Goal: Task Accomplishment & Management: Use online tool/utility

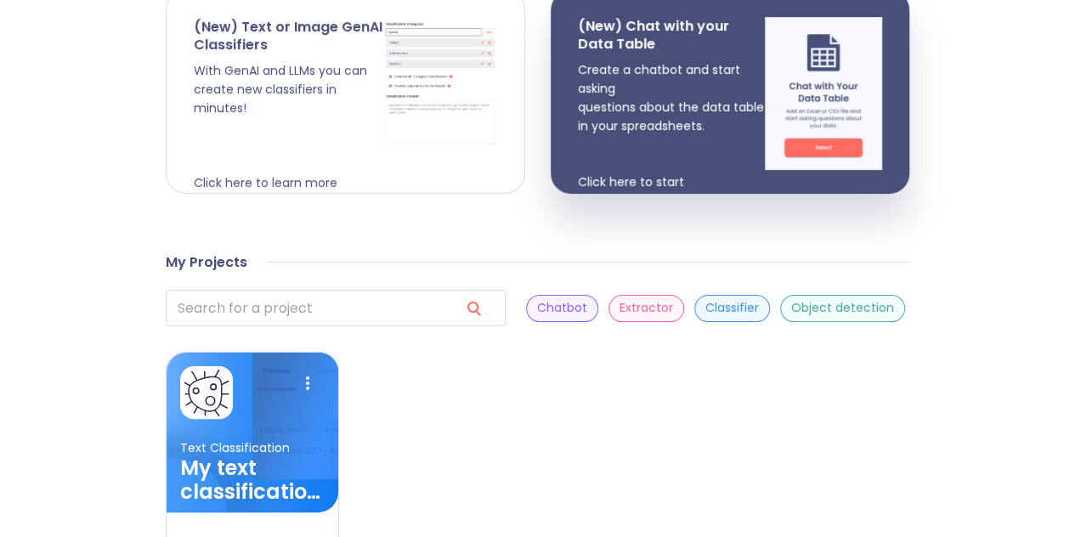
scroll to position [564, 0]
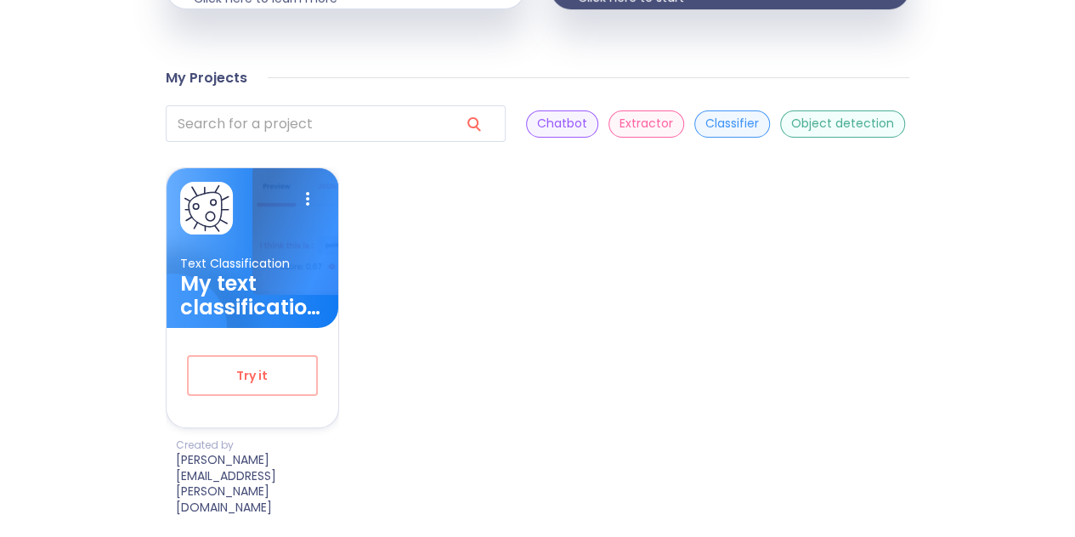
click at [694, 138] on div "Classifier" at bounding box center [732, 123] width 76 height 27
click at [262, 396] on button "Try it" at bounding box center [252, 375] width 131 height 41
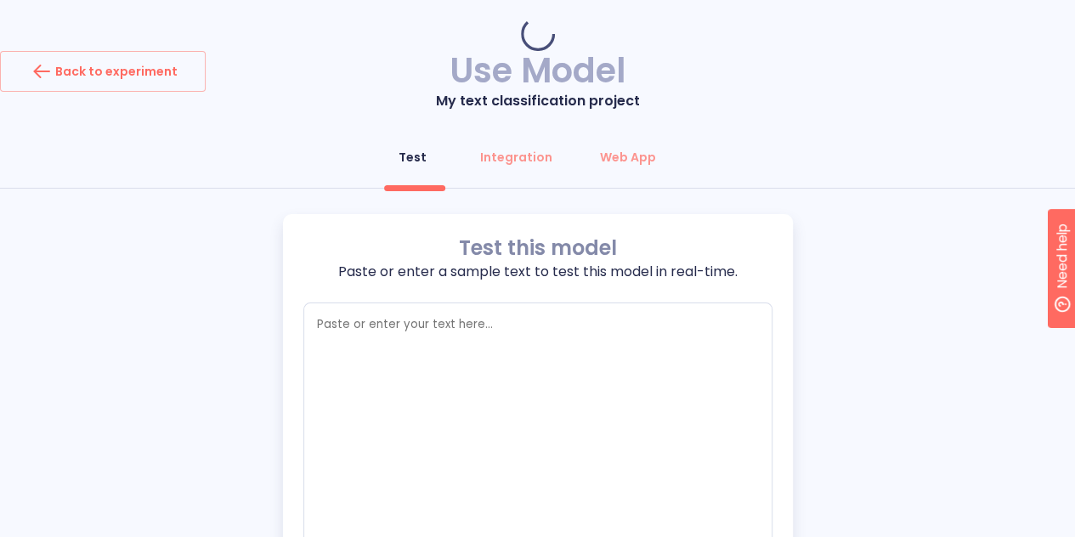
type textarea "x"
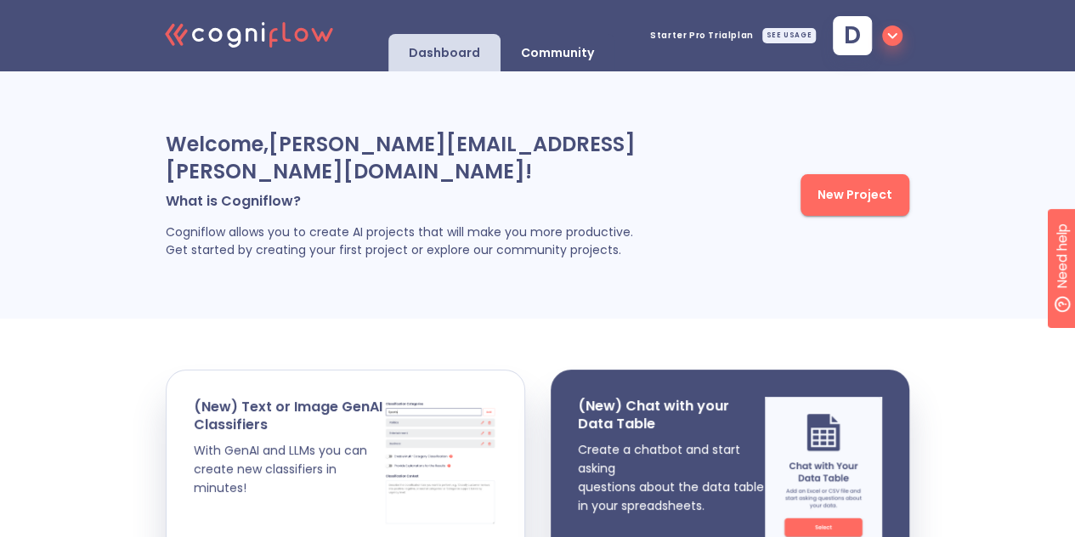
scroll to position [793, 0]
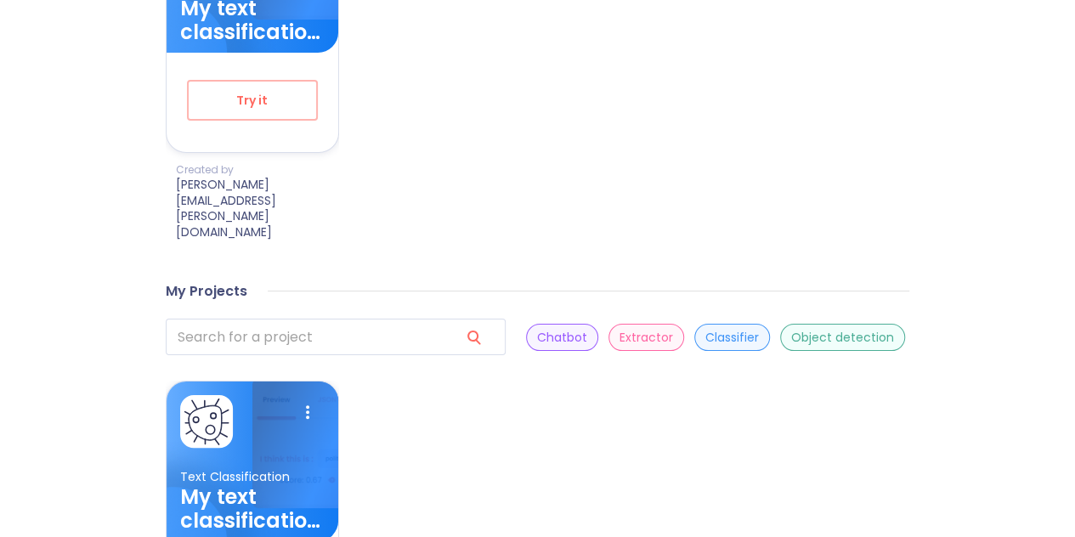
click at [705, 330] on p "Classifier" at bounding box center [732, 338] width 54 height 16
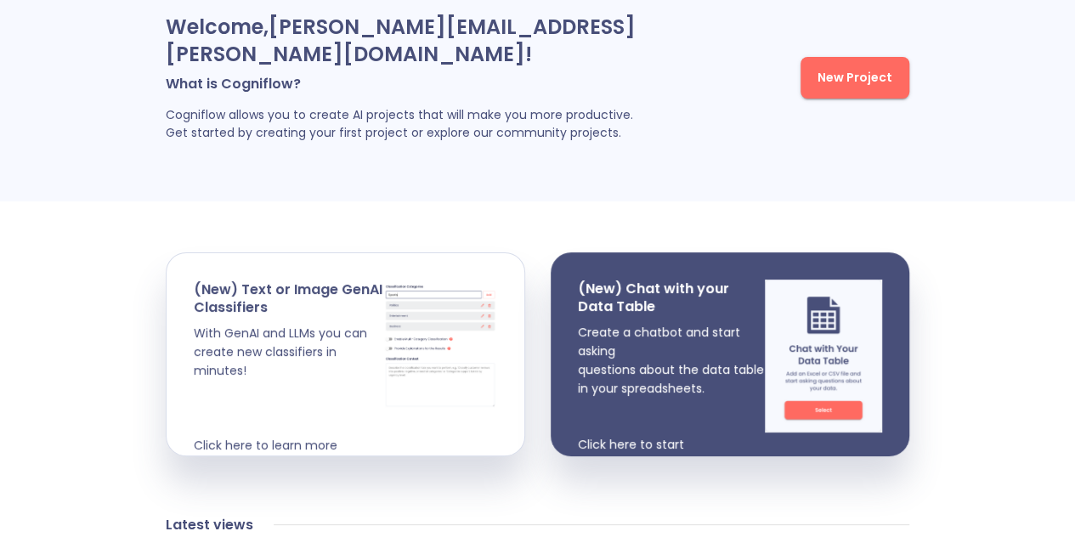
scroll to position [60, 0]
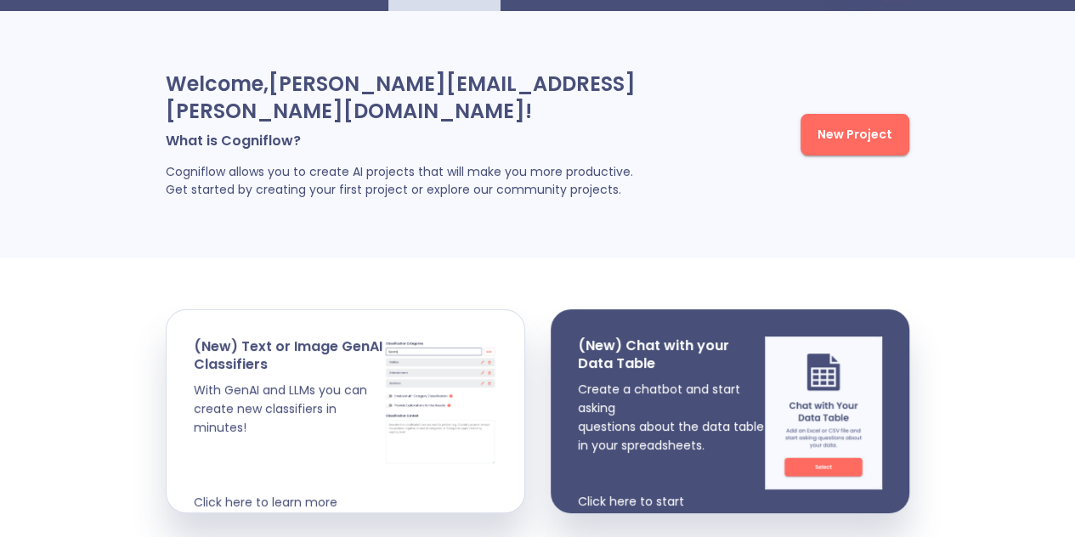
click at [821, 174] on div "New Project" at bounding box center [807, 135] width 203 height 196
click at [827, 145] on span "New Project" at bounding box center [854, 134] width 75 height 21
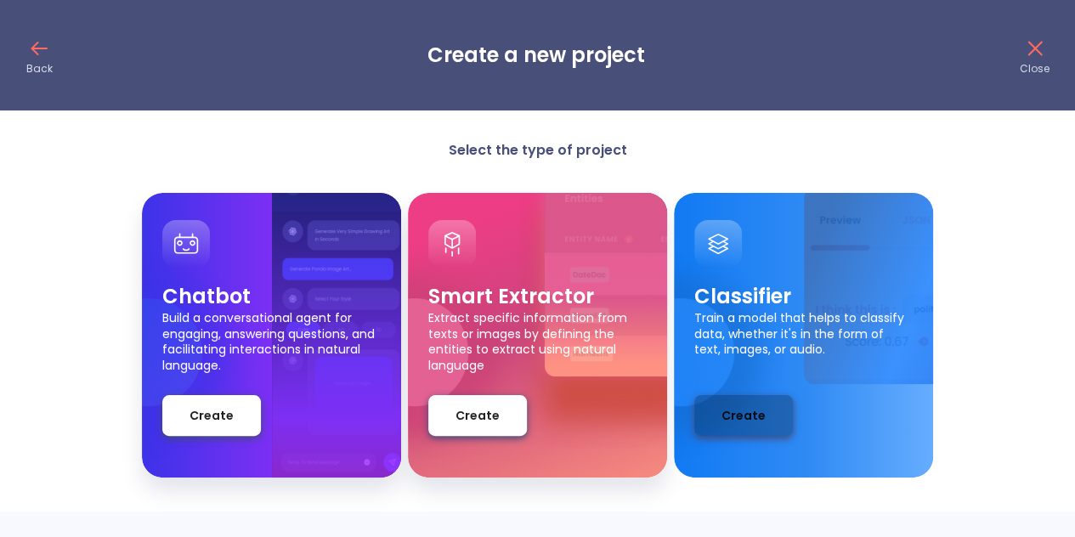
click at [739, 409] on span "Create" at bounding box center [743, 415] width 44 height 21
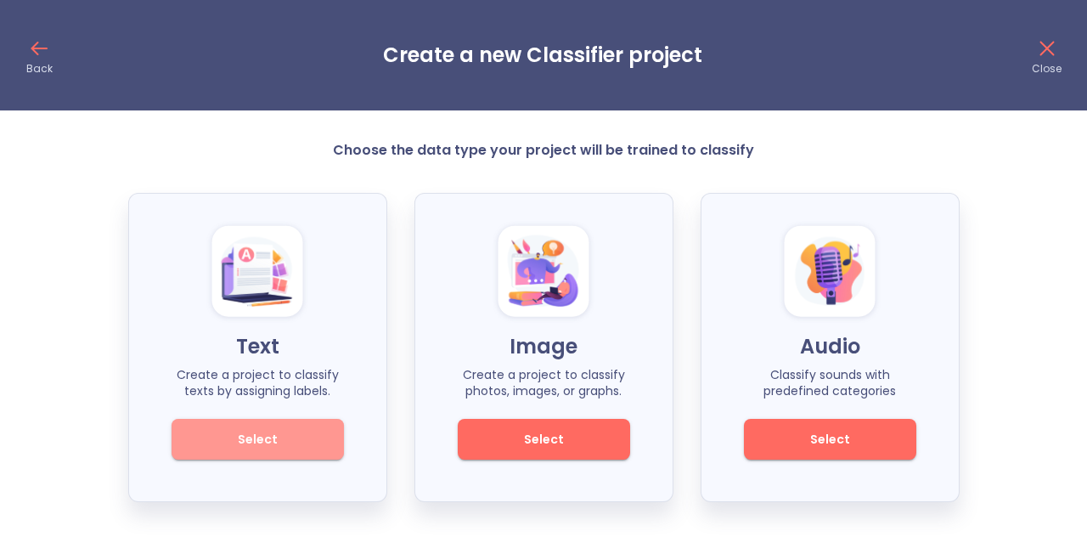
click at [313, 441] on span "Select" at bounding box center [257, 439] width 115 height 21
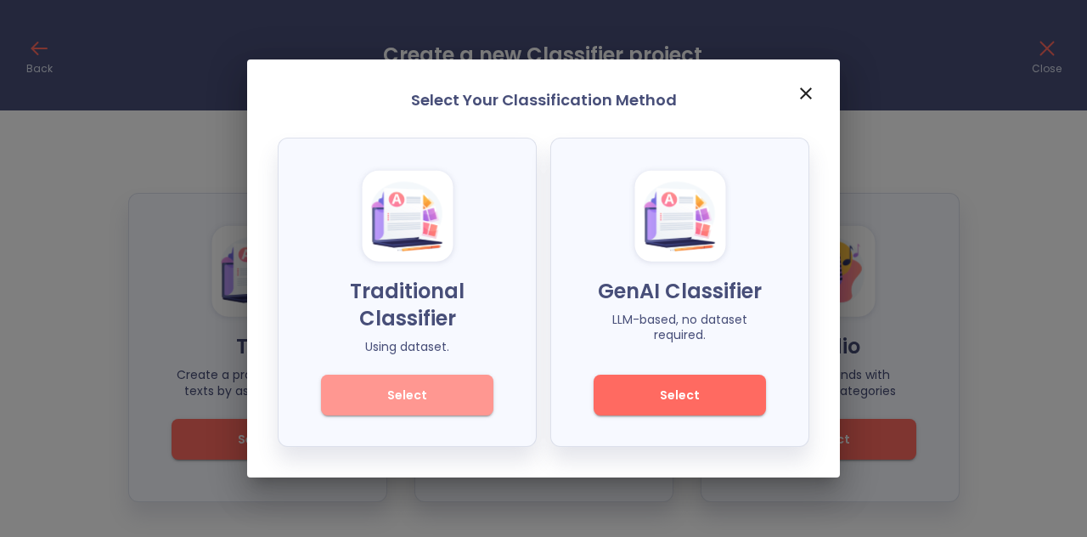
click at [409, 389] on span "Select" at bounding box center [407, 395] width 115 height 21
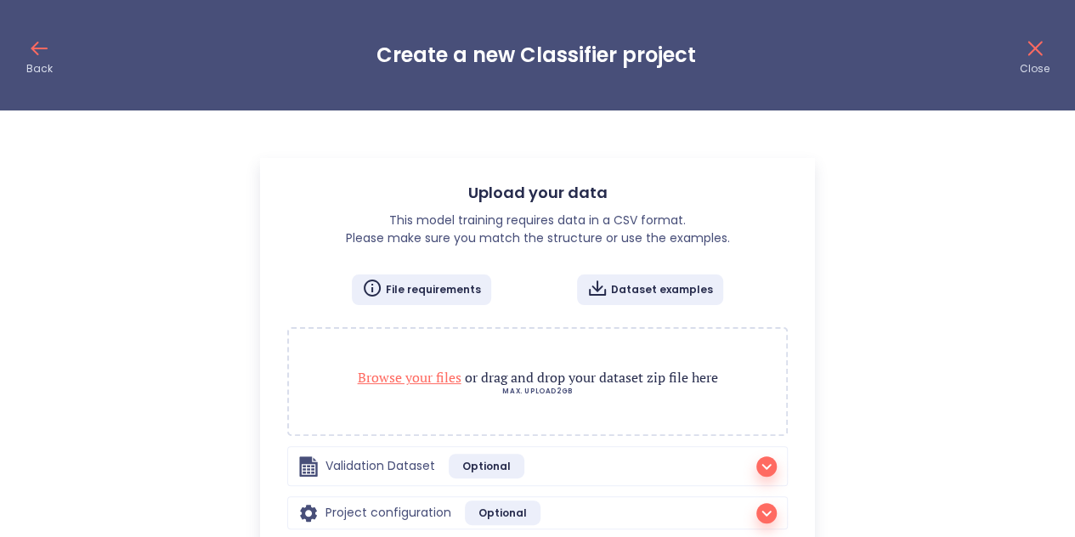
radio input "true"
checkbox input "true"
click at [429, 375] on span "Browse your files" at bounding box center [410, 377] width 104 height 19
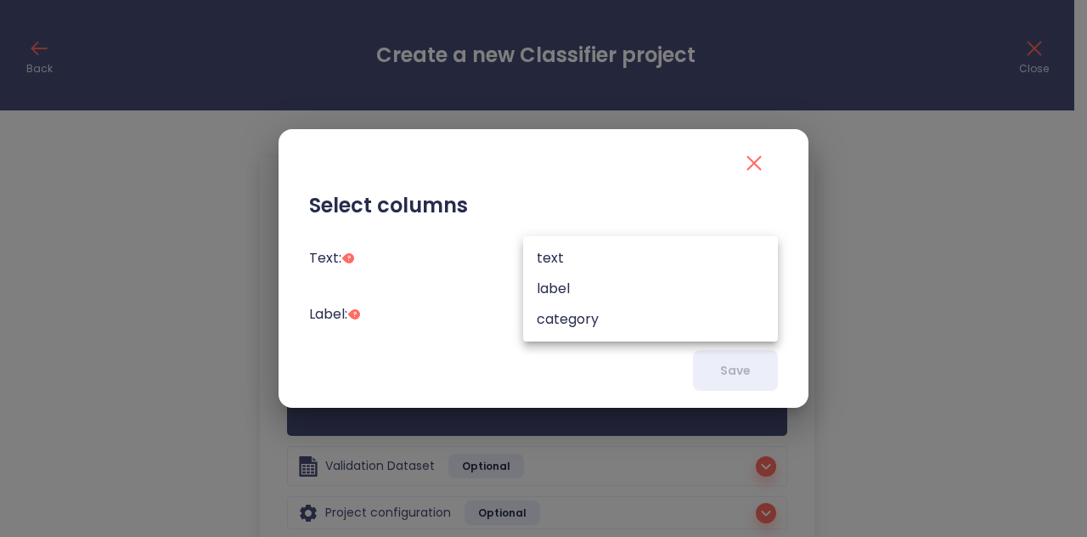
click at [690, 254] on body "Back Create a new Classifier project Close Upload your data This model training…" at bounding box center [543, 318] width 1087 height 636
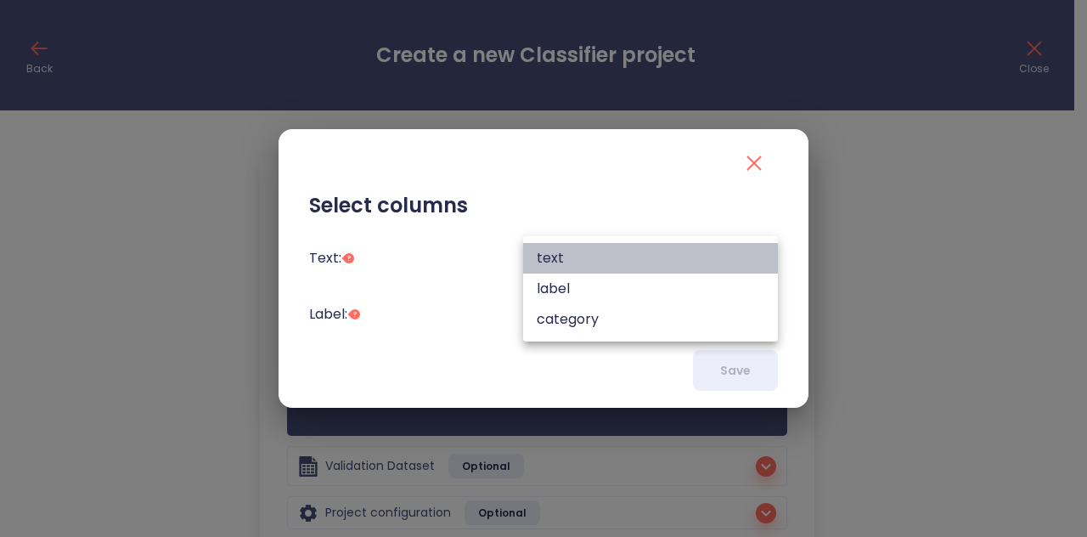
click at [676, 261] on li "text" at bounding box center [650, 258] width 255 height 31
type input "text"
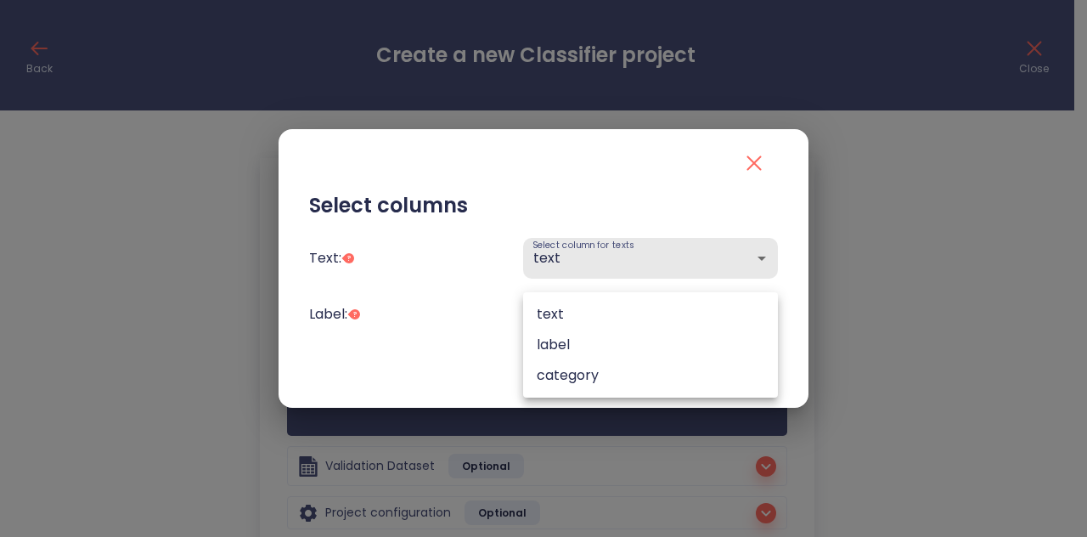
click at [676, 302] on body "Back Create a new Classifier project Close Upload your data This model training…" at bounding box center [543, 318] width 1087 height 636
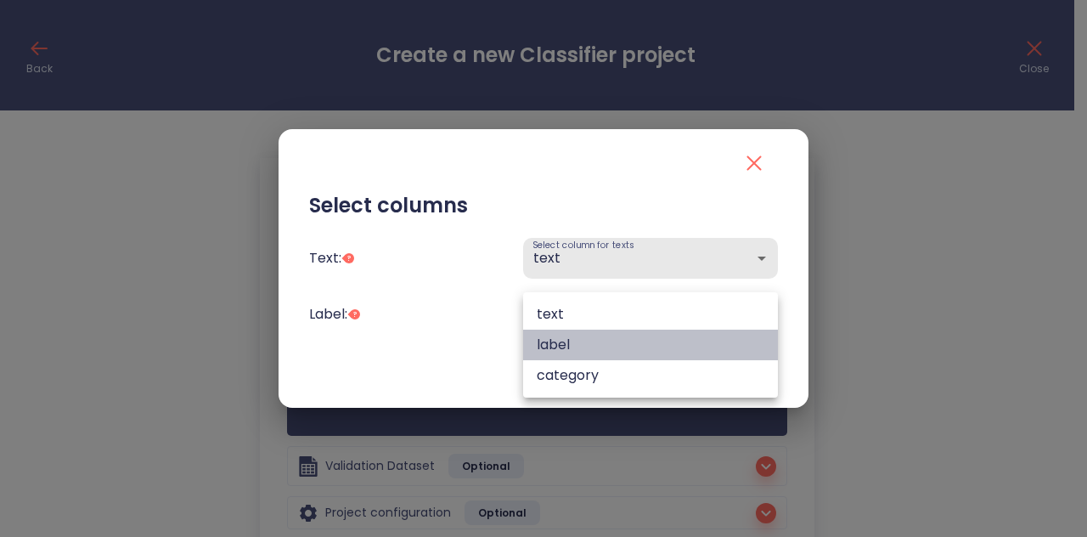
click at [670, 335] on li "label" at bounding box center [650, 345] width 255 height 31
type input "label"
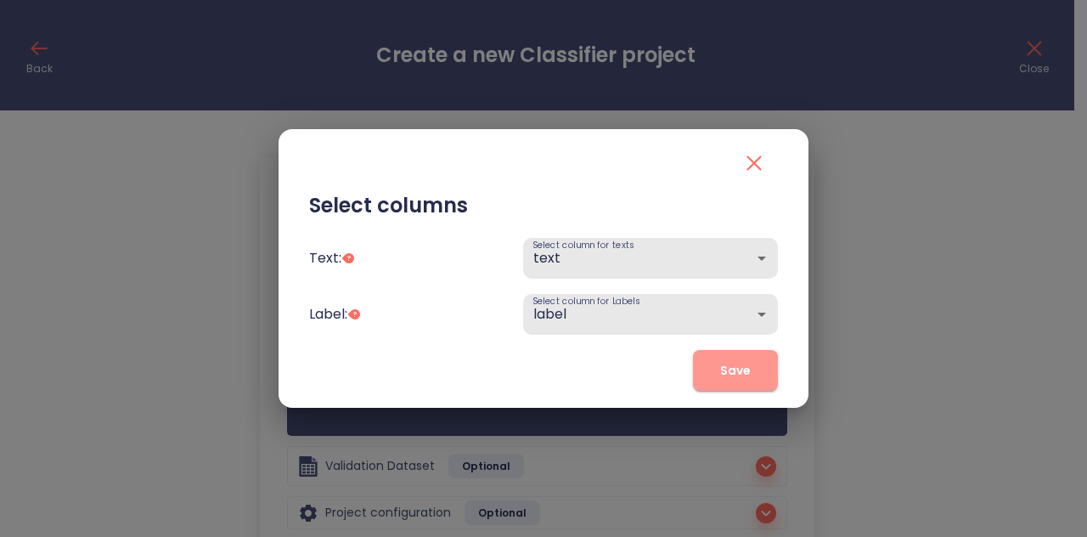
click at [736, 361] on span "Save" at bounding box center [735, 370] width 31 height 21
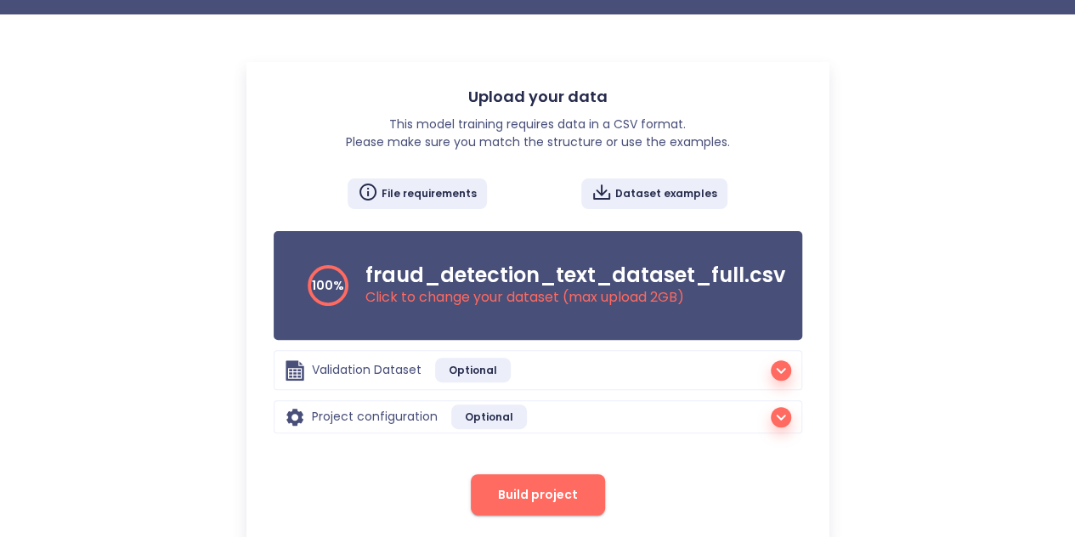
scroll to position [129, 0]
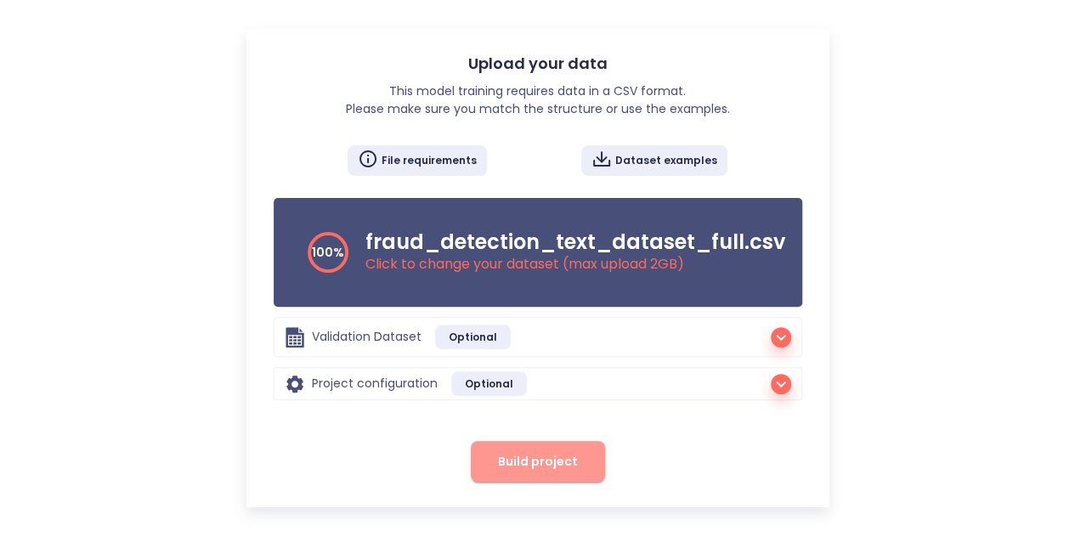
click at [569, 461] on span "Build project" at bounding box center [538, 461] width 80 height 21
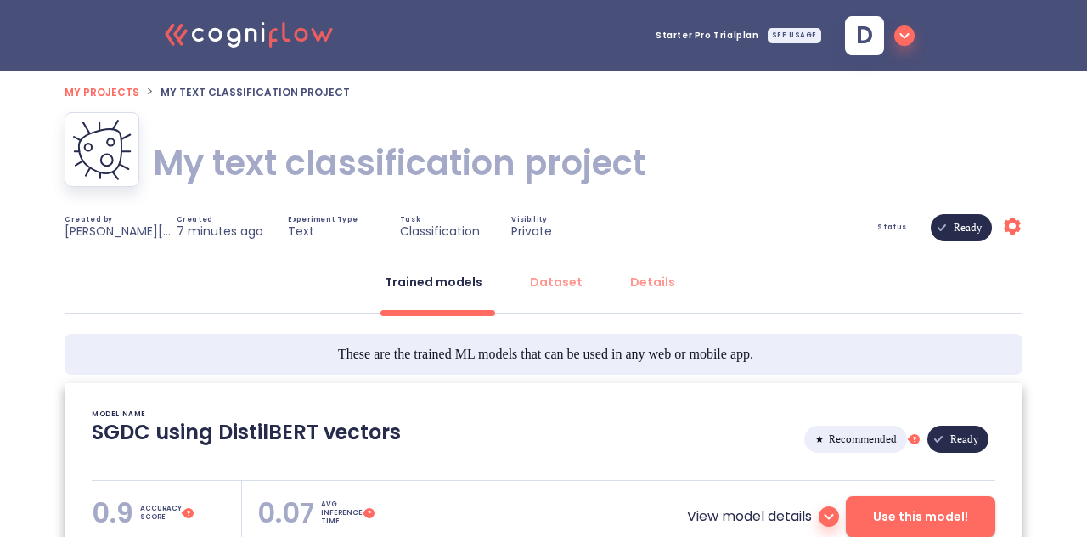
type textarea "[[DATE] 20:11:53]- Starting with download required files from shared storage [[…"
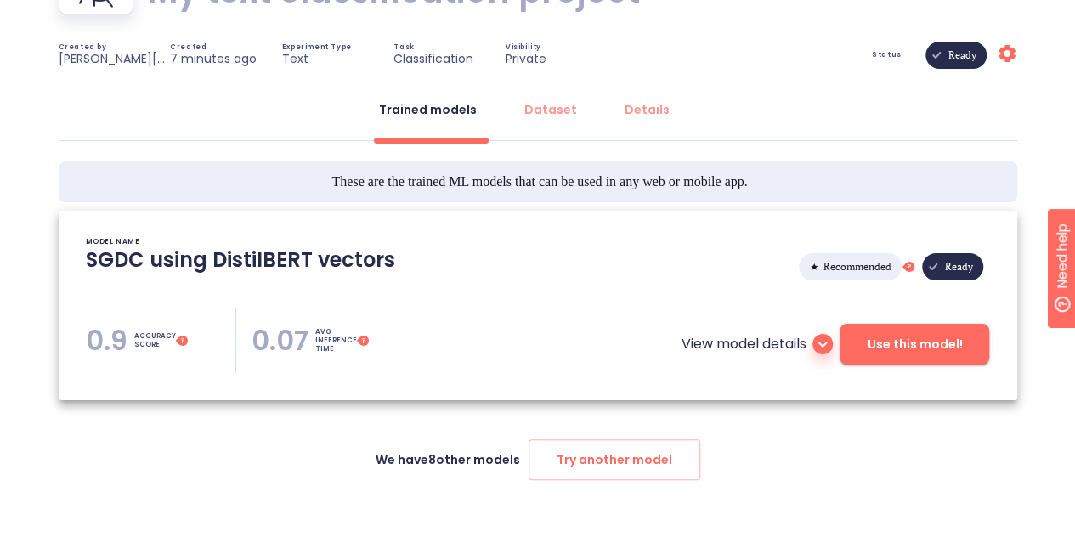
scroll to position [197, 0]
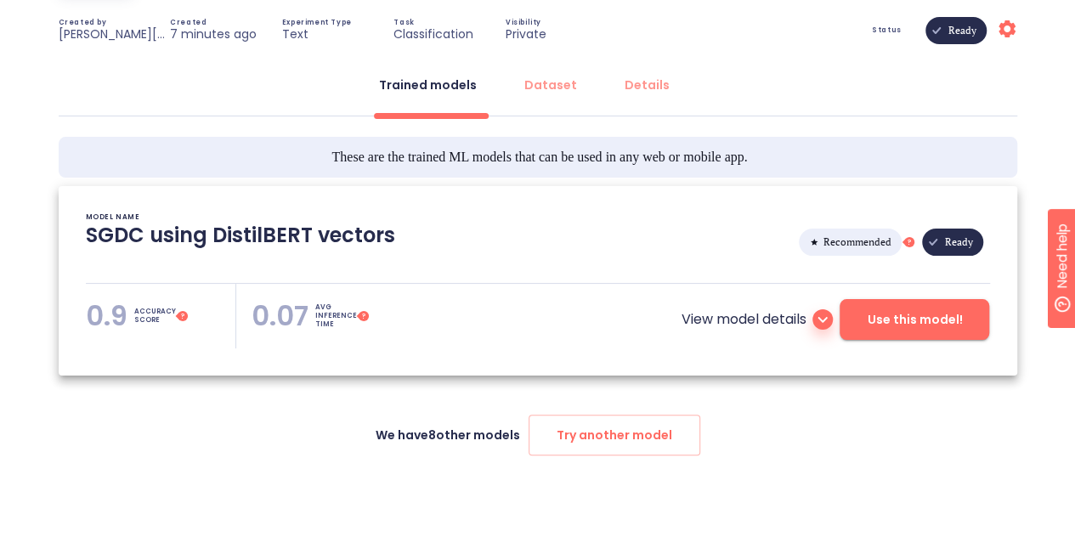
click at [816, 314] on icon at bounding box center [822, 319] width 20 height 20
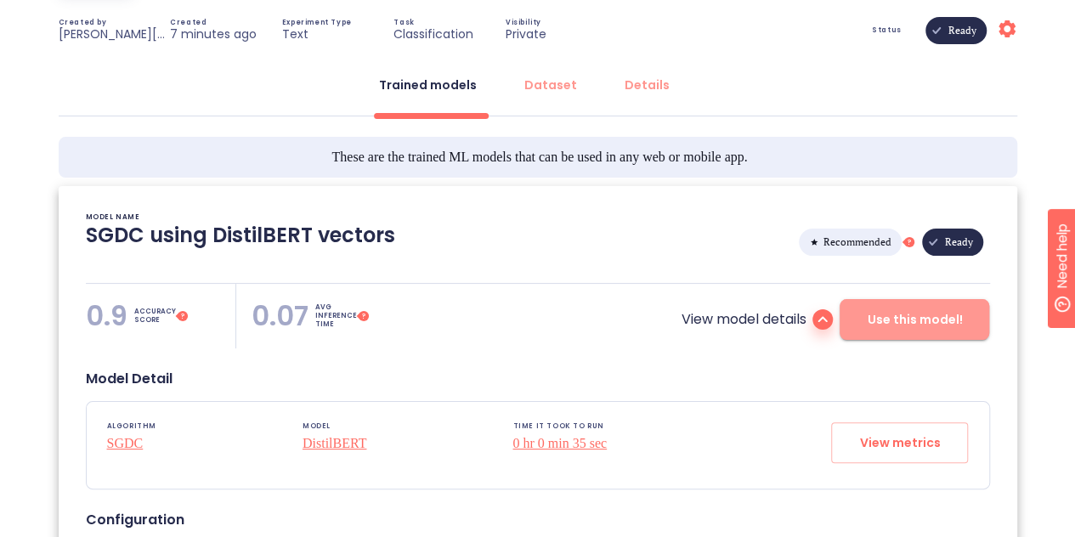
click at [884, 324] on span "Use this model!" at bounding box center [914, 319] width 95 height 21
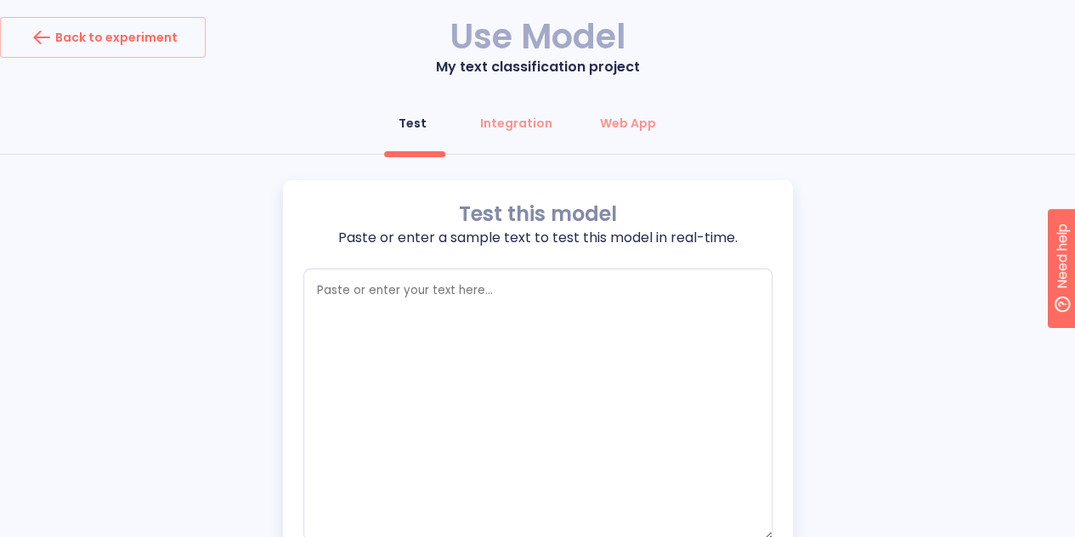
type textarea "x"
click at [624, 396] on textarea "empty textarea" at bounding box center [537, 404] width 469 height 272
paste textarea "“Dear candidate, you have been shortlisted for a data analyst internship at Goo…"
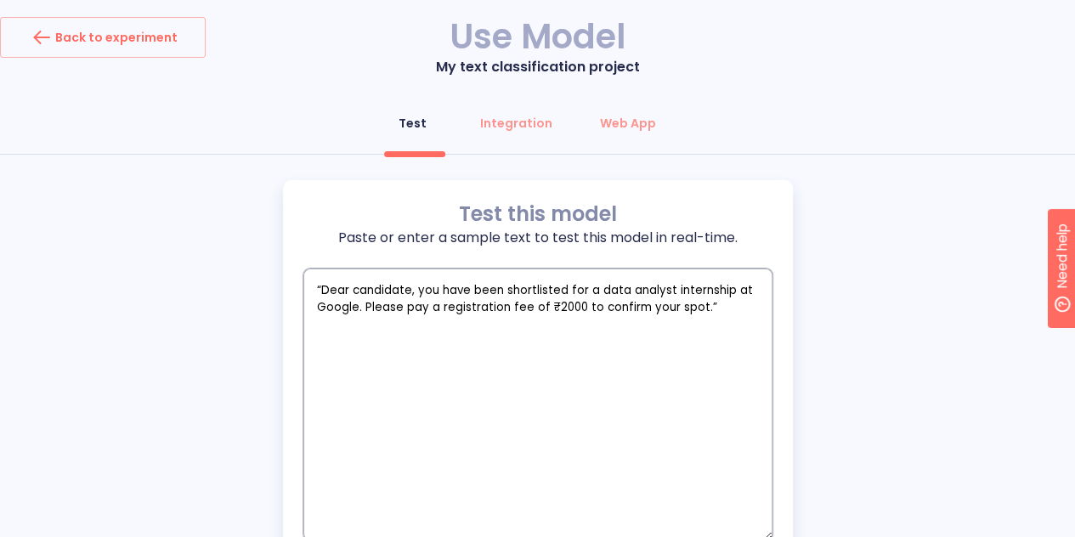
type textarea "“Dear candidate, you have been shortlisted for a data analyst internship at Goo…"
type textarea "x"
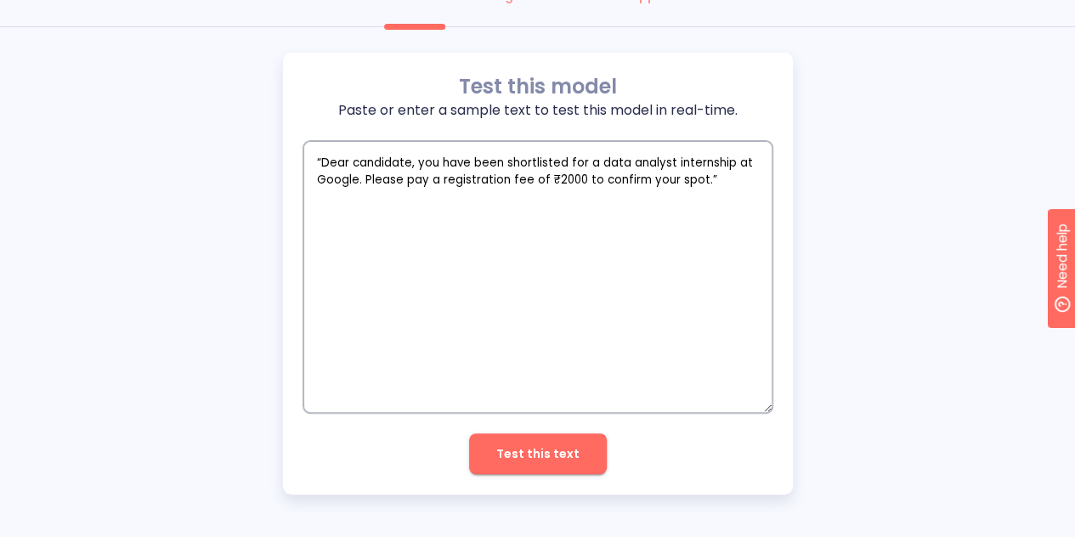
type textarea "“Dear candidate, you have been shortlisted for a data analyst internship at Goo…"
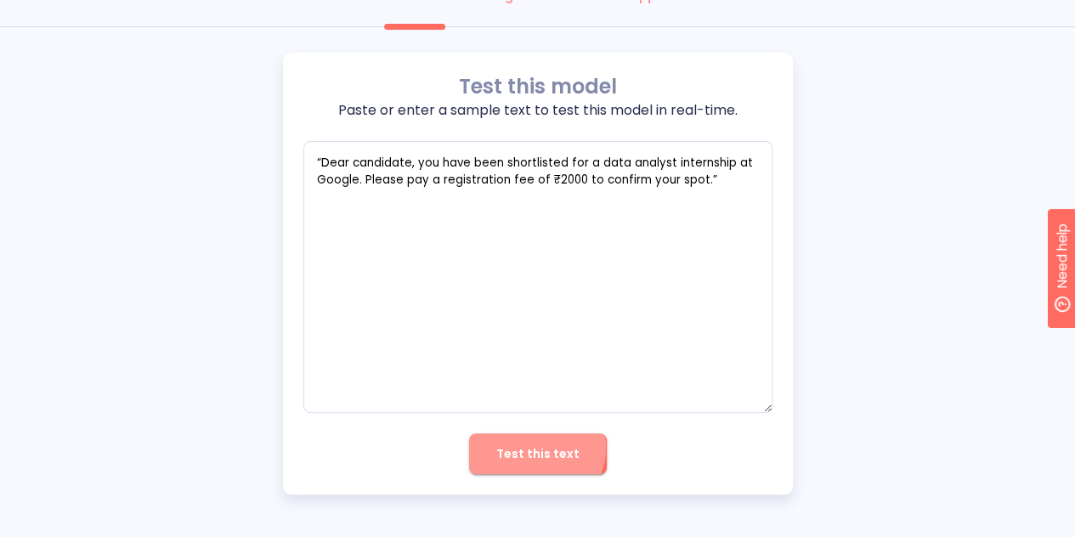
click at [533, 446] on span "Test this text" at bounding box center [537, 453] width 83 height 21
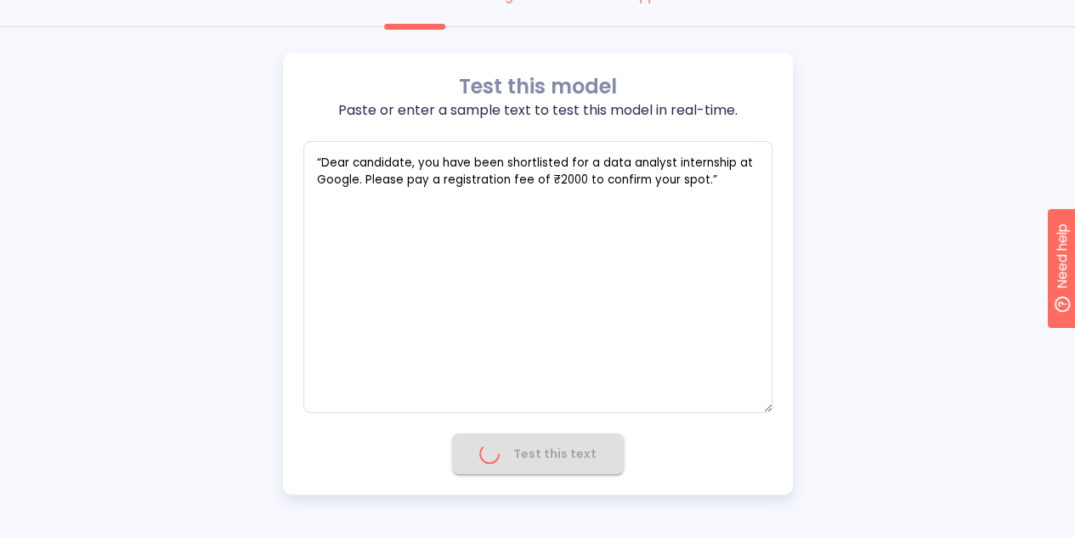
type textarea "x"
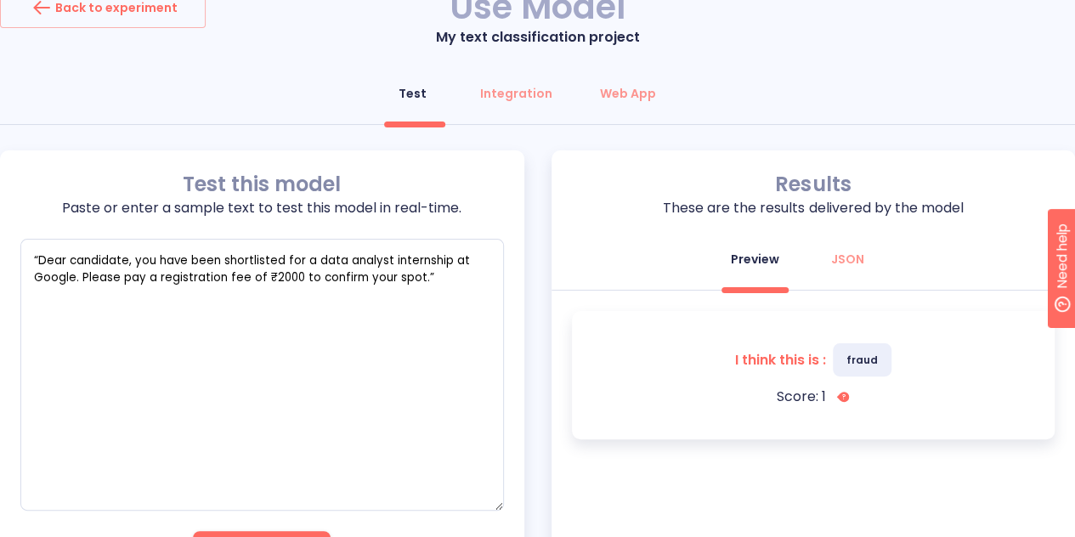
scroll to position [0, 0]
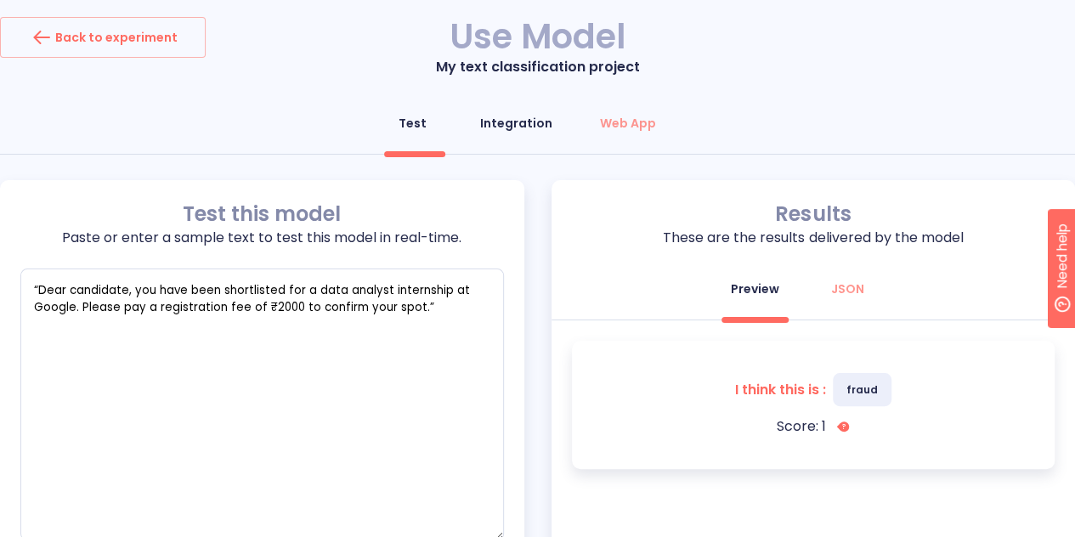
click at [514, 132] on div "Integration" at bounding box center [516, 123] width 72 height 17
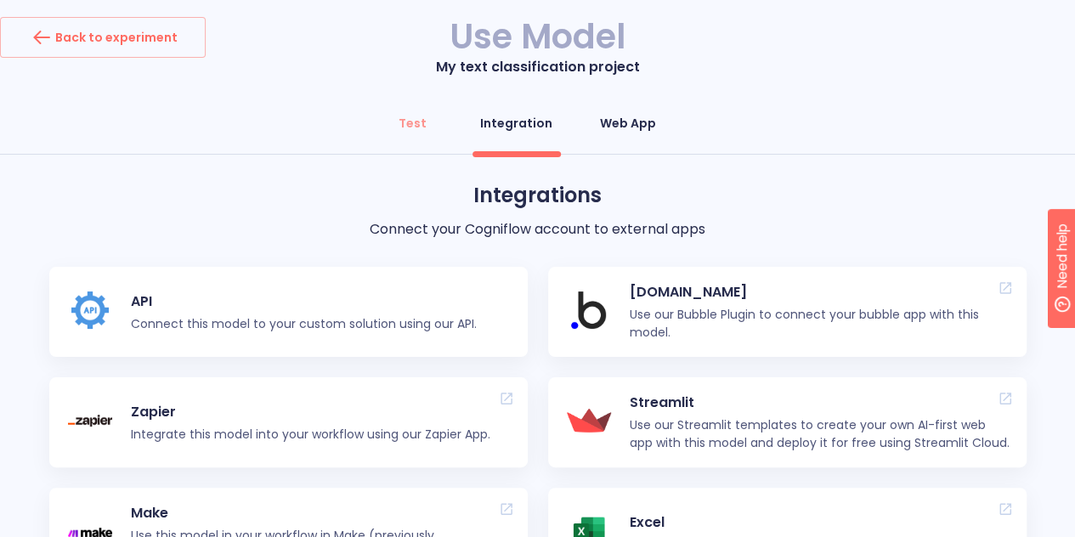
click at [637, 121] on div "Web App" at bounding box center [628, 123] width 56 height 17
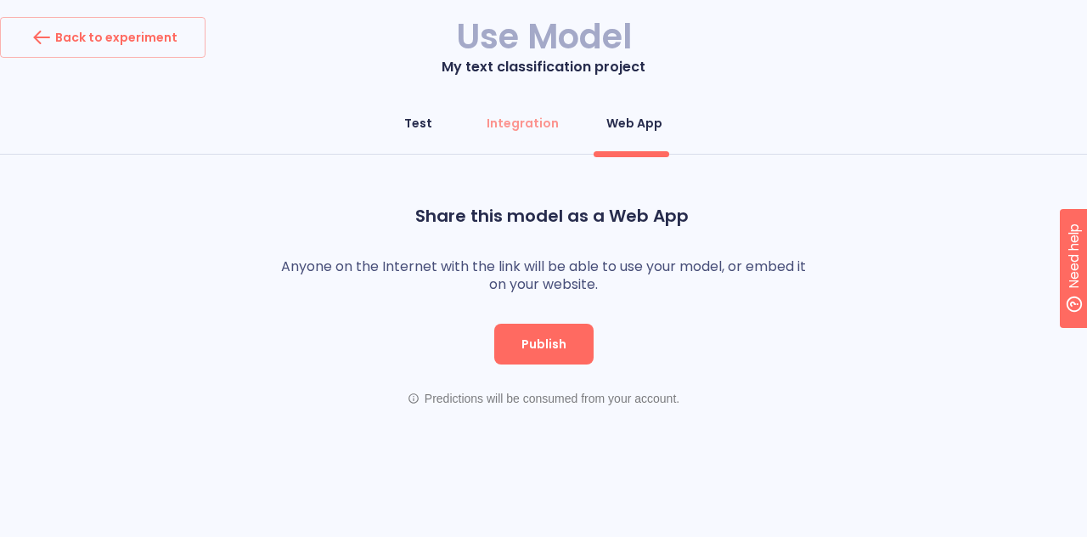
click at [432, 121] on div "Test" at bounding box center [418, 123] width 28 height 17
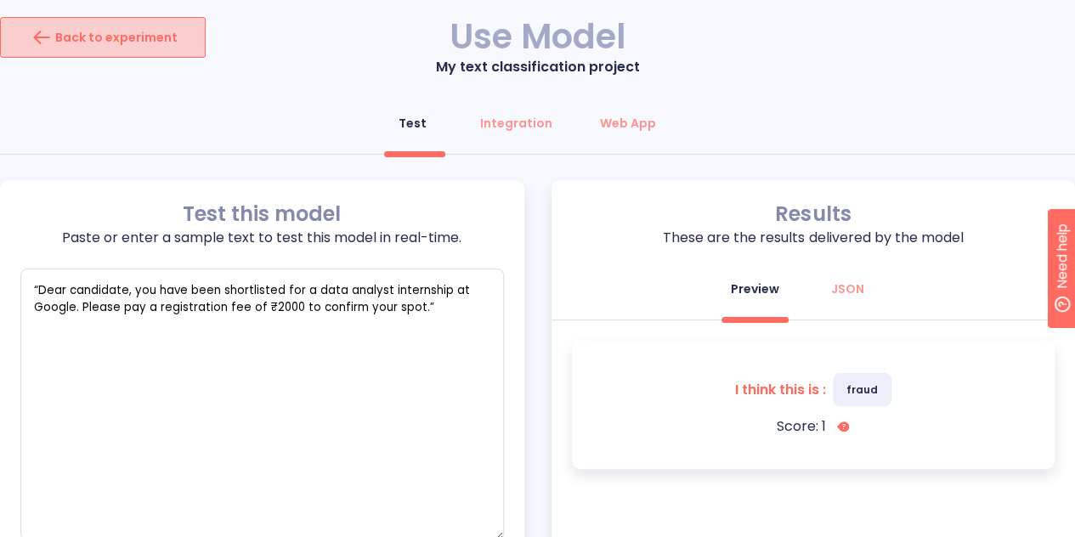
click at [161, 30] on div "Back to experiment" at bounding box center [103, 37] width 150 height 27
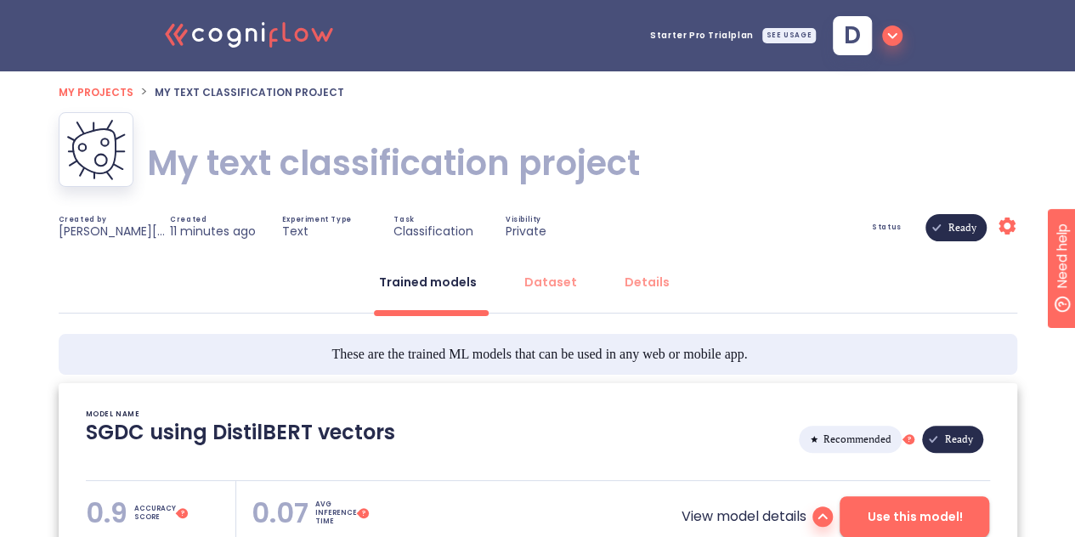
click at [878, 28] on span "d" at bounding box center [868, 35] width 70 height 39
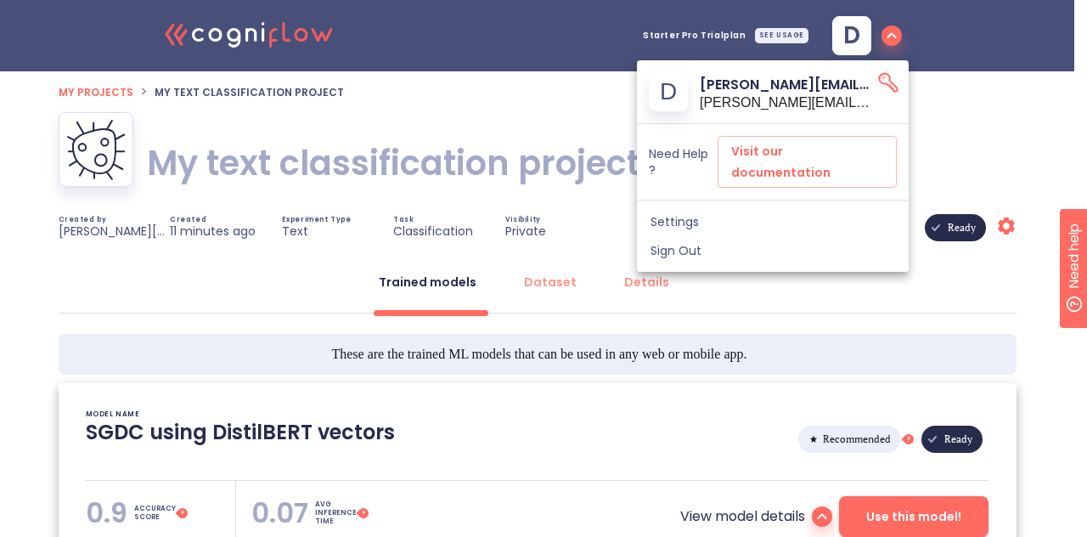
click at [884, 84] on icon at bounding box center [889, 83] width 18 height 18
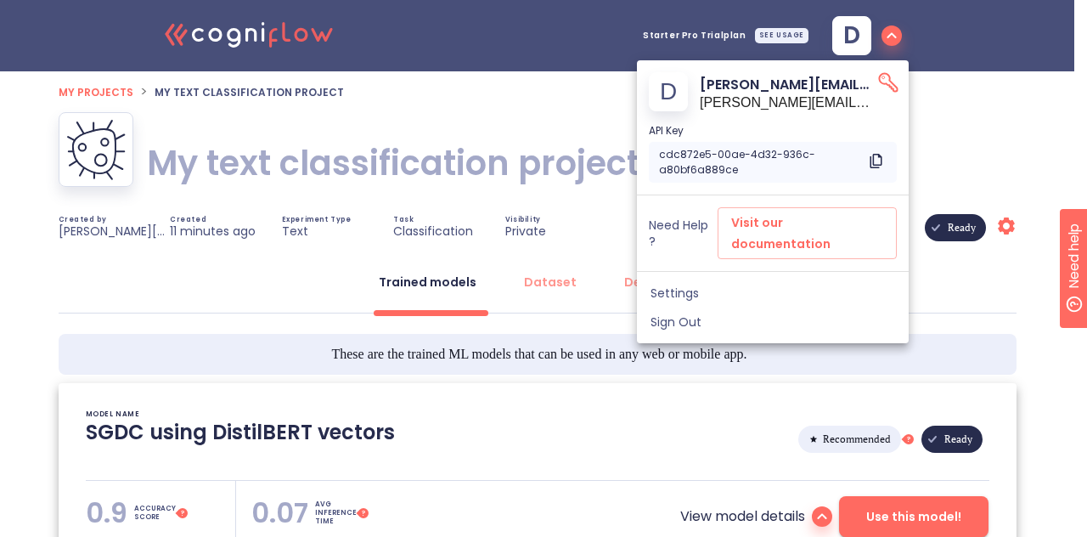
click at [882, 159] on icon at bounding box center [877, 159] width 9 height 12
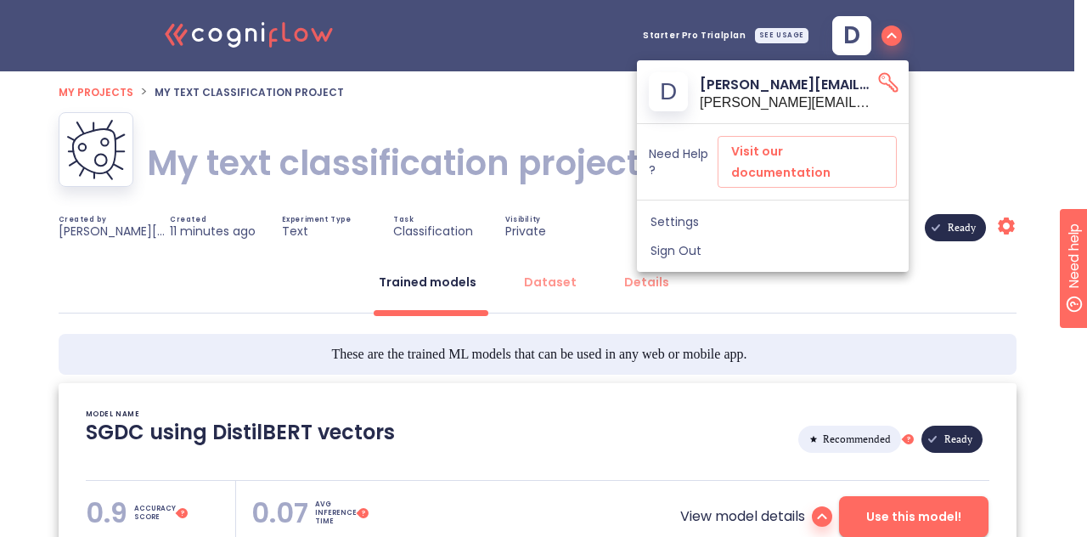
click at [967, 149] on div at bounding box center [543, 268] width 1087 height 537
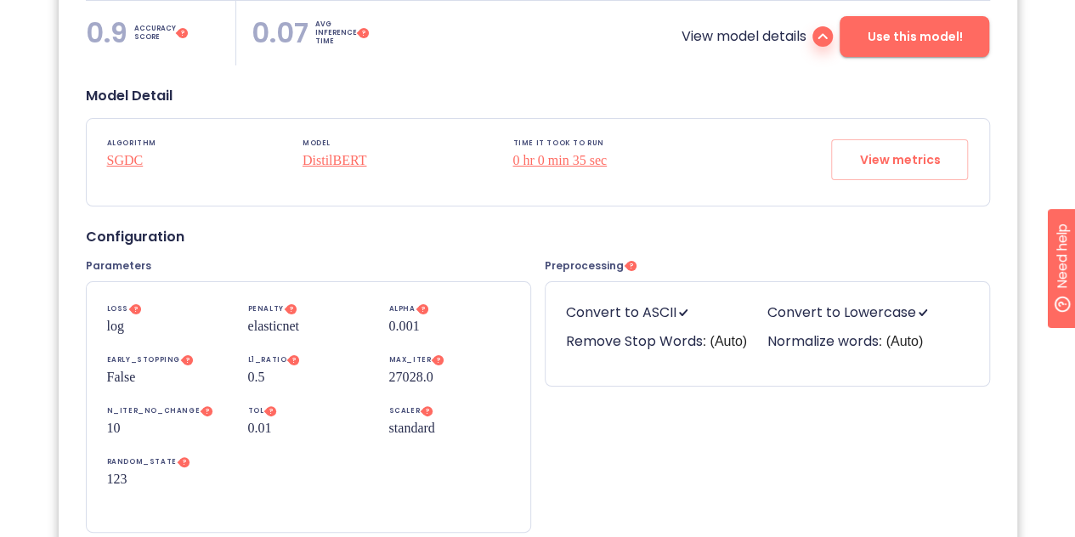
scroll to position [481, 0]
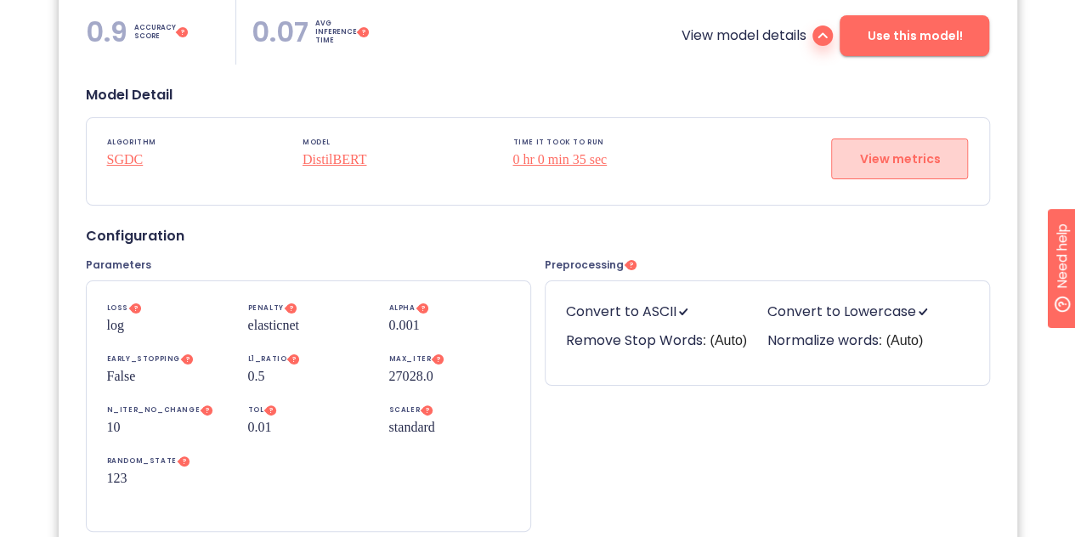
click at [872, 156] on span "View metrics" at bounding box center [899, 159] width 81 height 21
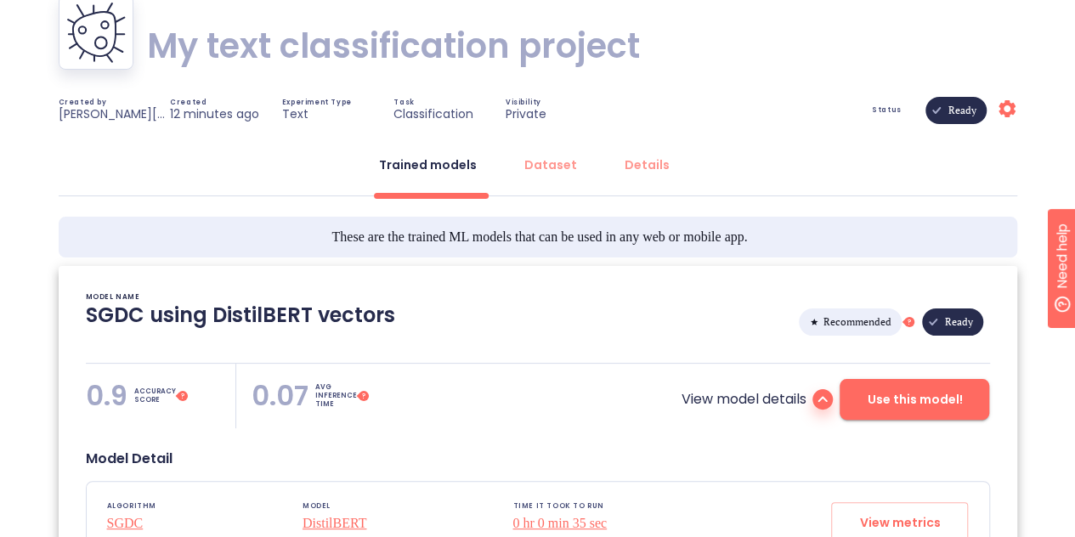
scroll to position [110, 0]
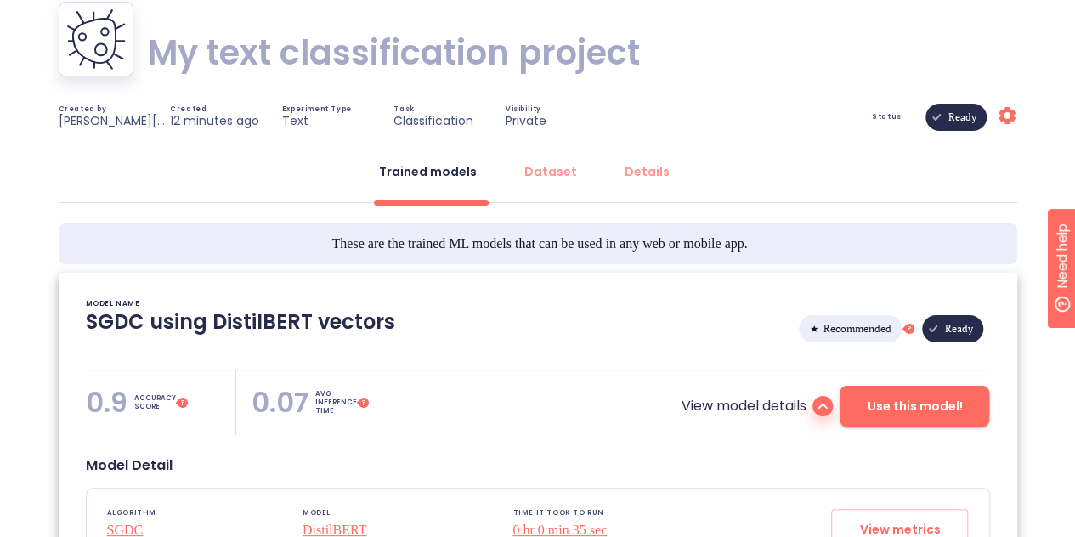
click at [999, 106] on icon "Settings" at bounding box center [1006, 115] width 20 height 20
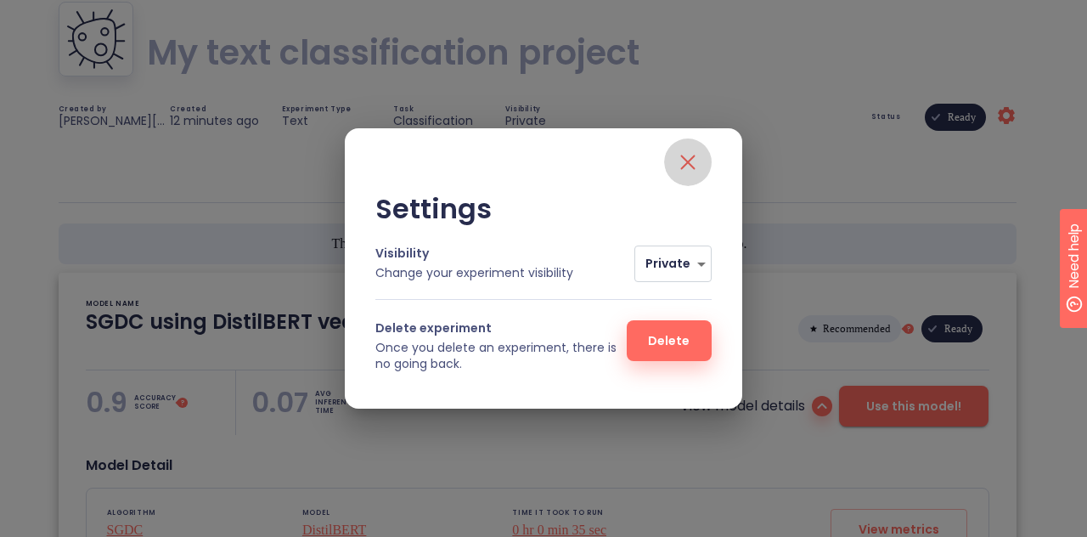
click at [689, 164] on icon "close" at bounding box center [688, 162] width 14 height 14
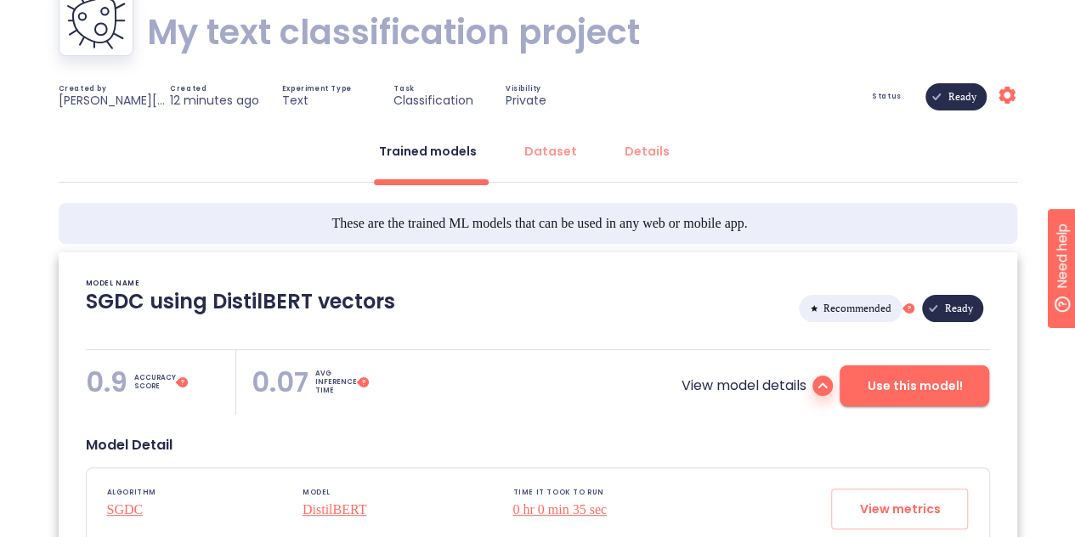
scroll to position [0, 0]
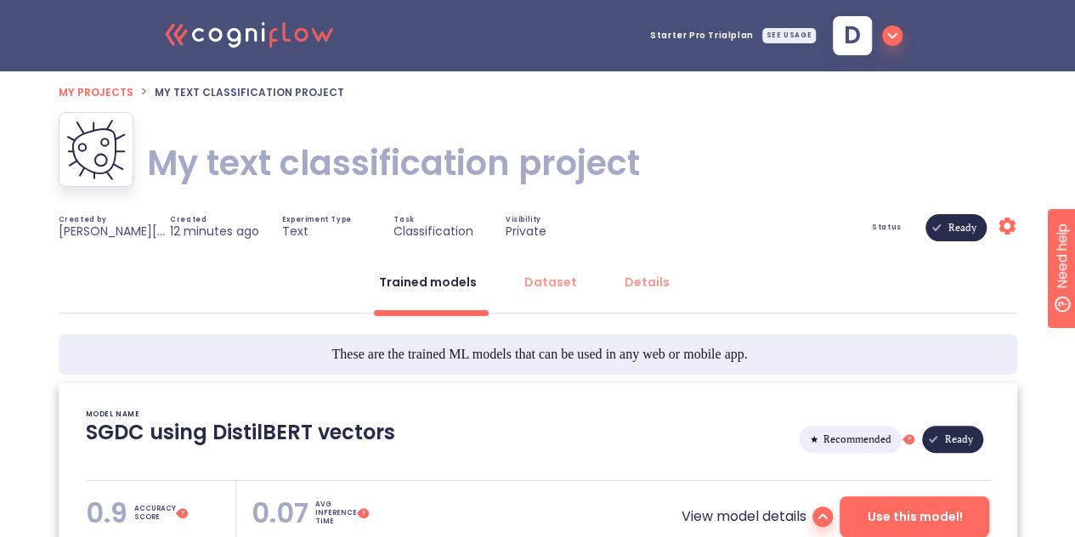
click at [780, 37] on div "SEE USAGE" at bounding box center [789, 35] width 54 height 15
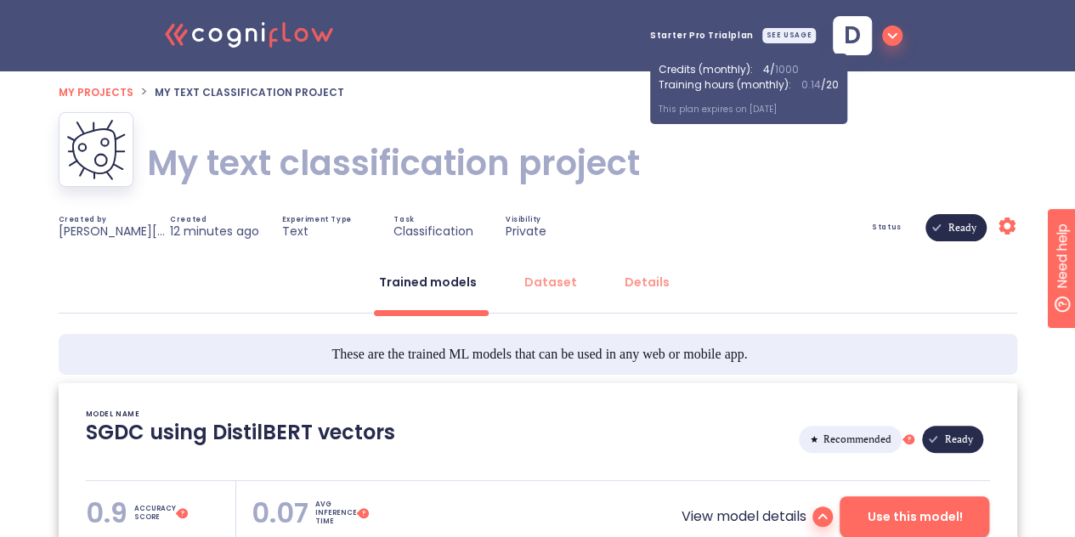
click at [857, 101] on ol "My projects > My text classification project" at bounding box center [538, 92] width 958 height 20
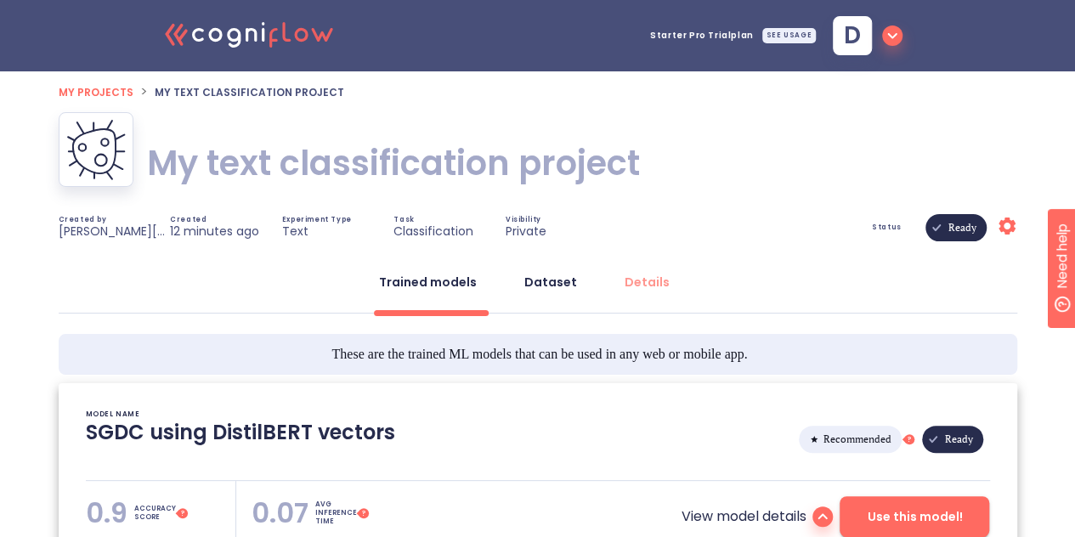
click at [550, 271] on button "Dataset" at bounding box center [550, 282] width 73 height 41
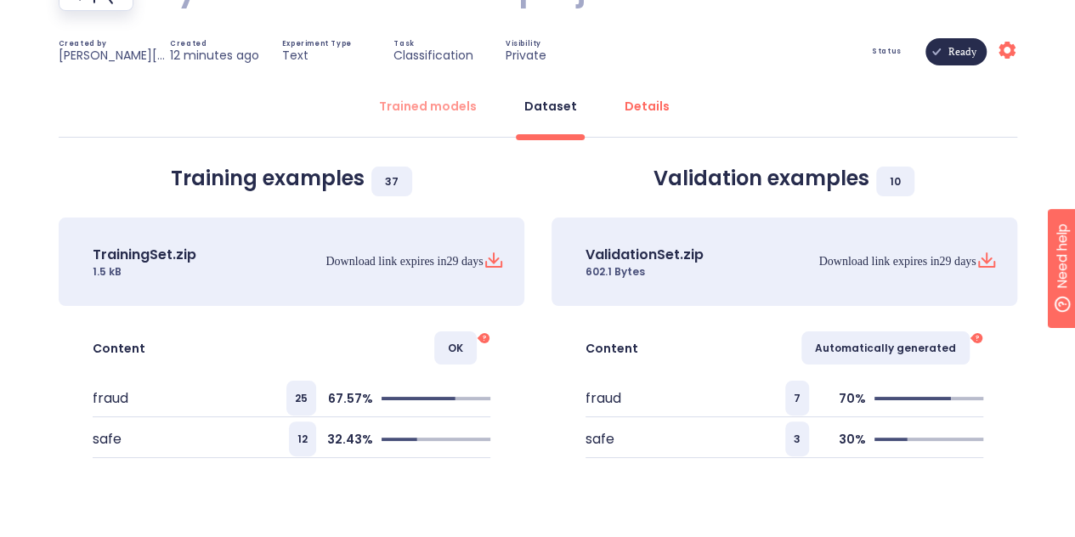
scroll to position [209, 0]
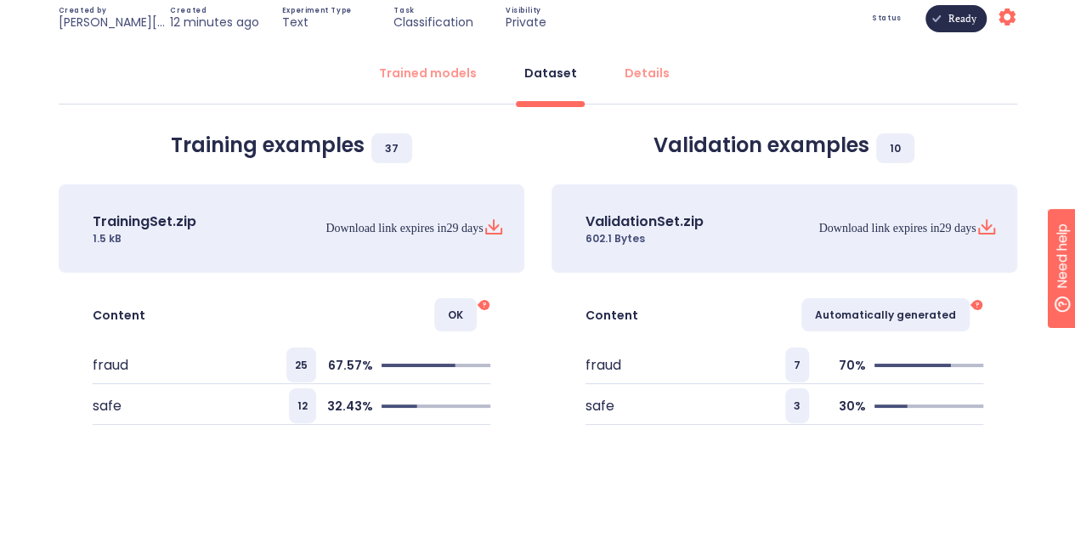
click at [483, 308] on tspan "?" at bounding box center [483, 305] width 3 height 9
click at [483, 295] on div "Content OK ?" at bounding box center [292, 308] width 466 height 71
click at [483, 298] on icon "?" at bounding box center [484, 305] width 14 height 14
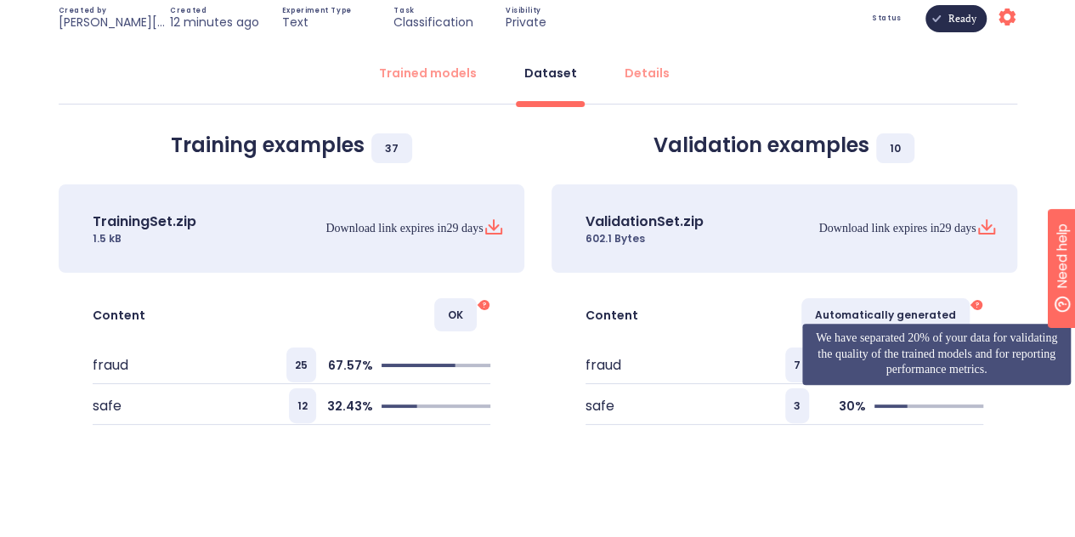
click at [973, 302] on icon at bounding box center [972, 305] width 7 height 7
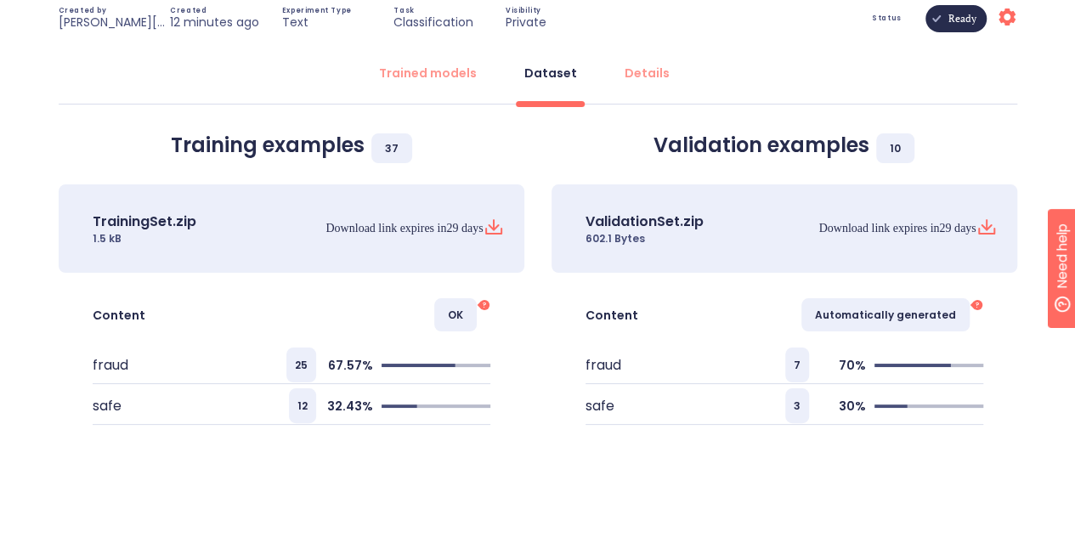
click at [486, 303] on circle at bounding box center [484, 305] width 14 height 14
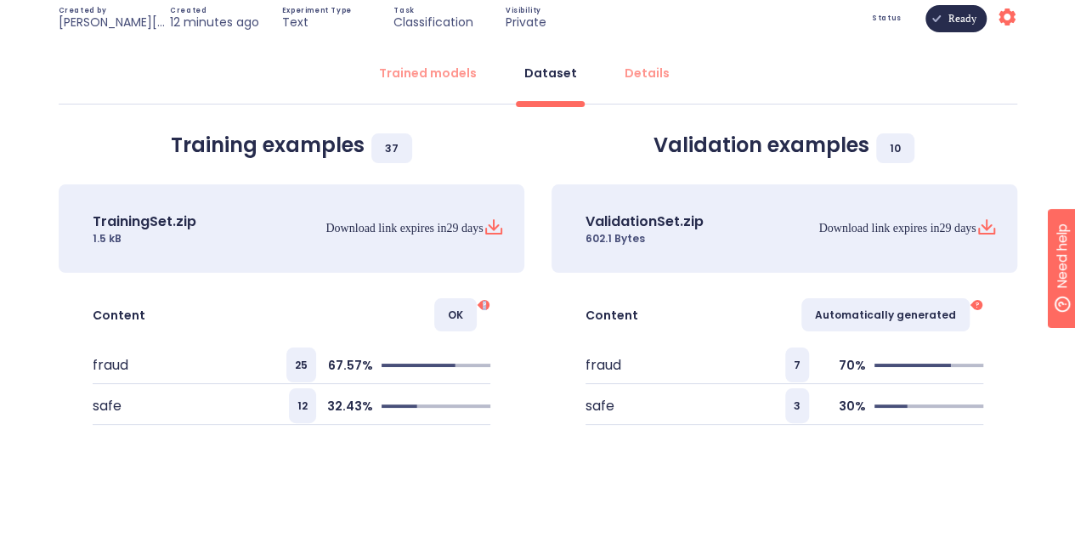
click at [486, 303] on circle at bounding box center [484, 305] width 14 height 14
click at [528, 272] on div "Training examples 37 TrainingSet.zip 1.5 kB Download link expires in 29 days Co…" at bounding box center [291, 279] width 493 height 319
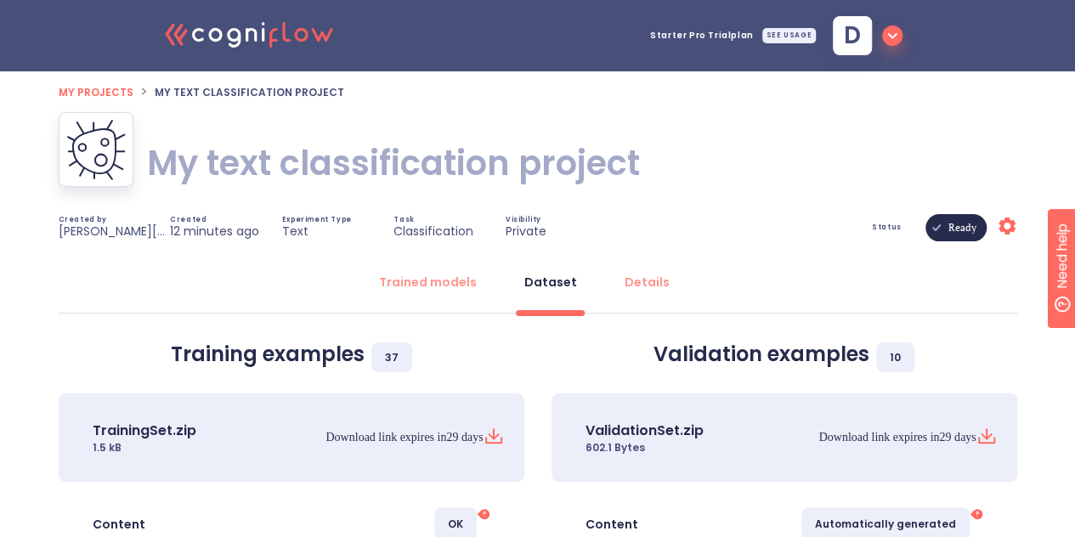
click at [266, 37] on icon ".cls-1{fill:#141624;}.cls-2{fill:#eb5e60;}.cls-3{fill:none;stroke:#eb5e60;strok…" at bounding box center [249, 34] width 187 height 52
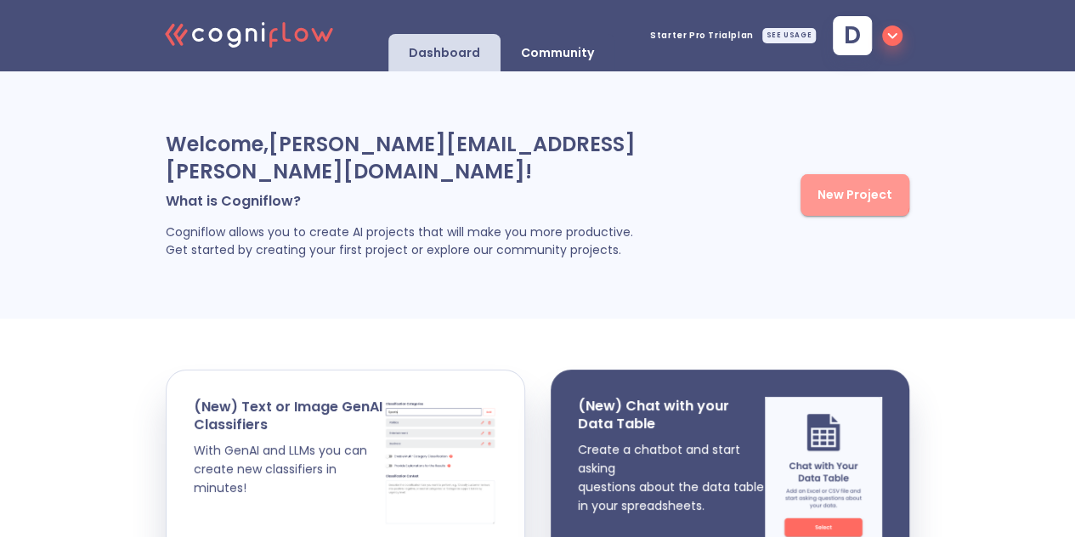
click at [825, 206] on span "New Project" at bounding box center [854, 194] width 75 height 21
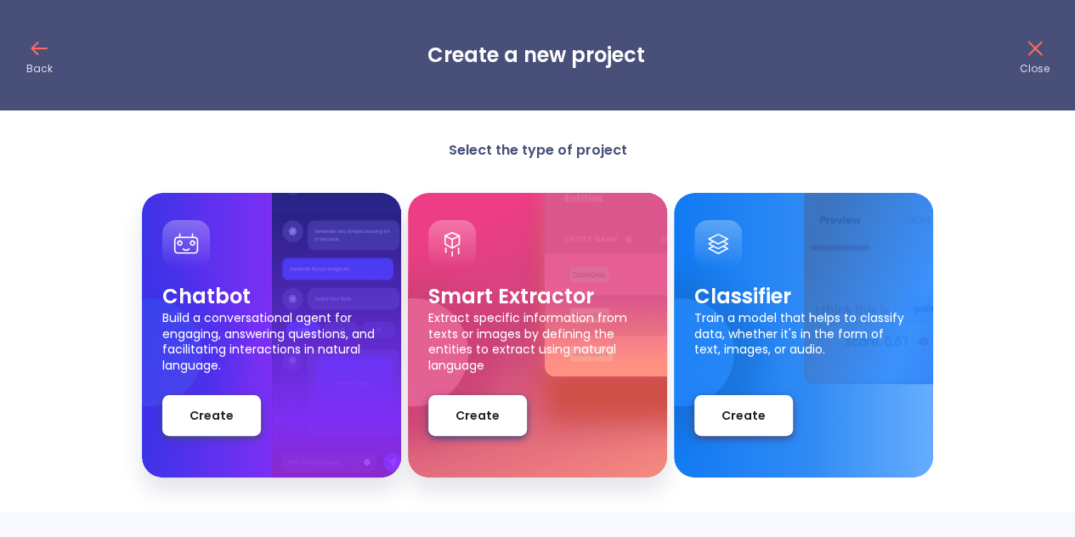
click at [751, 390] on div "Classifier Train a model that helps to classify data, whether it's in the form …" at bounding box center [803, 359] width 218 height 153
click at [748, 395] on button "Create" at bounding box center [743, 415] width 99 height 41
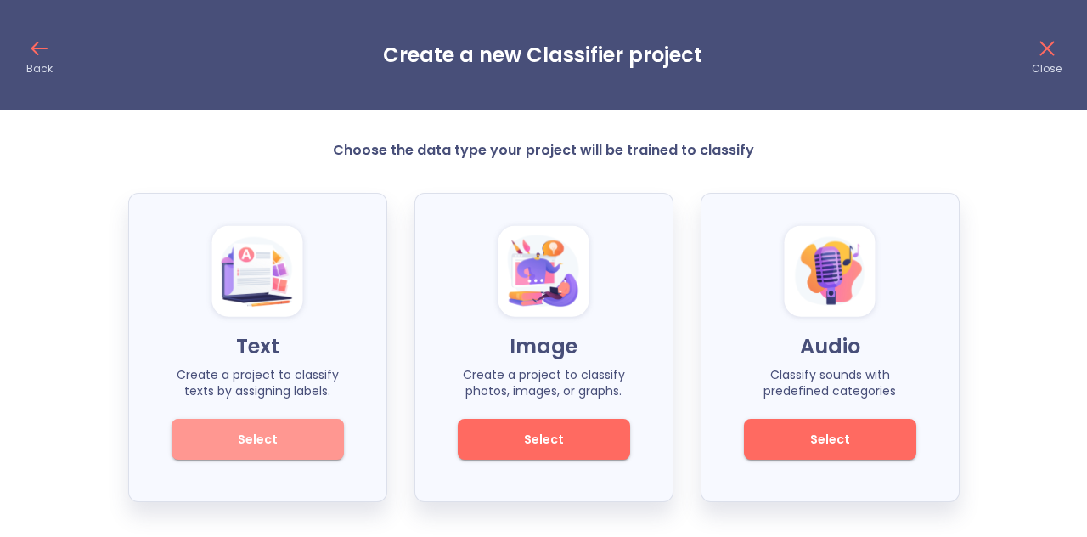
click at [307, 422] on button "Select" at bounding box center [258, 439] width 172 height 41
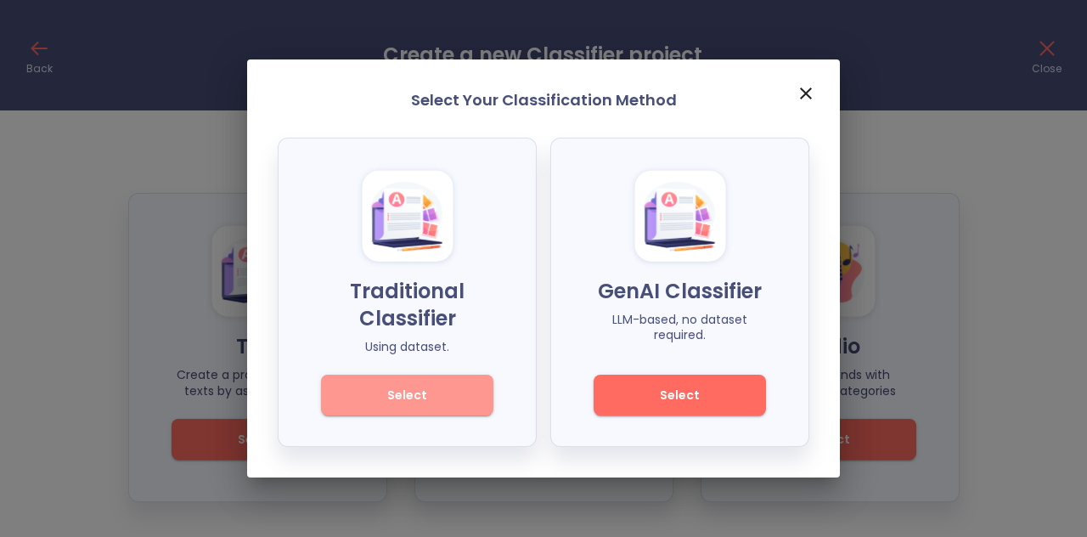
click at [413, 398] on span "Select" at bounding box center [407, 395] width 115 height 21
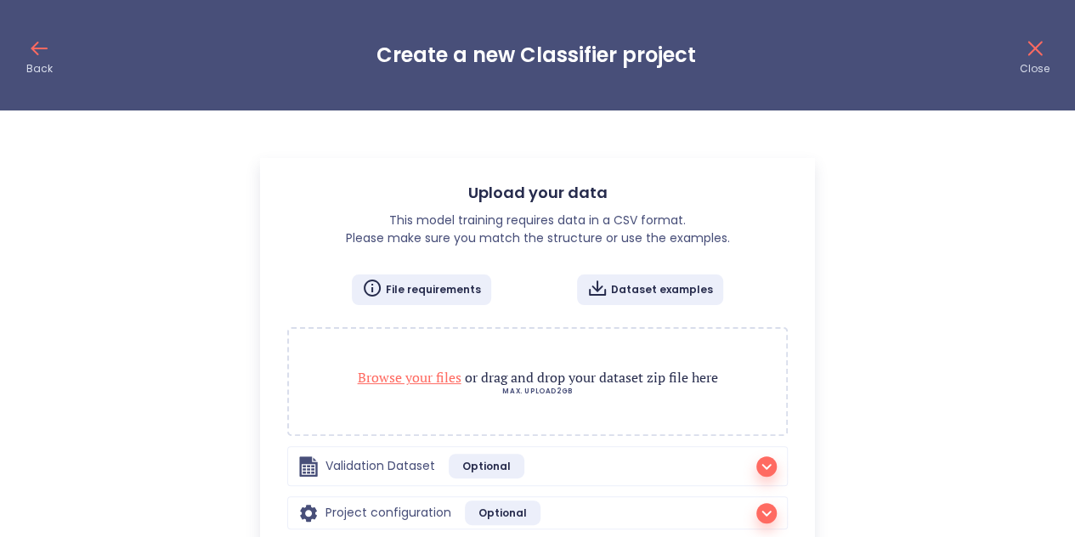
radio input "true"
checkbox input "true"
click at [427, 377] on span "Browse your files" at bounding box center [410, 377] width 104 height 19
click at [414, 377] on span "Browse your files" at bounding box center [410, 377] width 104 height 19
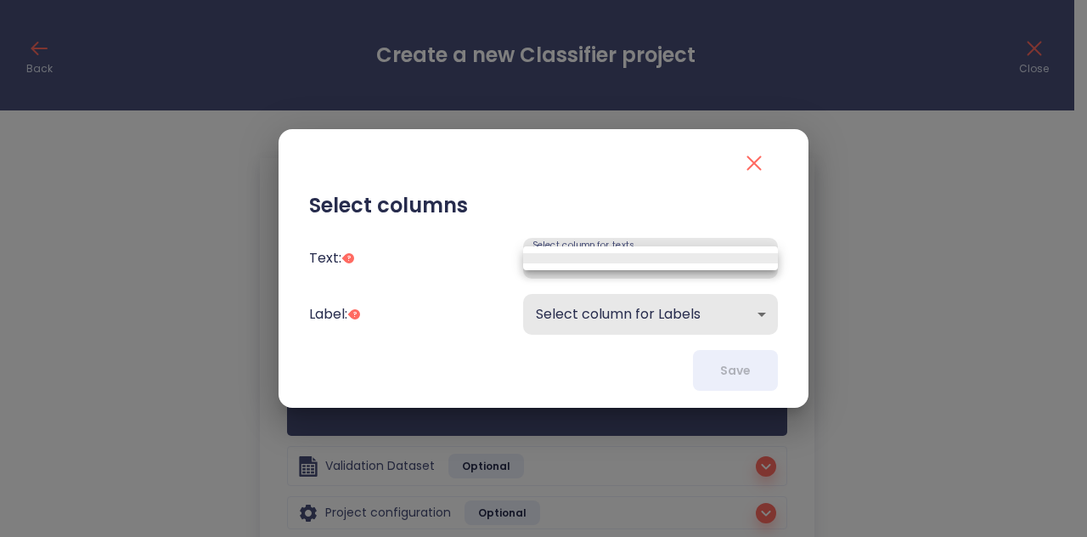
click at [656, 244] on body "Back Create a new Classifier project Close Upload your data This model training…" at bounding box center [543, 318] width 1087 height 636
click at [585, 251] on ul at bounding box center [650, 258] width 255 height 24
click at [477, 264] on div at bounding box center [543, 268] width 1087 height 537
click at [588, 253] on body "Back Create a new Classifier project Close Upload your data This model training…" at bounding box center [543, 318] width 1087 height 636
click at [540, 256] on li at bounding box center [650, 258] width 255 height 10
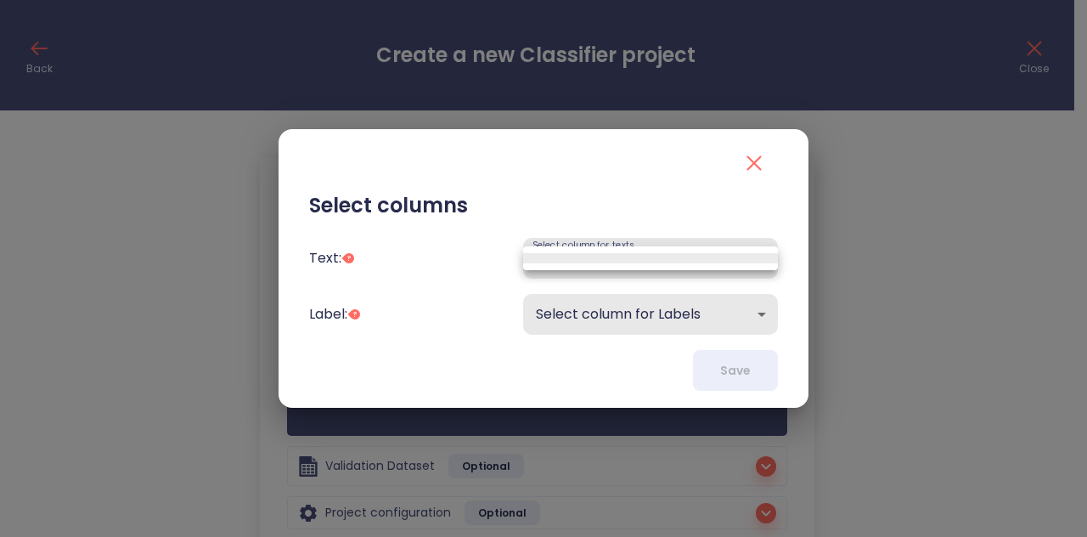
click at [566, 250] on body "Back Create a new Classifier project Close Upload your data This model training…" at bounding box center [543, 318] width 1087 height 636
click at [554, 313] on div at bounding box center [543, 268] width 1087 height 537
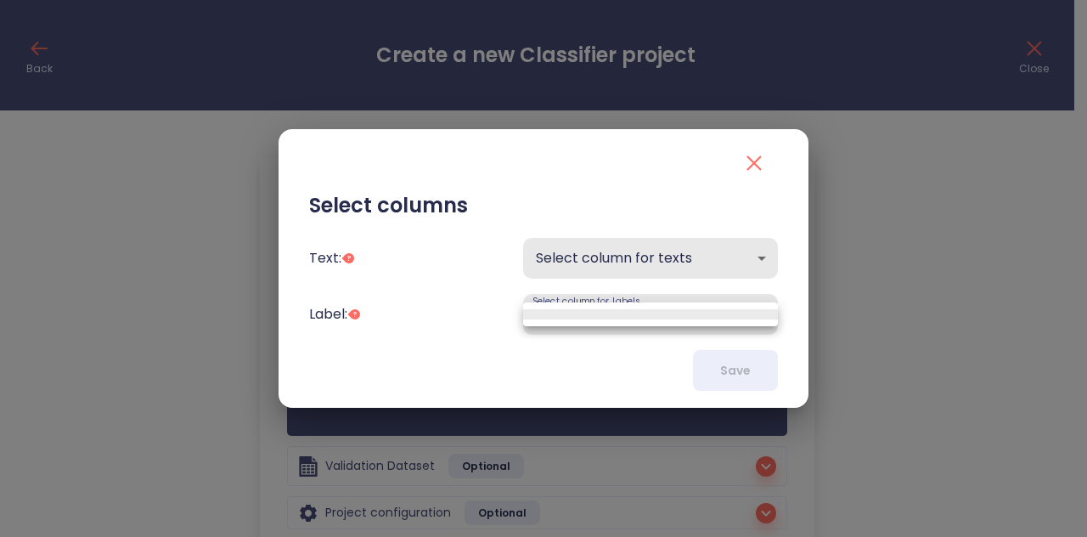
click at [570, 306] on body "Back Create a new Classifier project Close Upload your data This model training…" at bounding box center [543, 318] width 1087 height 636
click at [561, 232] on div at bounding box center [543, 268] width 1087 height 537
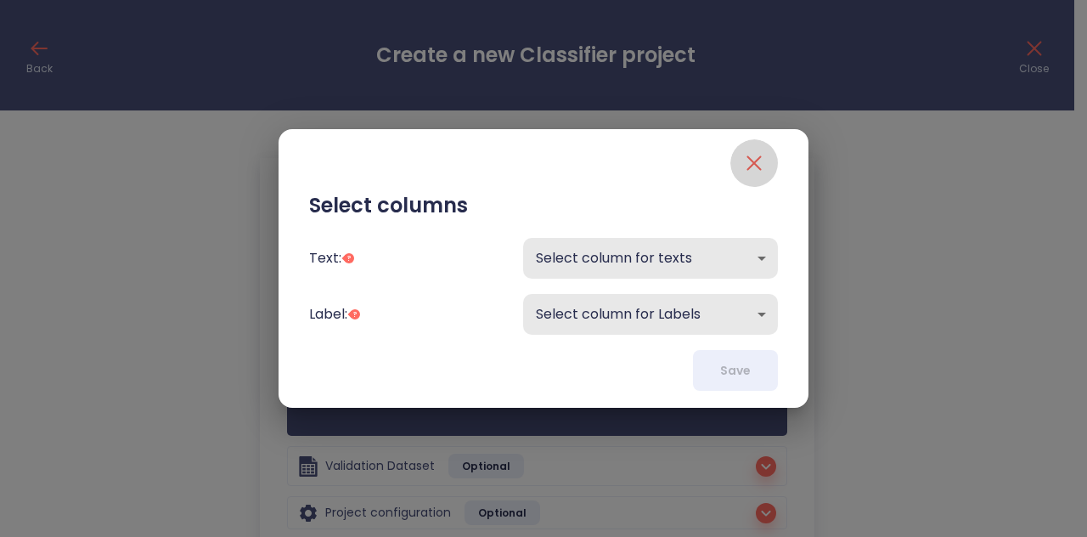
click at [753, 159] on icon "close" at bounding box center [754, 163] width 27 height 27
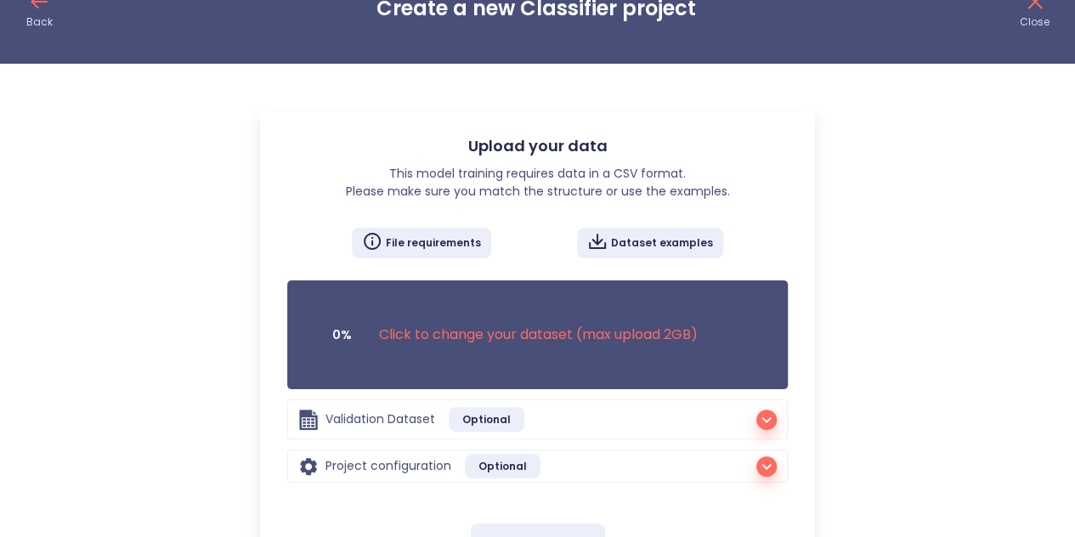
scroll to position [48, 0]
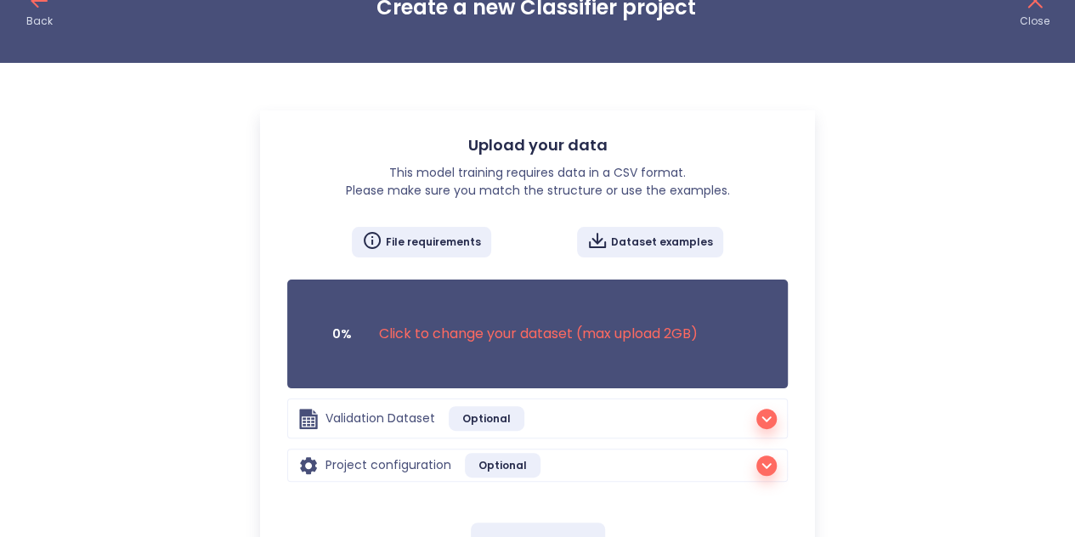
drag, startPoint x: 511, startPoint y: 349, endPoint x: 462, endPoint y: 365, distance: 51.8
click at [462, 365] on div "0% Click to change your dataset (max upload 2GB )" at bounding box center [537, 333] width 466 height 75
click at [433, 359] on div "0% Click to change your dataset (max upload 2GB )" at bounding box center [537, 333] width 466 height 75
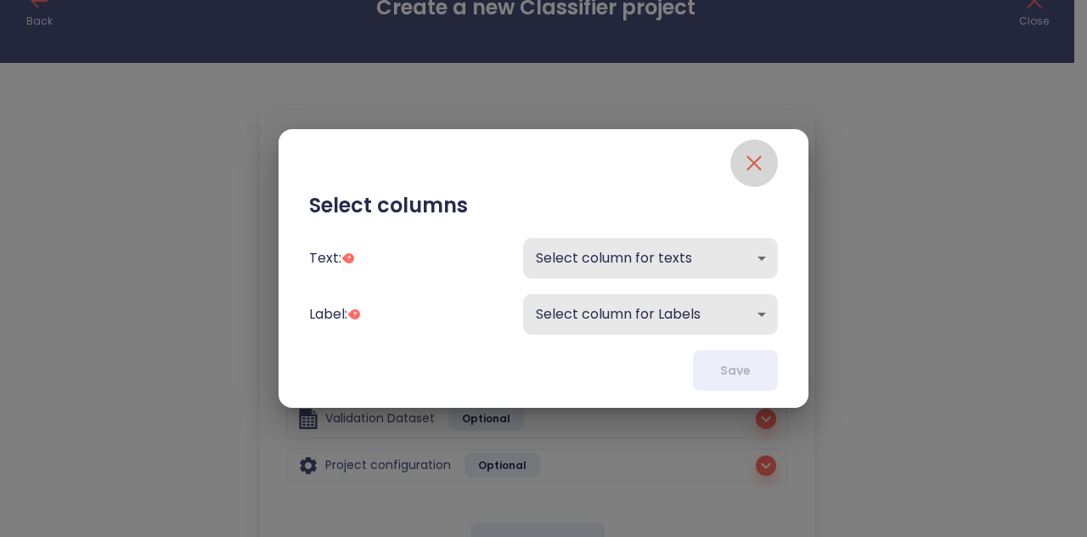
click at [754, 172] on icon "close" at bounding box center [754, 163] width 27 height 27
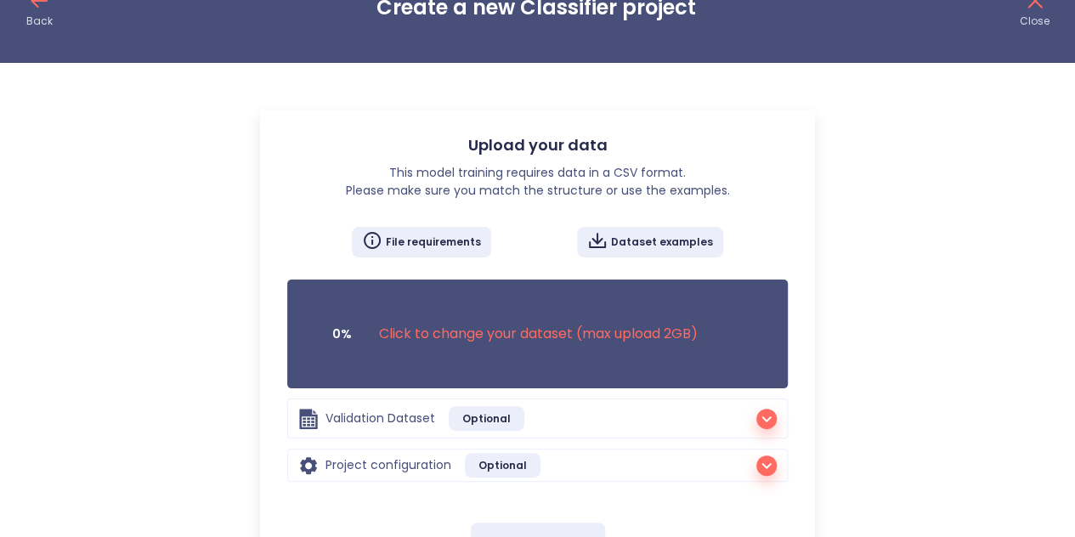
scroll to position [0, 0]
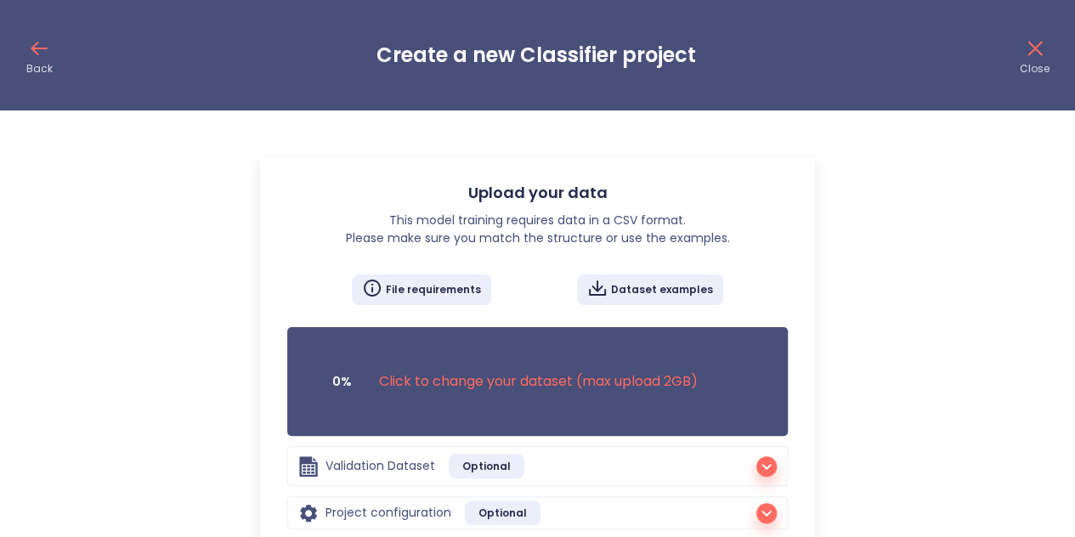
click at [435, 370] on div "0% Click to change your dataset (max upload 2GB )" at bounding box center [537, 381] width 466 height 75
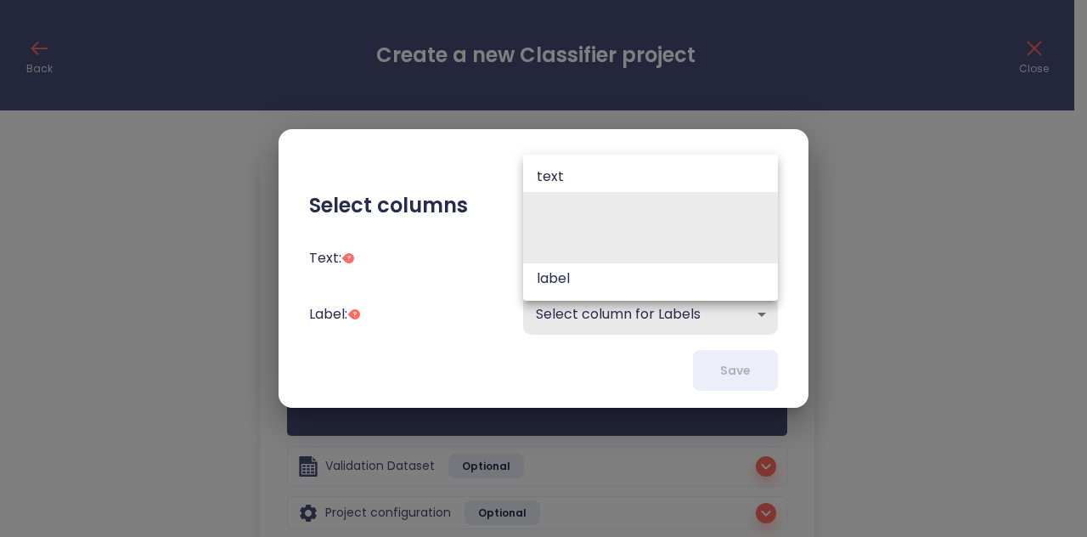
click at [611, 253] on body "Back Create a new Classifier project Close Upload your data This model training…" at bounding box center [543, 318] width 1087 height 636
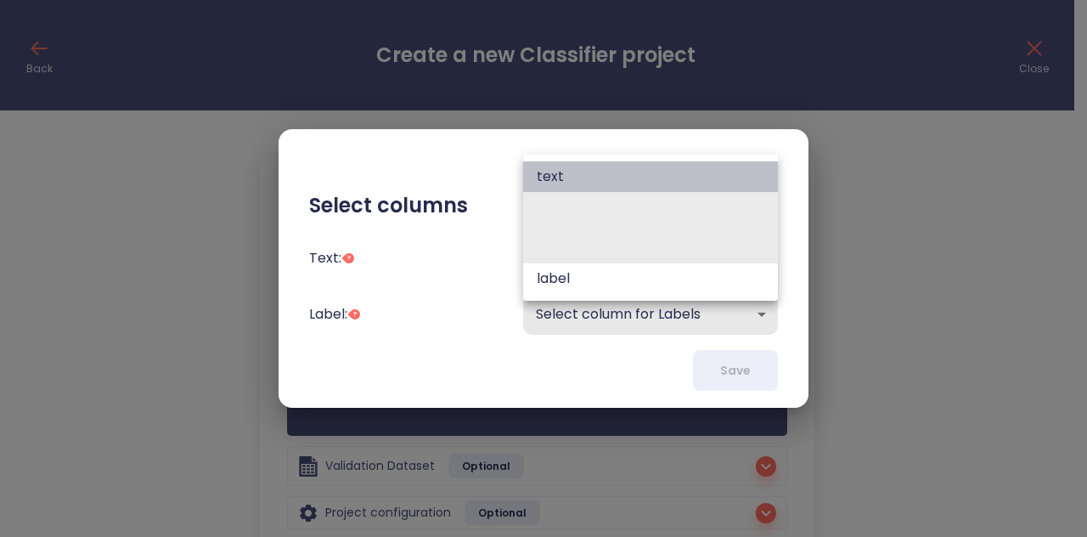
click at [615, 178] on li "text" at bounding box center [650, 176] width 255 height 31
type input "text"
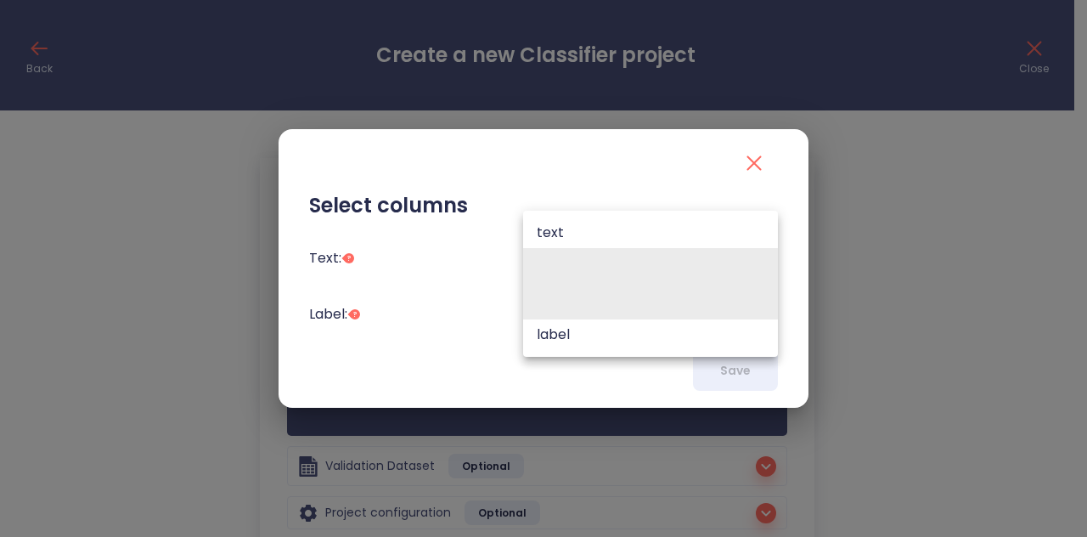
click at [598, 303] on body "Back Create a new Classifier project Close Upload your data This model training…" at bounding box center [543, 318] width 1087 height 636
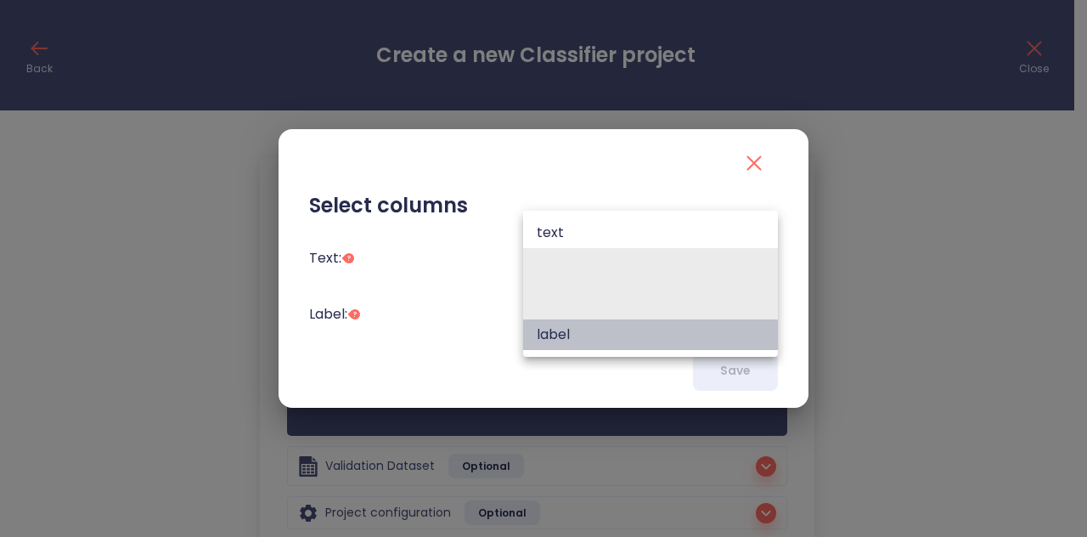
click at [590, 328] on li "label" at bounding box center [650, 334] width 255 height 31
type input "label"
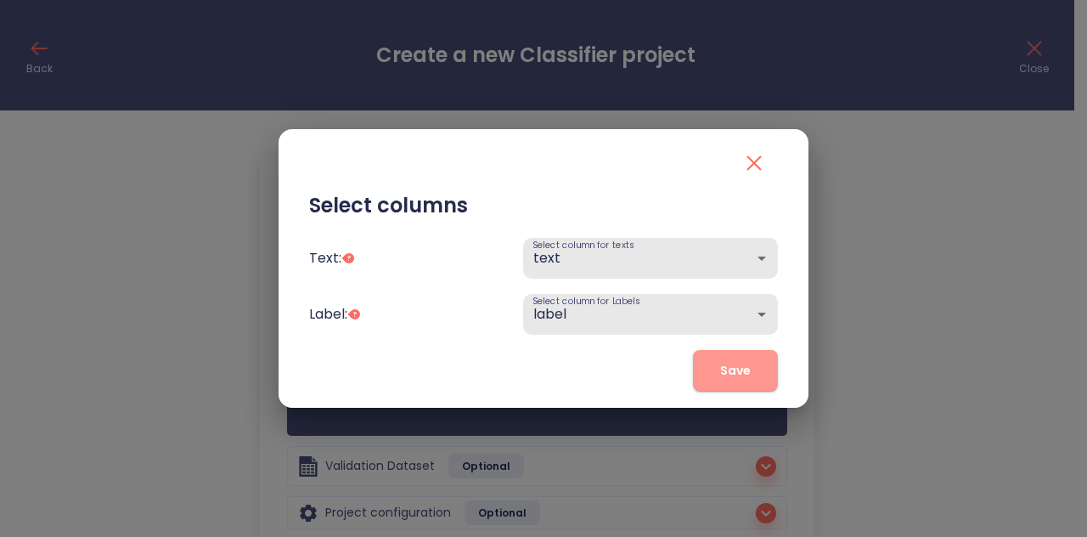
click at [729, 372] on span "Save" at bounding box center [735, 370] width 31 height 21
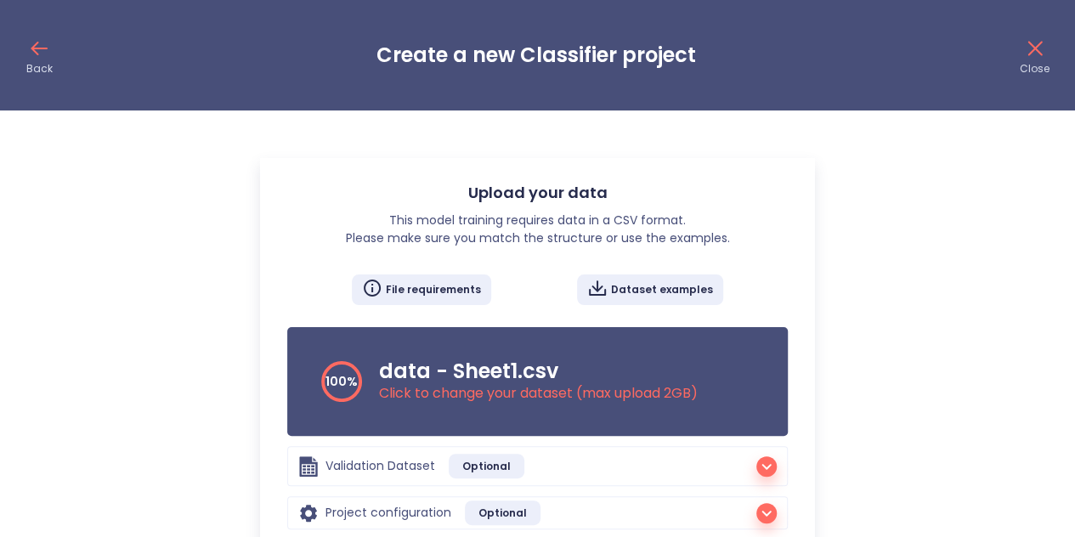
scroll to position [129, 0]
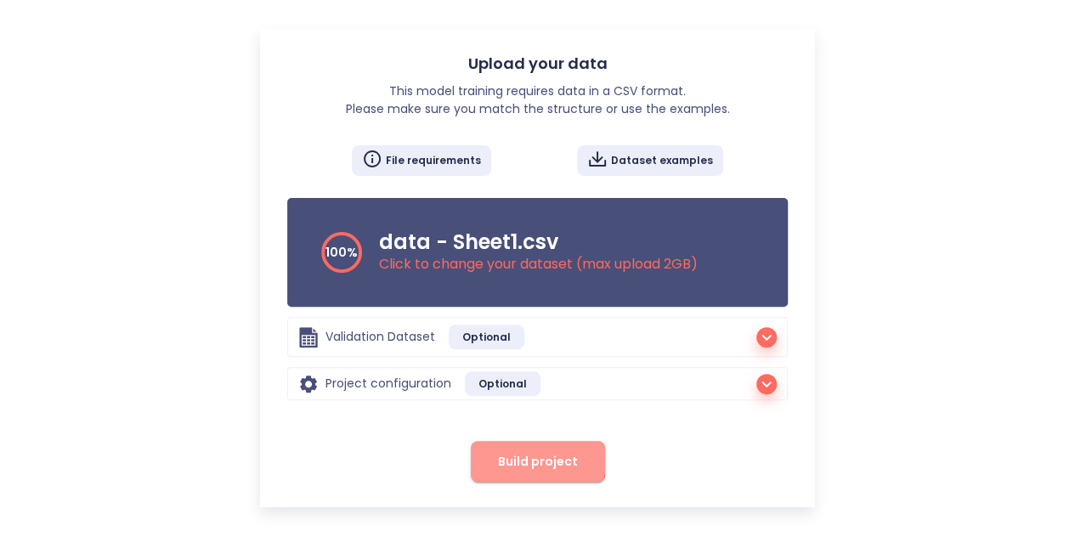
click at [533, 452] on span "Build project" at bounding box center [538, 461] width 80 height 21
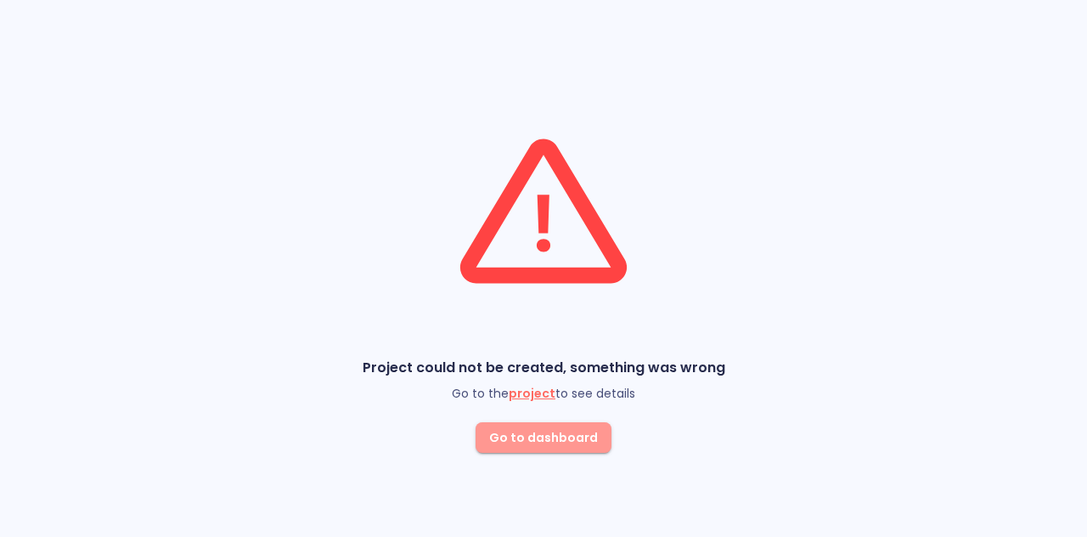
click at [556, 430] on span "Go to dashboard" at bounding box center [543, 437] width 109 height 21
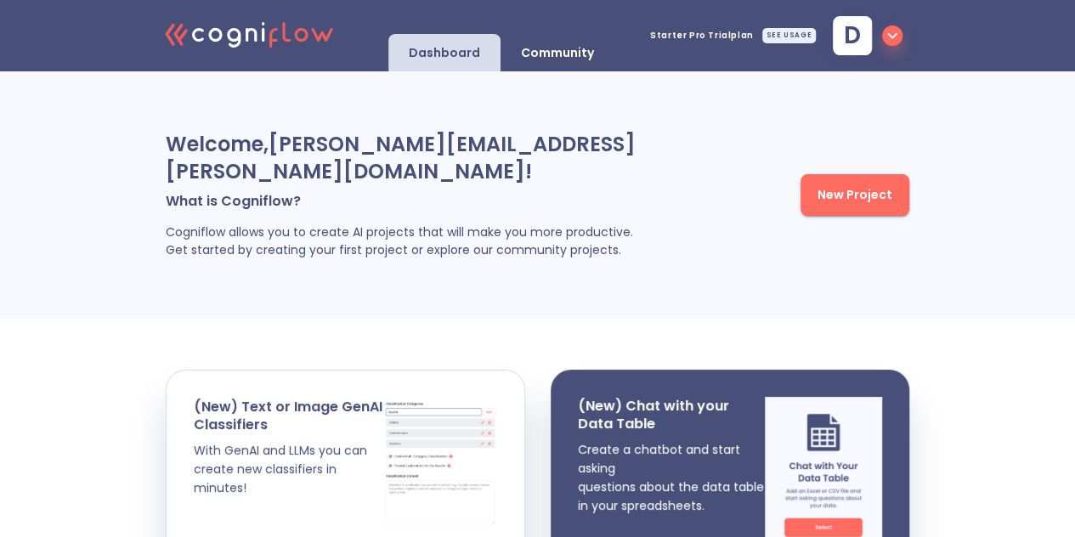
click at [833, 206] on span "New Project" at bounding box center [854, 194] width 75 height 21
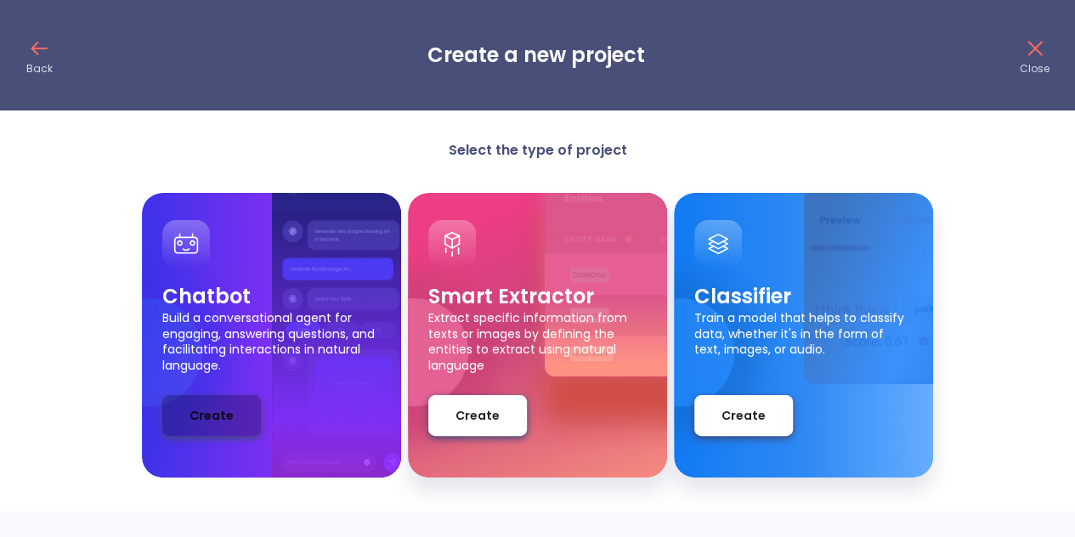
click at [229, 424] on span "Create" at bounding box center [211, 415] width 44 height 21
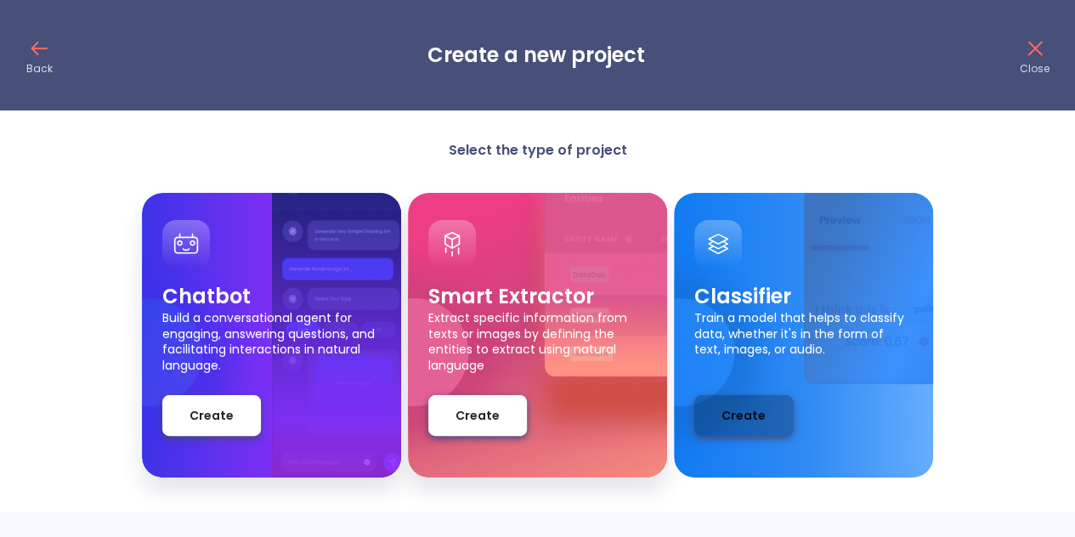
click at [758, 416] on span "Create" at bounding box center [743, 415] width 44 height 21
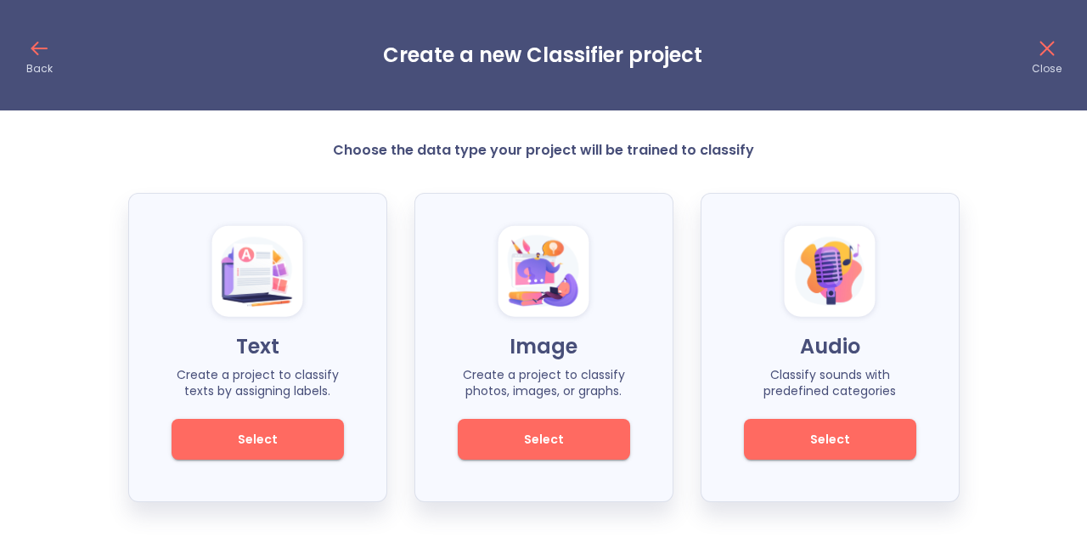
click at [234, 436] on span "Select" at bounding box center [257, 439] width 115 height 21
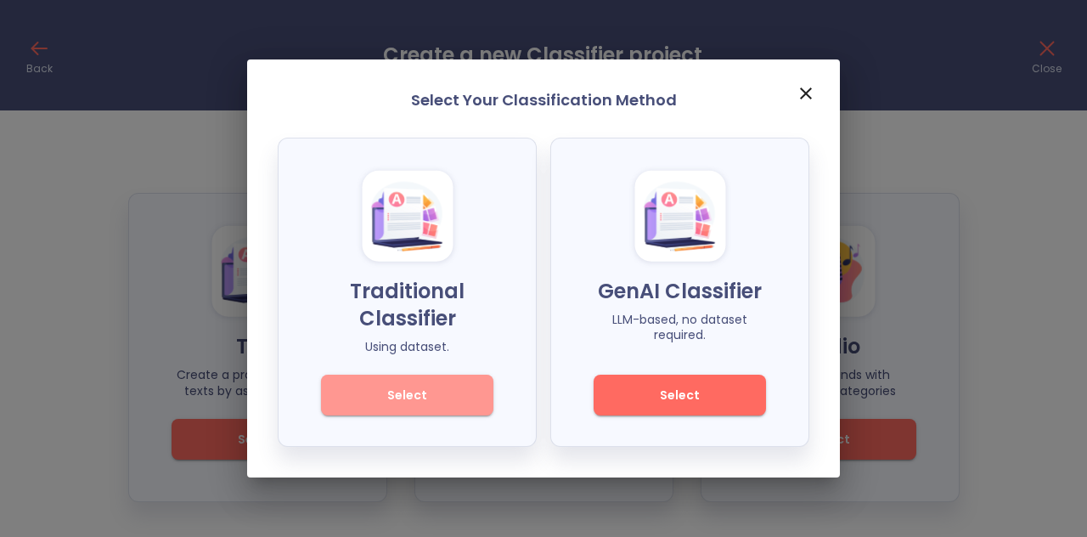
click at [379, 409] on button "Select" at bounding box center [407, 395] width 172 height 41
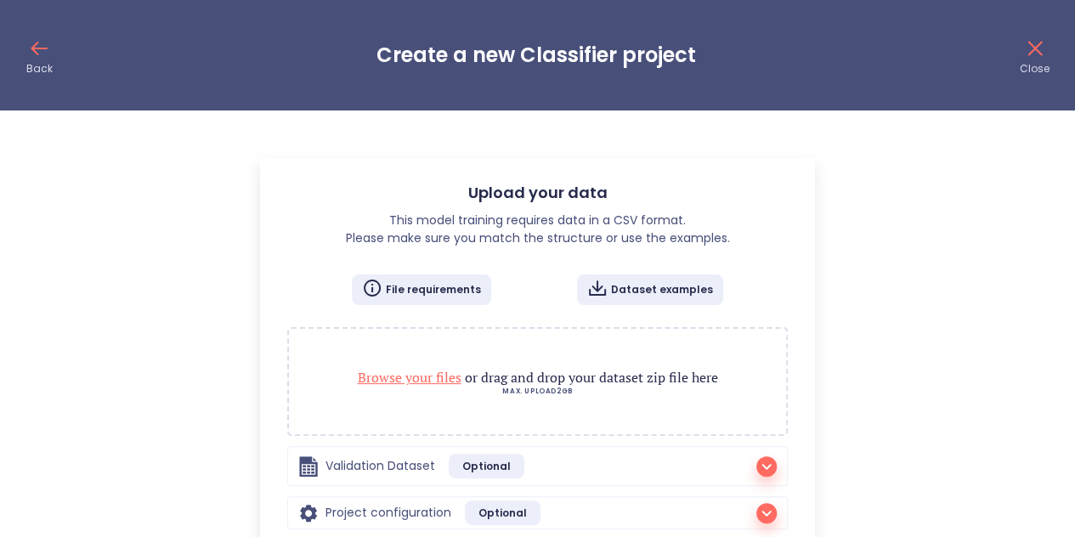
radio input "true"
checkbox input "true"
click at [396, 384] on span "Browse your files" at bounding box center [410, 377] width 104 height 19
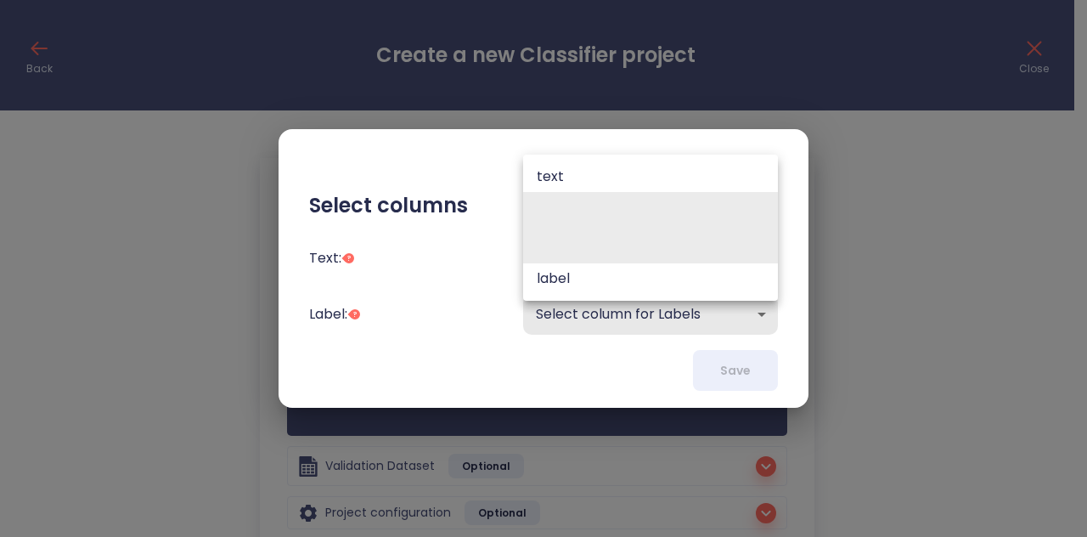
click at [642, 243] on body "Back Create a new Classifier project Close Upload your data This model training…" at bounding box center [543, 318] width 1087 height 636
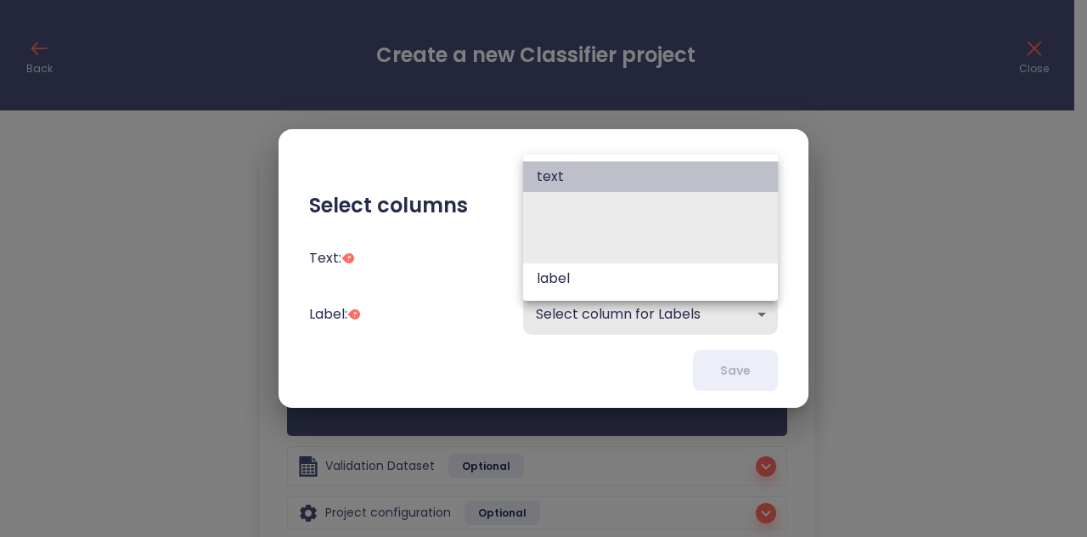
click at [617, 169] on li "text" at bounding box center [650, 176] width 255 height 31
type input "text"
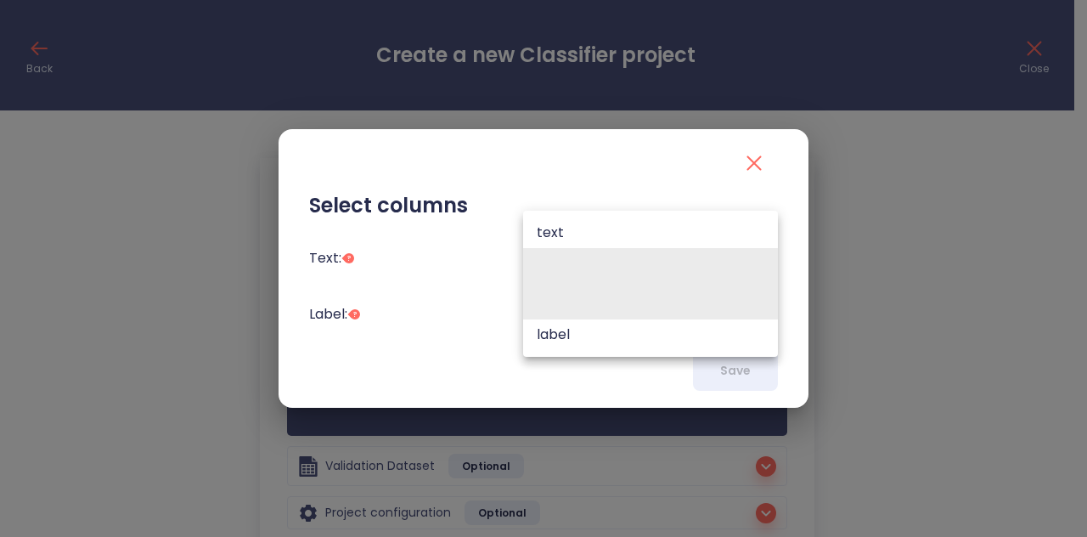
click at [603, 310] on body "Back Create a new Classifier project Close Upload your data This model training…" at bounding box center [543, 318] width 1087 height 636
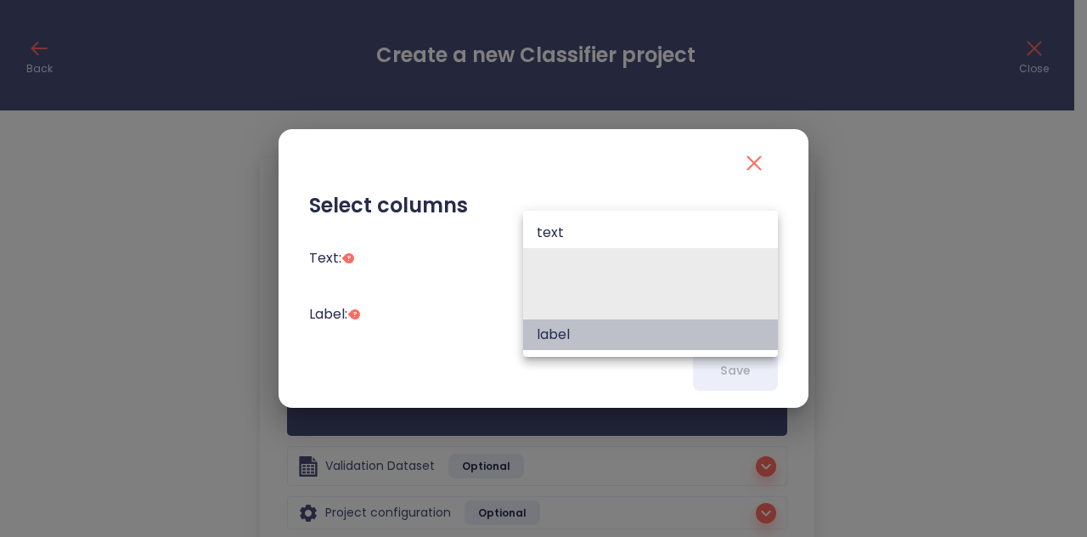
click at [595, 331] on li "label" at bounding box center [650, 334] width 255 height 31
type input "label"
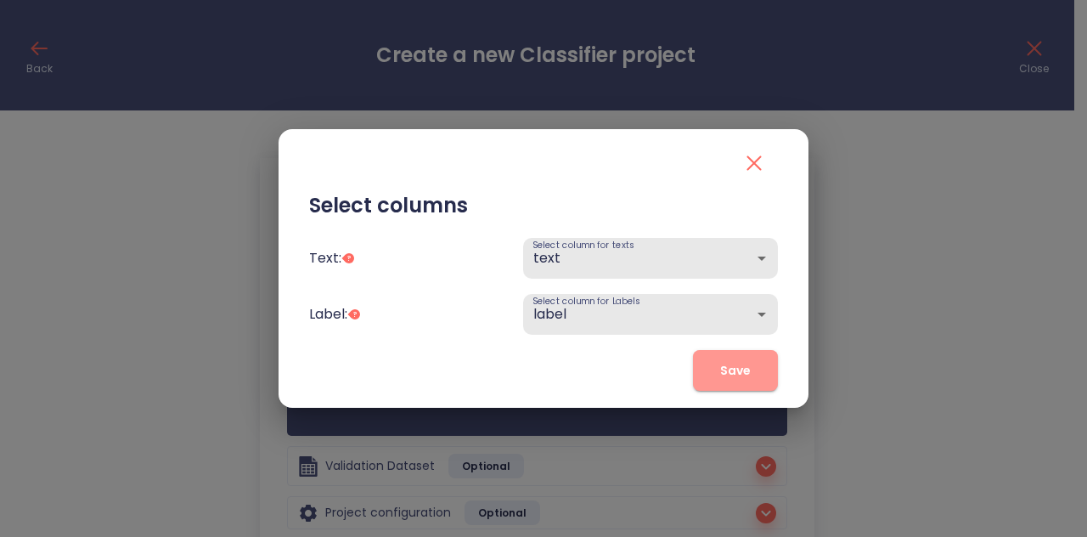
click at [707, 359] on button "Save" at bounding box center [735, 370] width 85 height 41
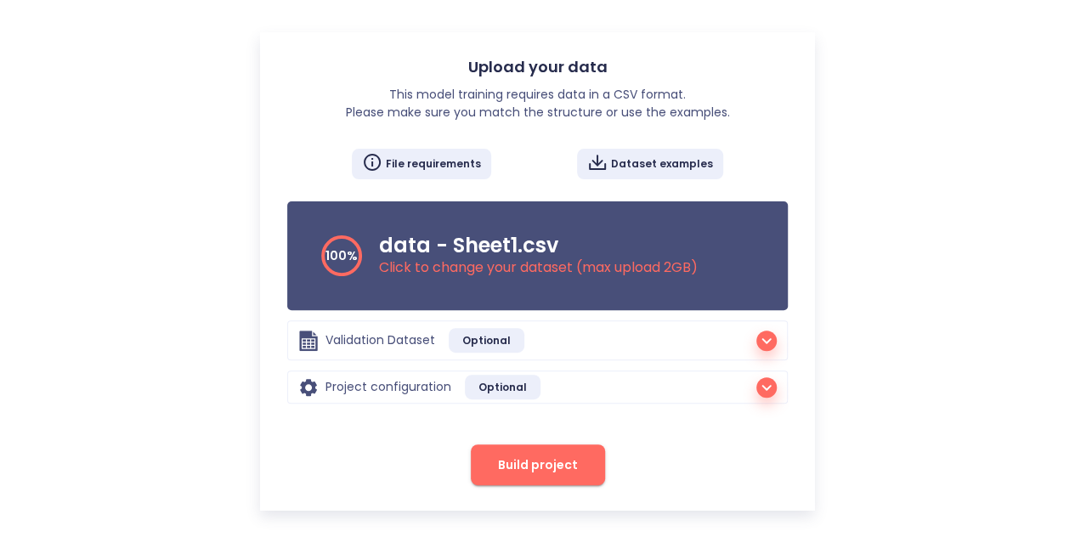
scroll to position [129, 0]
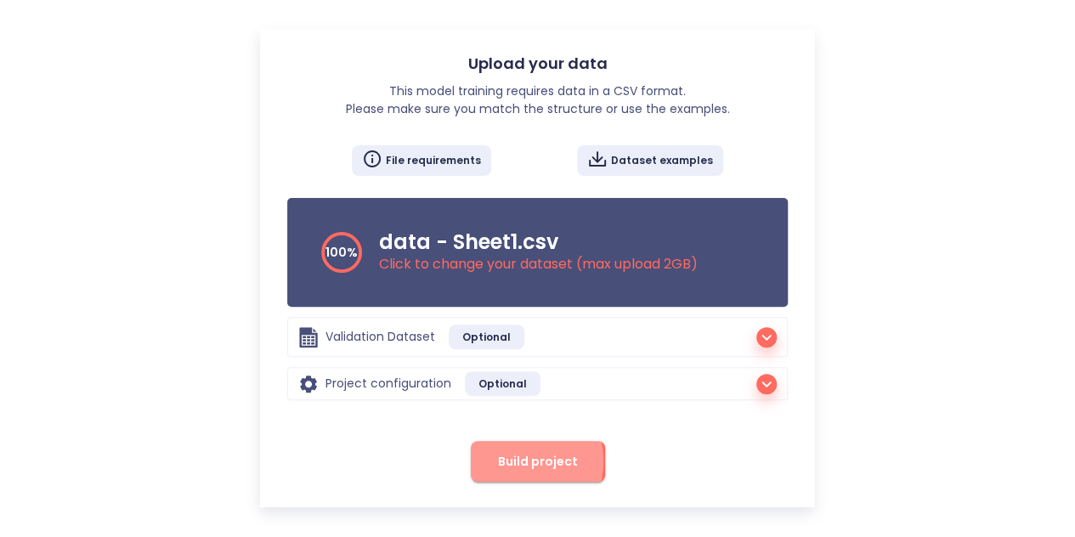
click at [513, 460] on span "Build project" at bounding box center [538, 461] width 80 height 21
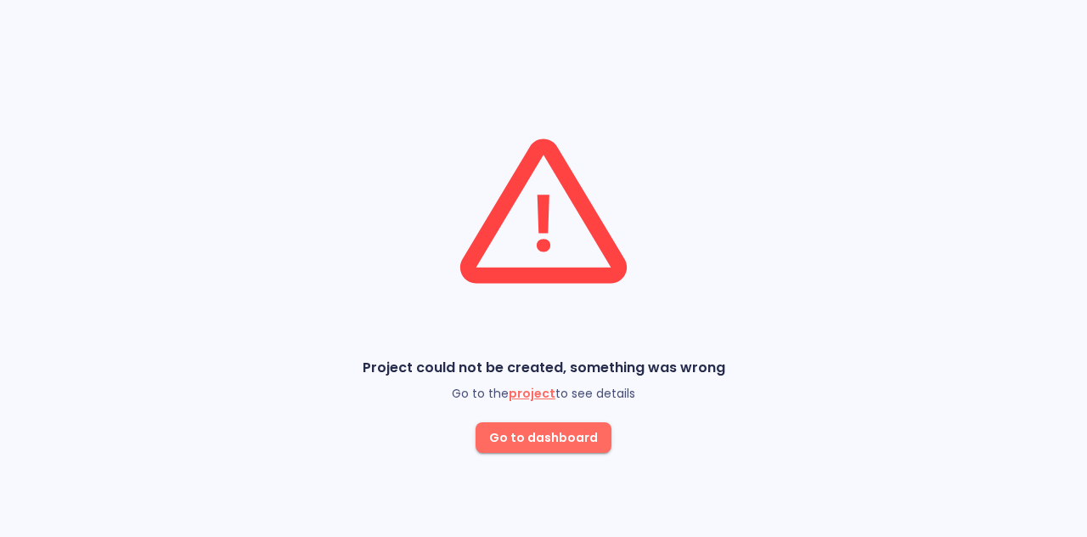
click at [538, 389] on span "project" at bounding box center [532, 393] width 47 height 17
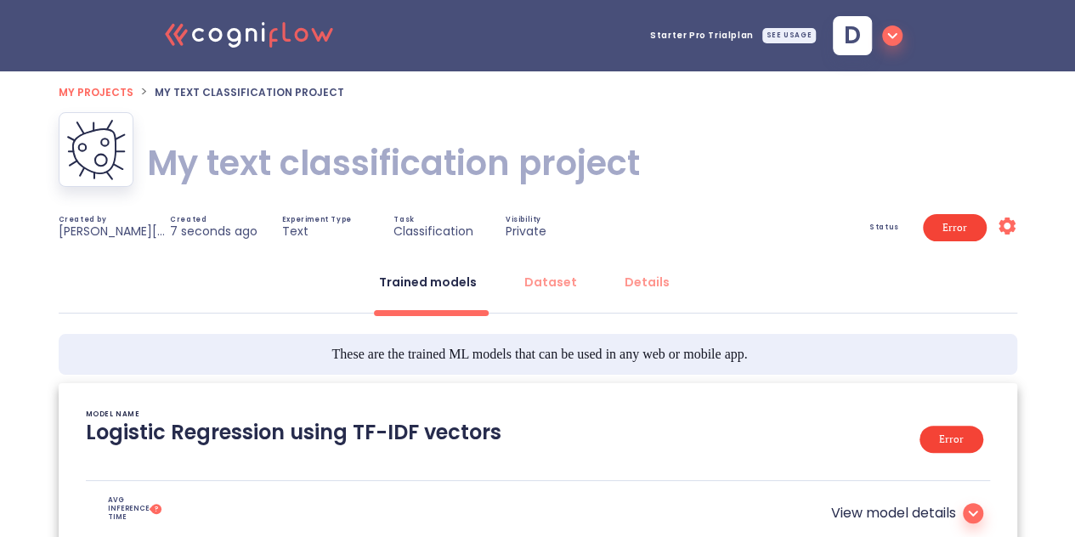
type textarea "[2025/08/28 20:44:25]- Empty or NaN value found in dataset, in column Label"
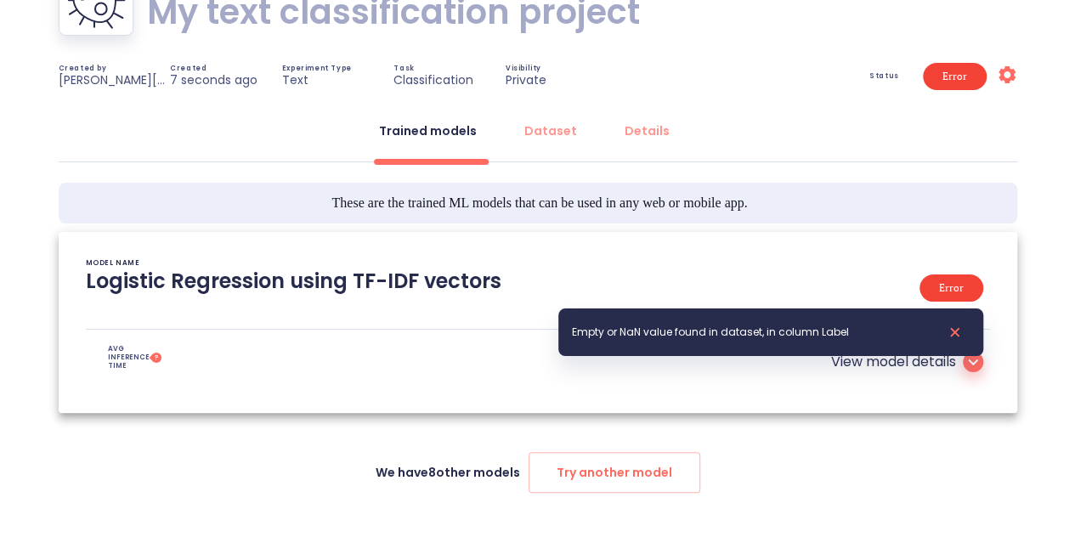
scroll to position [189, 0]
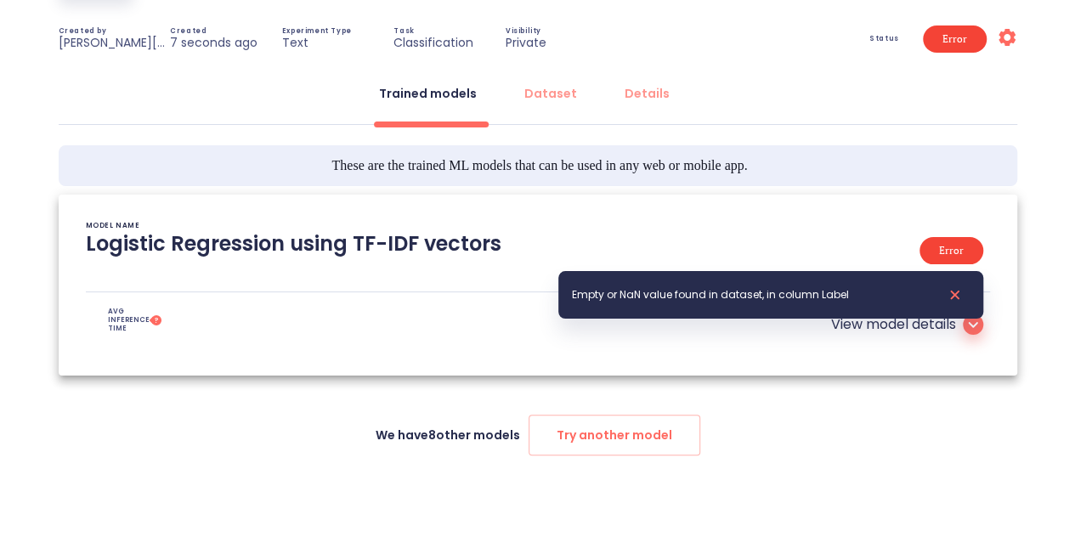
click at [963, 331] on div at bounding box center [973, 324] width 20 height 20
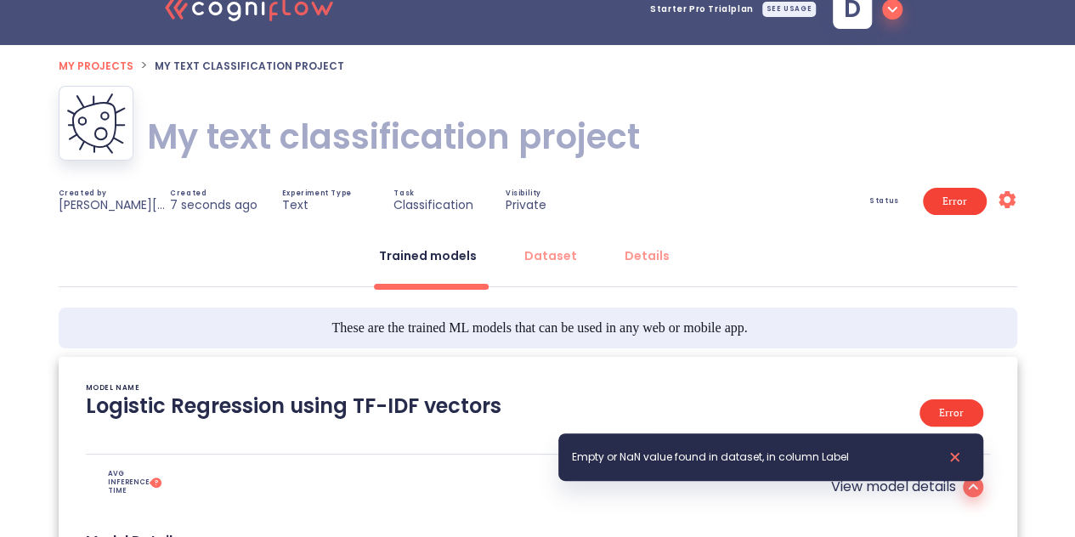
scroll to position [27, 0]
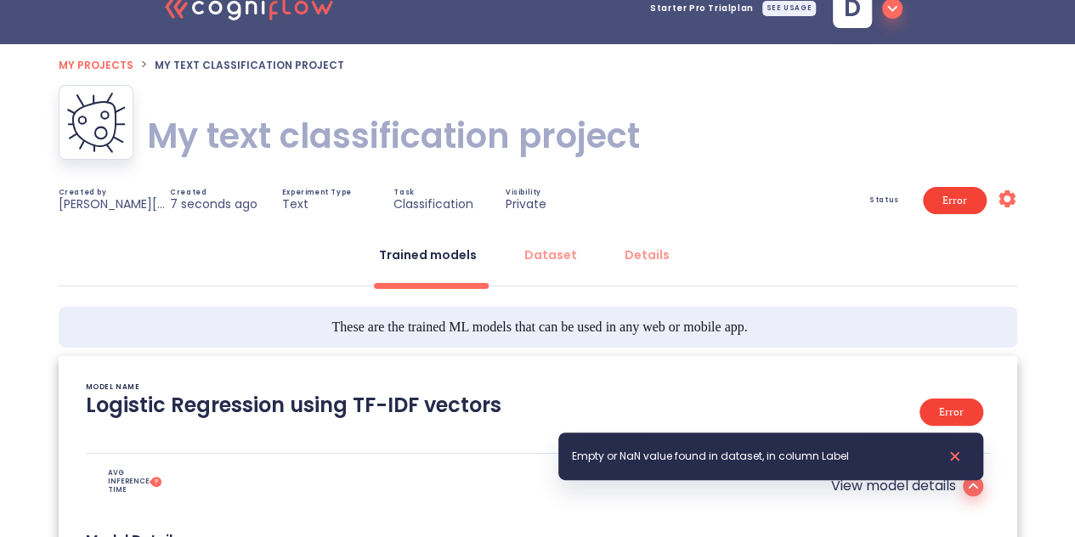
click at [953, 197] on span "Error" at bounding box center [954, 200] width 45 height 122
click at [1008, 197] on icon "Settings" at bounding box center [1006, 199] width 20 height 20
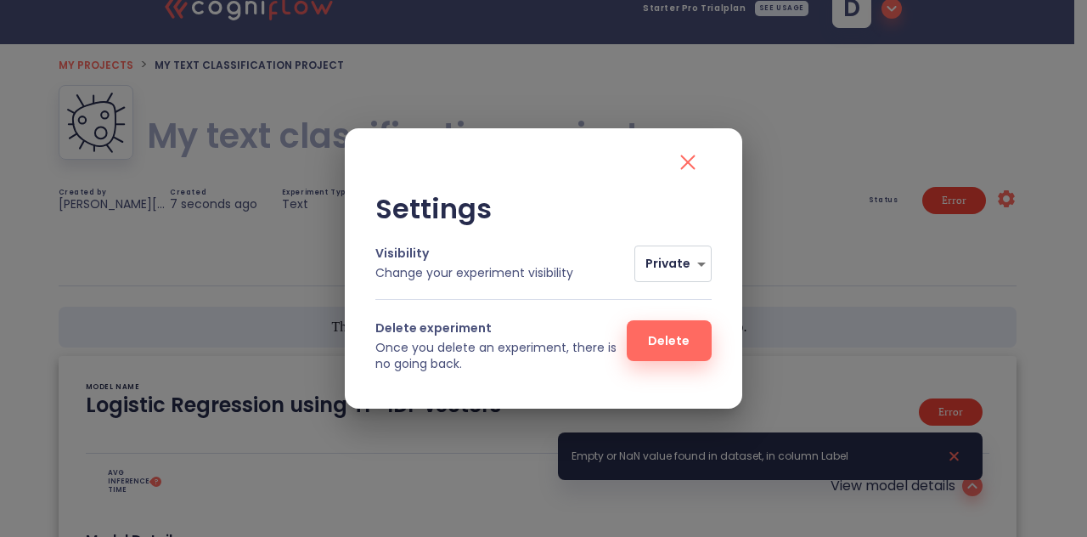
click at [822, 291] on div "Settings Visibility Change your experiment visibility Private 0 Delete experime…" at bounding box center [543, 268] width 1087 height 537
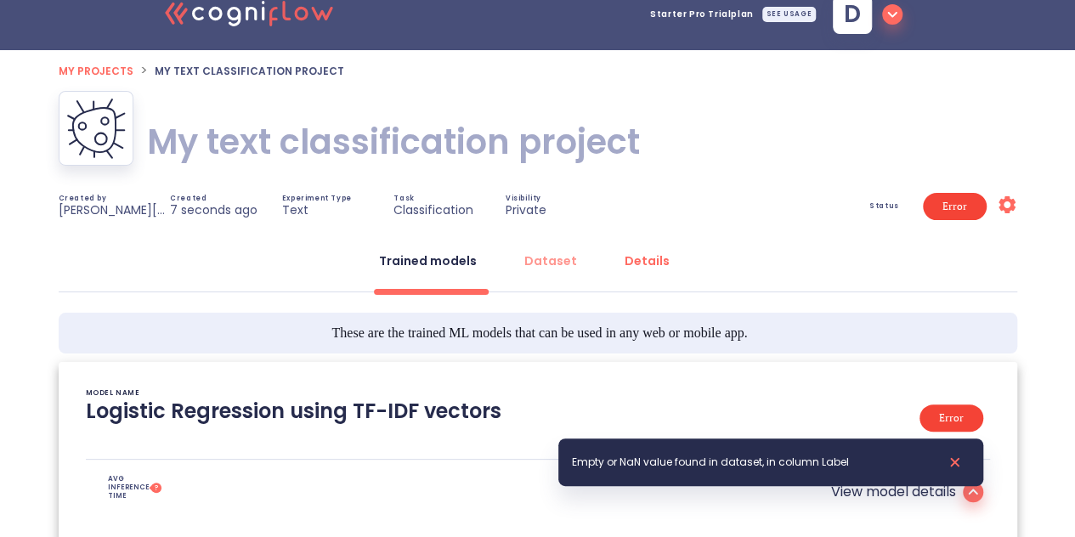
scroll to position [0, 0]
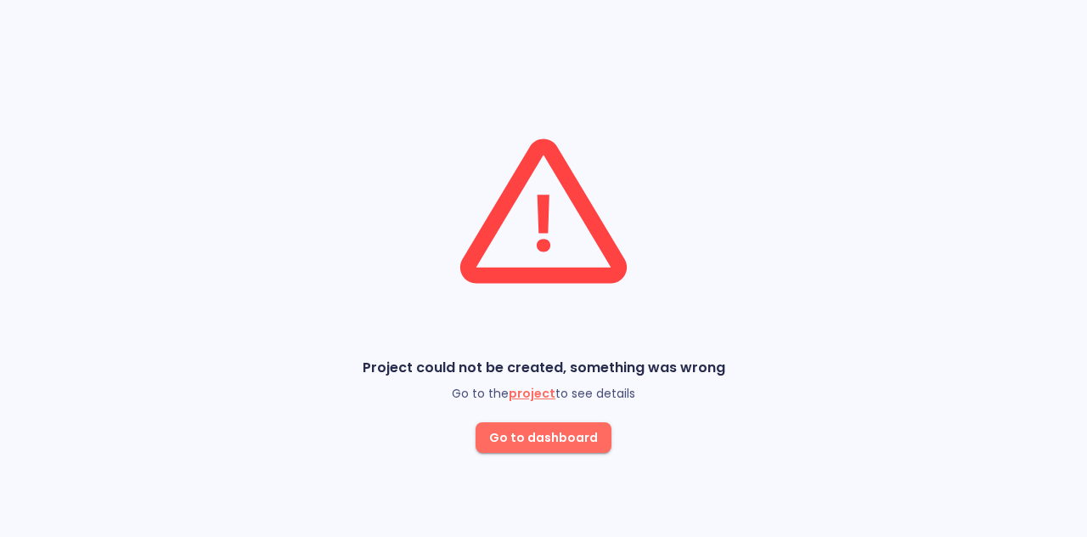
click at [539, 392] on span "project" at bounding box center [532, 393] width 47 height 17
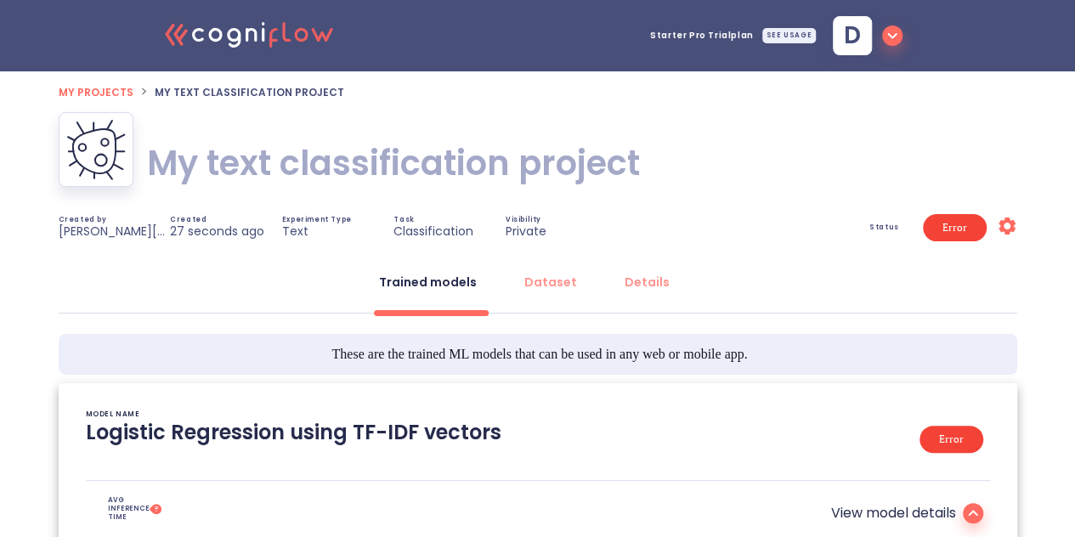
type textarea "[2025/08/28 20:44:25]- Empty or NaN value found in dataset, in column Label"
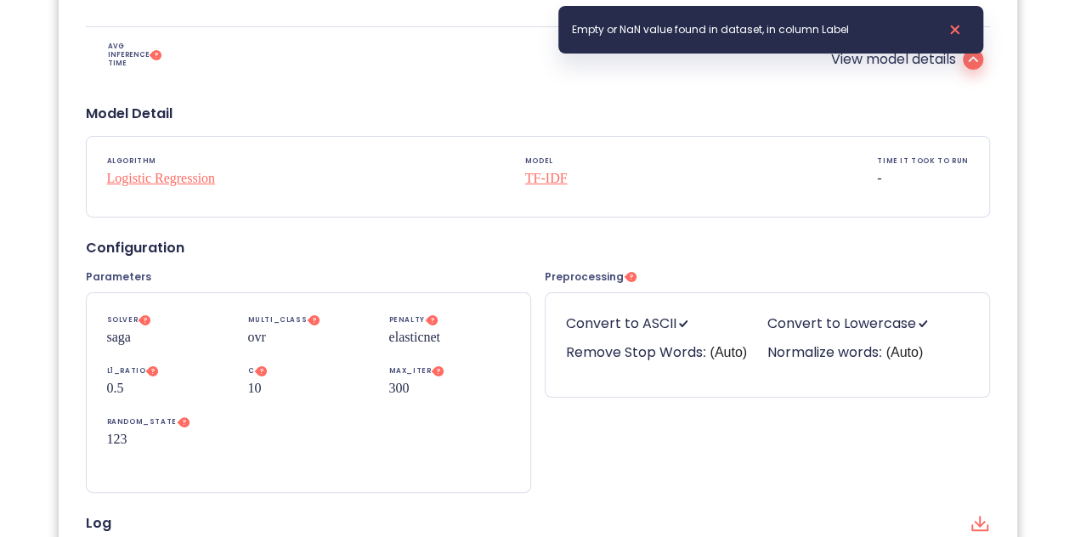
scroll to position [454, 0]
click at [959, 55] on div "View model details" at bounding box center [688, 59] width 602 height 34
click at [953, 25] on icon at bounding box center [951, 29] width 37 height 20
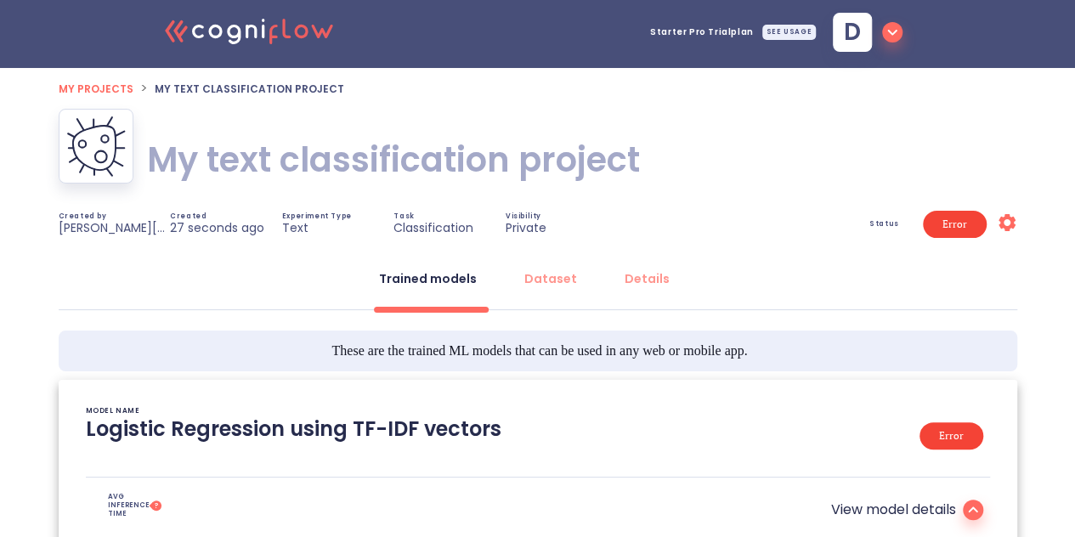
scroll to position [0, 0]
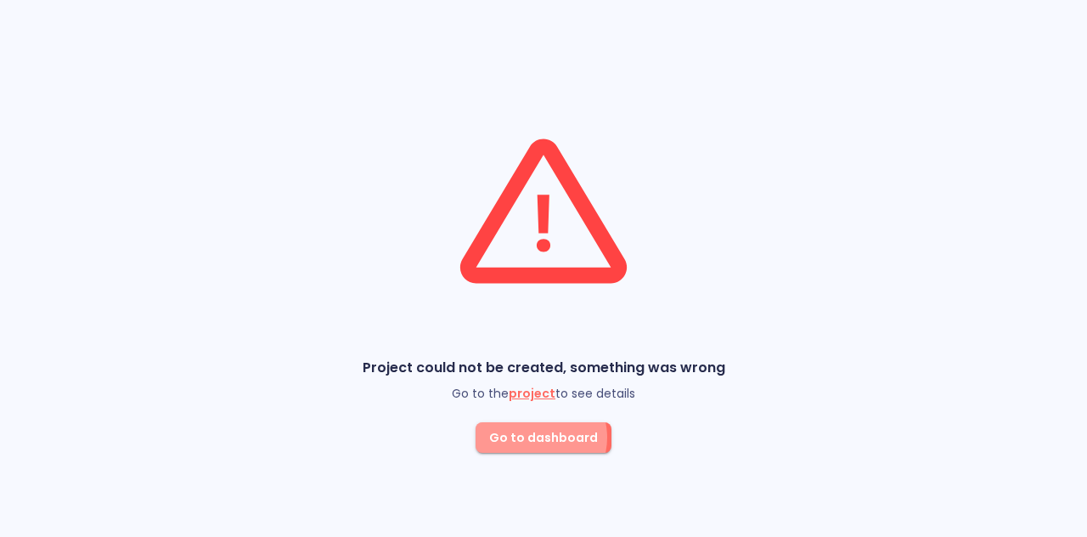
click at [539, 438] on span "Go to dashboard" at bounding box center [543, 437] width 109 height 21
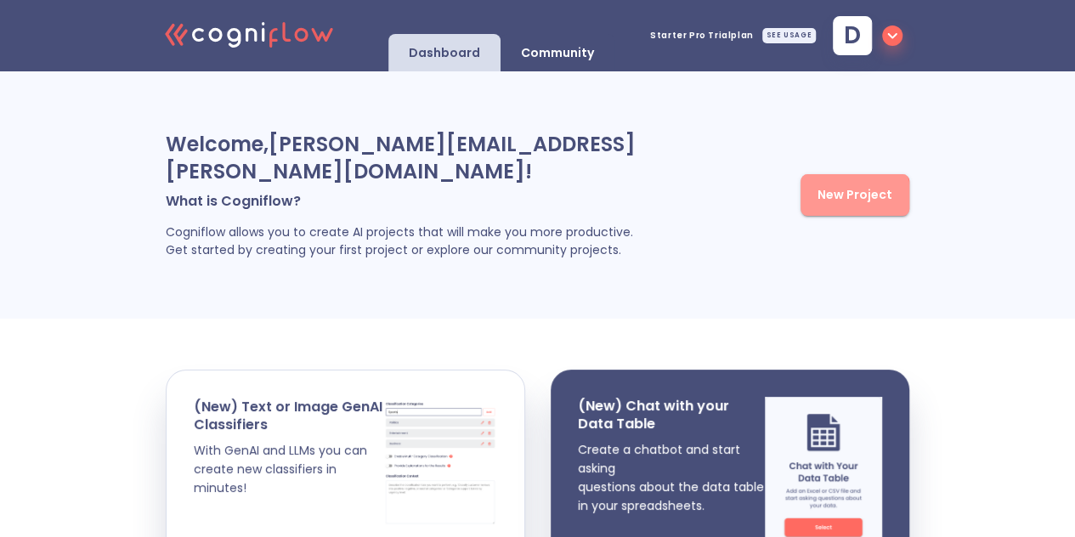
click at [810, 216] on button "New Project" at bounding box center [854, 195] width 109 height 42
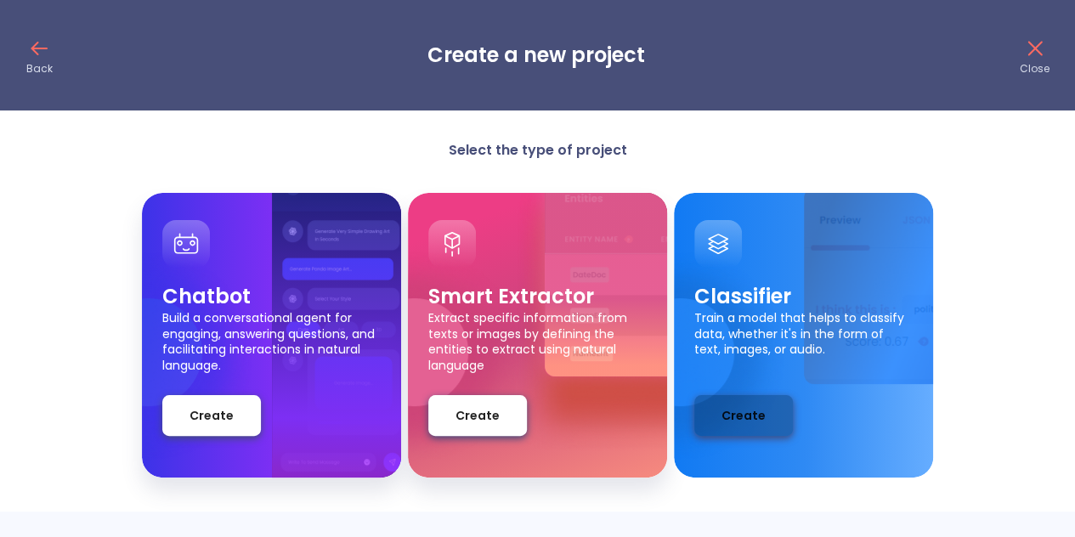
click at [720, 413] on button "Create" at bounding box center [743, 415] width 99 height 41
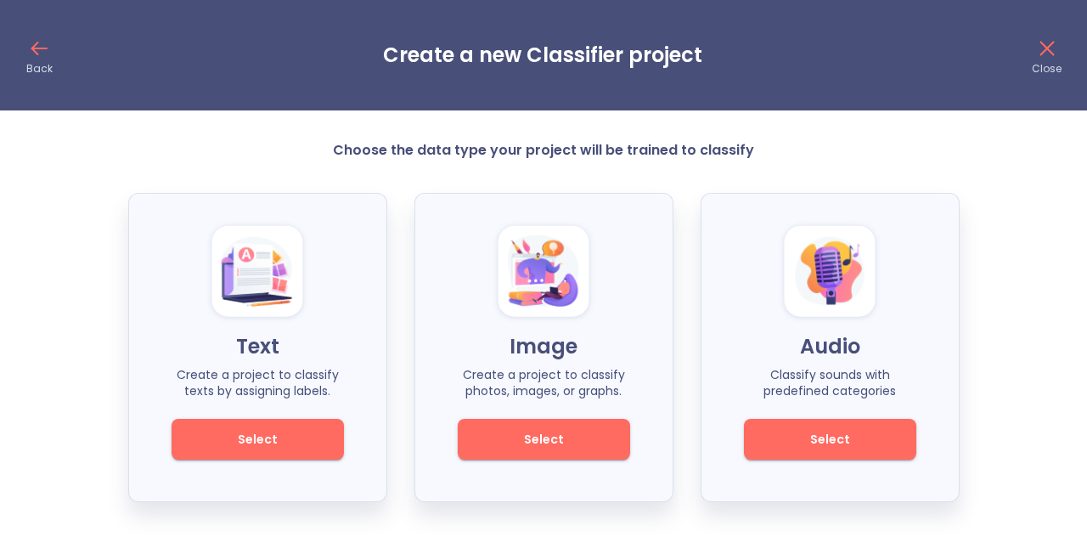
click at [291, 356] on p "Text" at bounding box center [258, 346] width 172 height 27
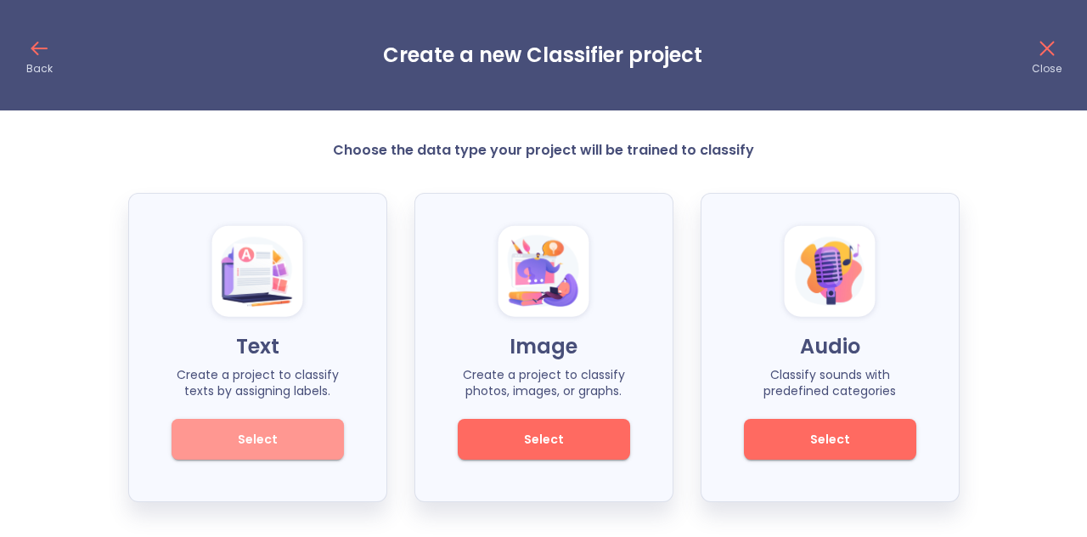
click at [297, 421] on button "Select" at bounding box center [258, 439] width 172 height 41
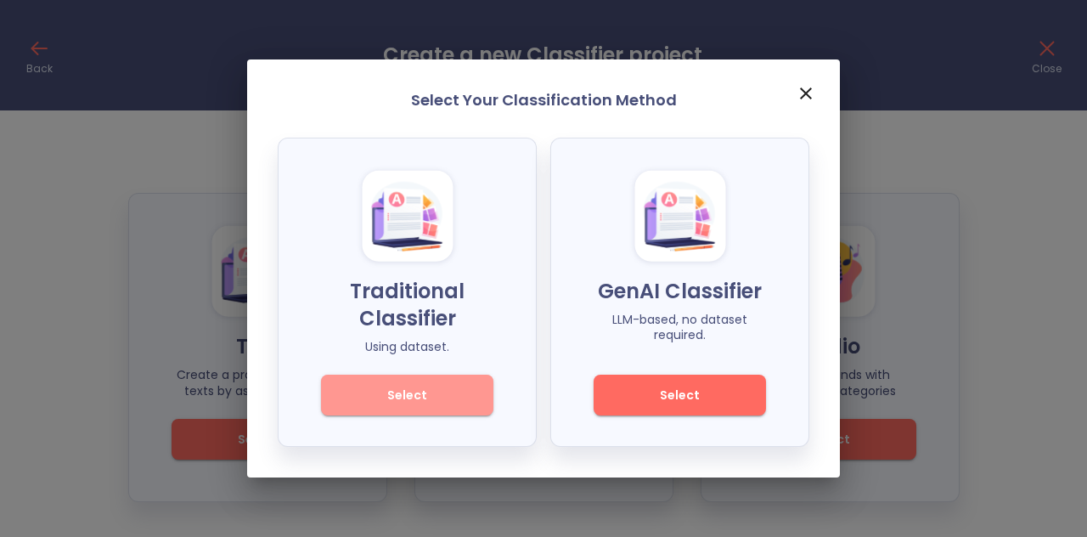
click at [423, 405] on span "Select" at bounding box center [407, 395] width 115 height 21
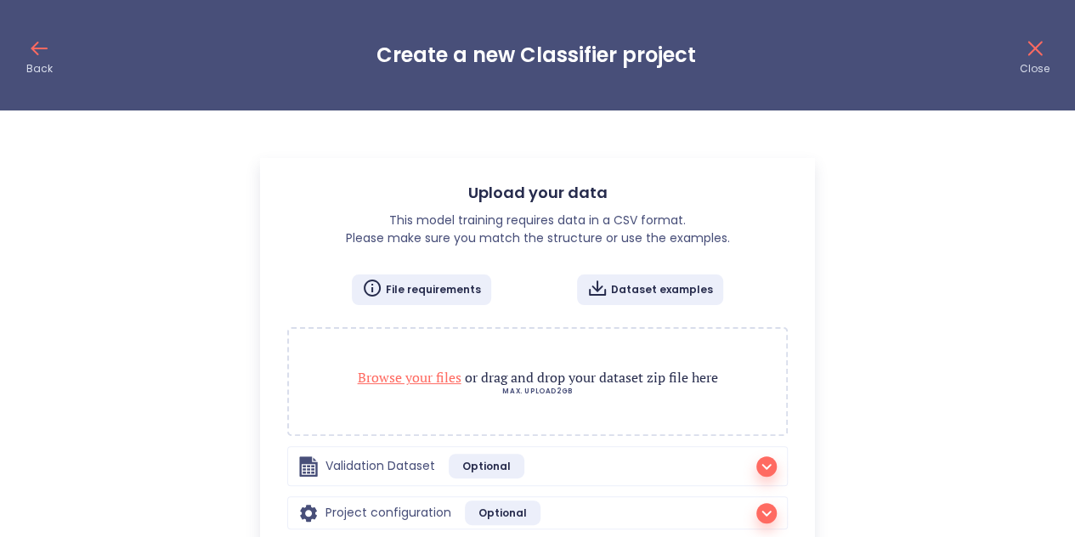
radio input "true"
checkbox input "true"
click at [420, 387] on p "MAX. UPLOAD 2GB" at bounding box center [537, 391] width 463 height 8
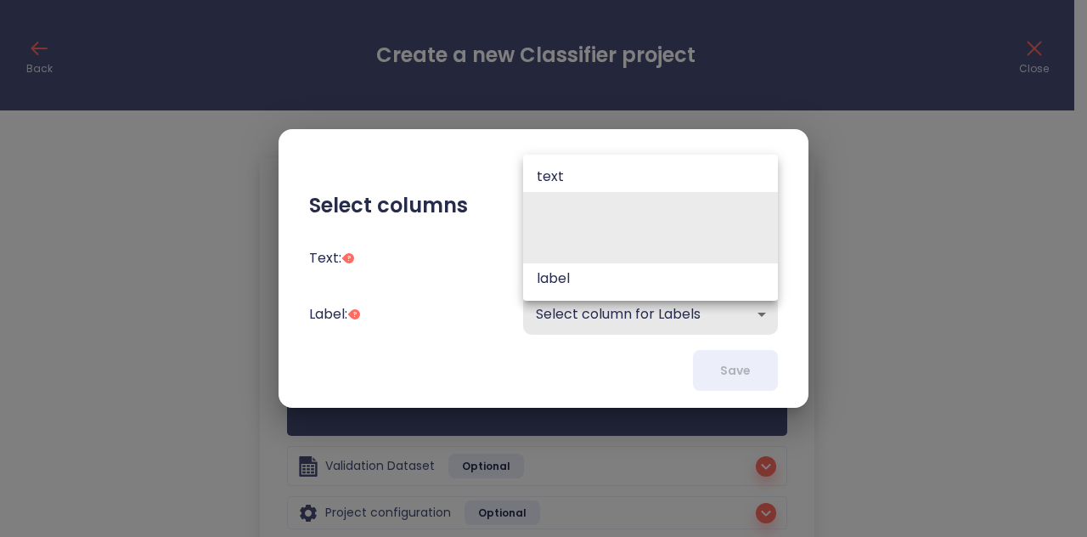
click at [652, 271] on body "Back Create a new Classifier project Close Upload your data This model training…" at bounding box center [543, 318] width 1087 height 636
click at [651, 184] on li "text" at bounding box center [650, 176] width 255 height 31
type input "text"
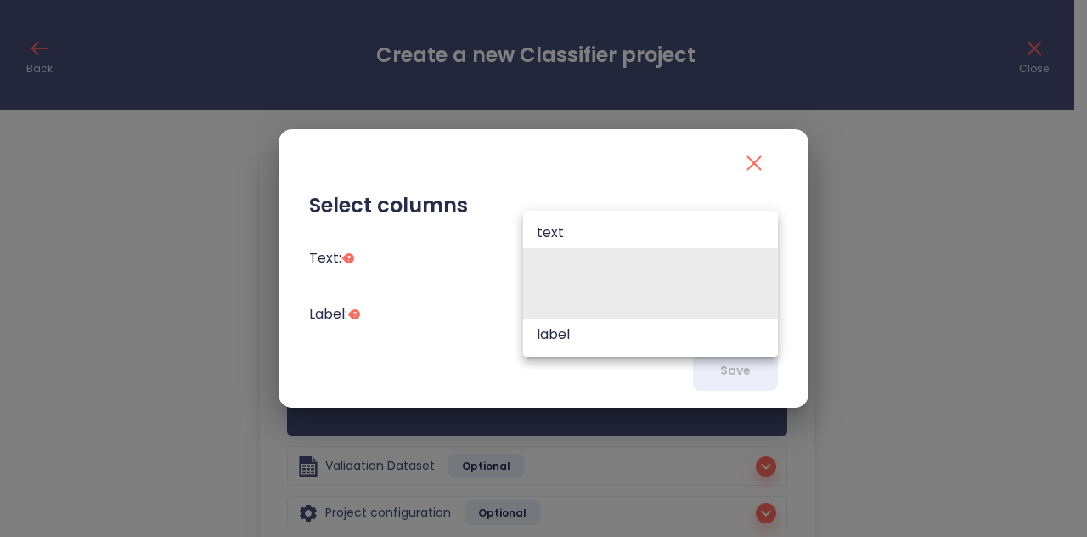
click at [646, 305] on body "Back Create a new Classifier project Close Upload your data This model training…" at bounding box center [543, 318] width 1087 height 636
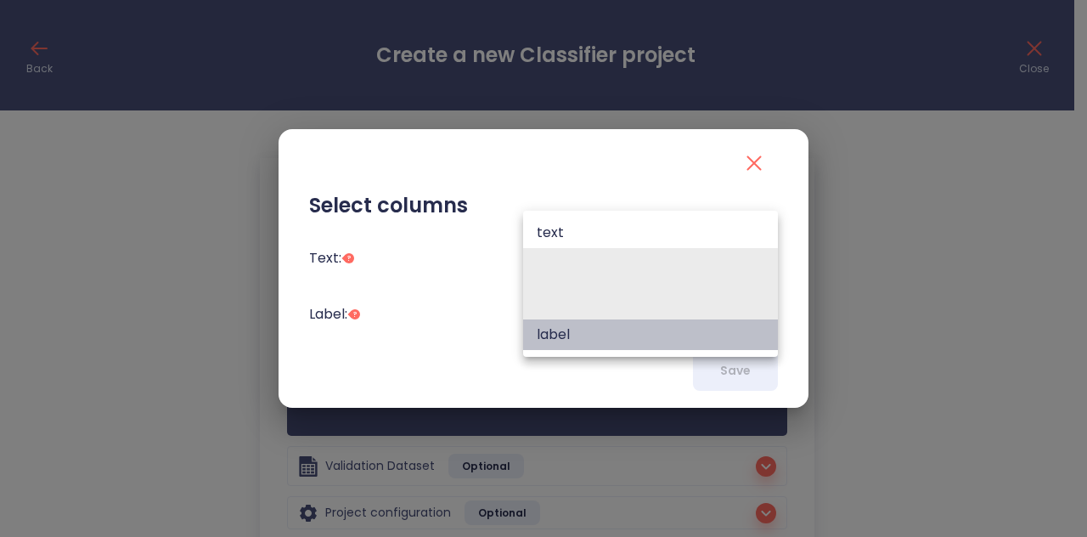
click at [627, 336] on li "label" at bounding box center [650, 334] width 255 height 31
type input "label"
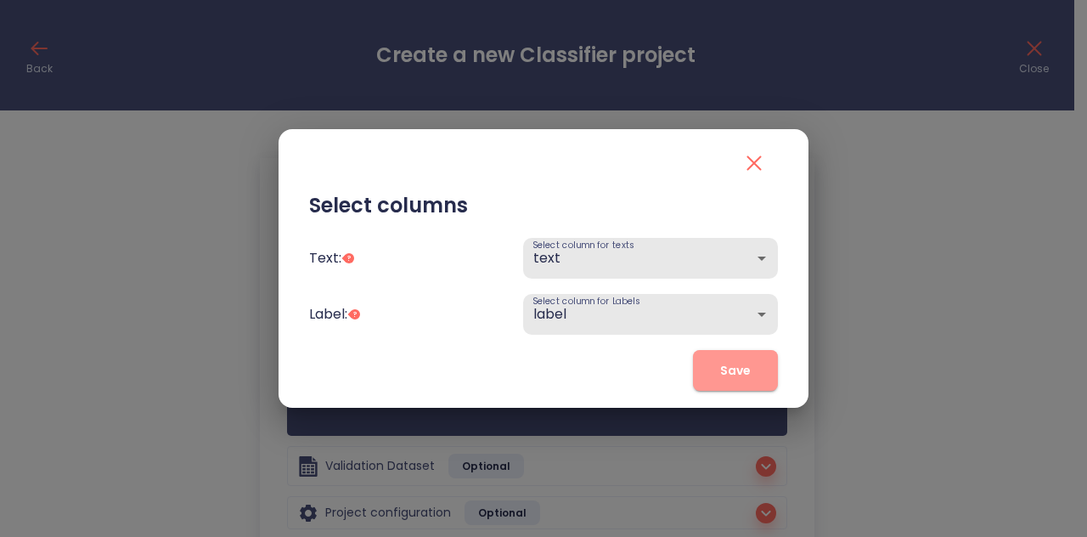
click at [710, 370] on button "Save" at bounding box center [735, 370] width 85 height 41
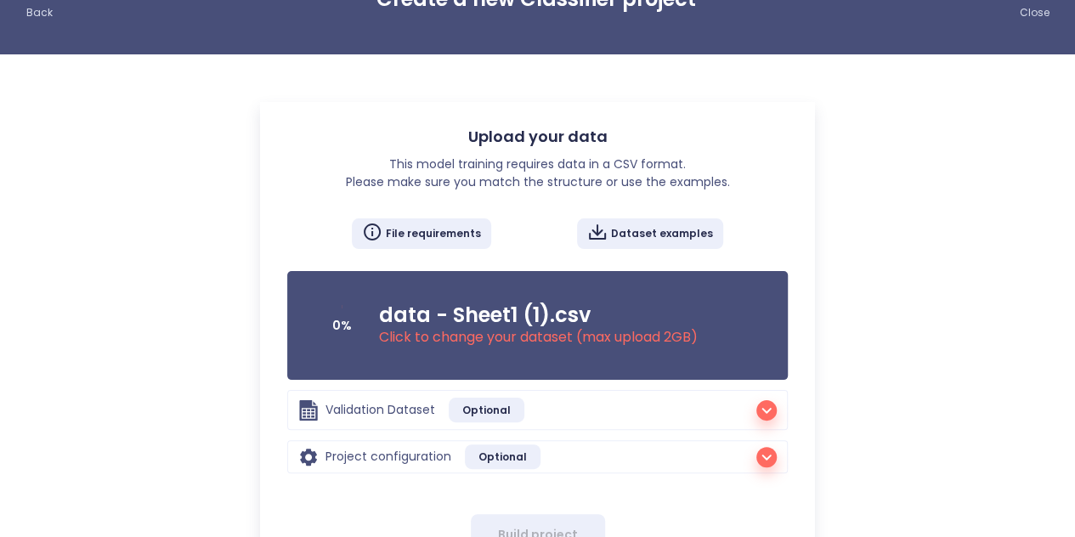
scroll to position [129, 0]
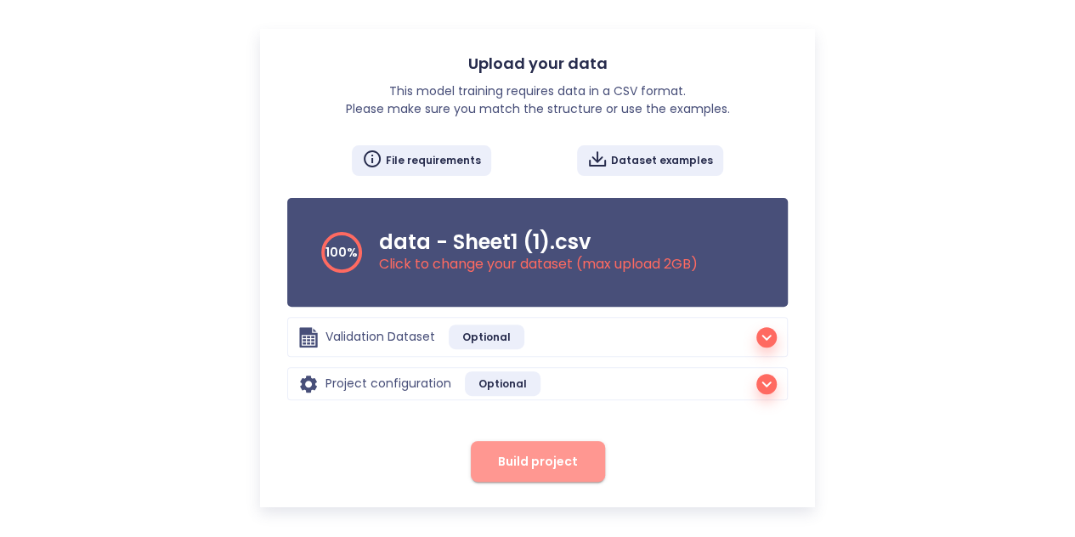
click at [544, 458] on span "Build project" at bounding box center [538, 461] width 80 height 21
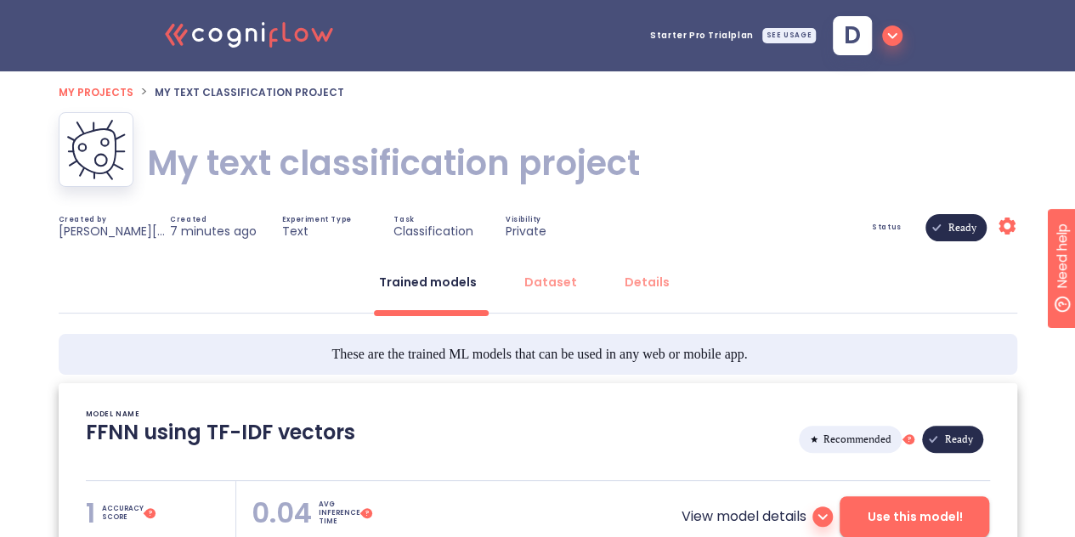
type textarea "[[DATE] 20:51:38]- Starting with download required files from shared storage [[…"
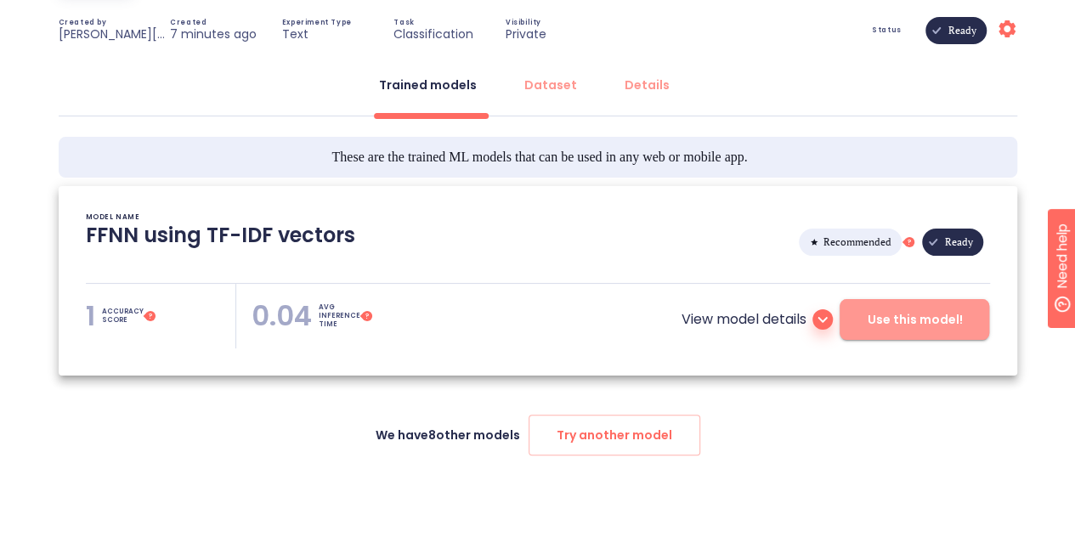
click at [907, 307] on button "Use this model!" at bounding box center [914, 319] width 150 height 41
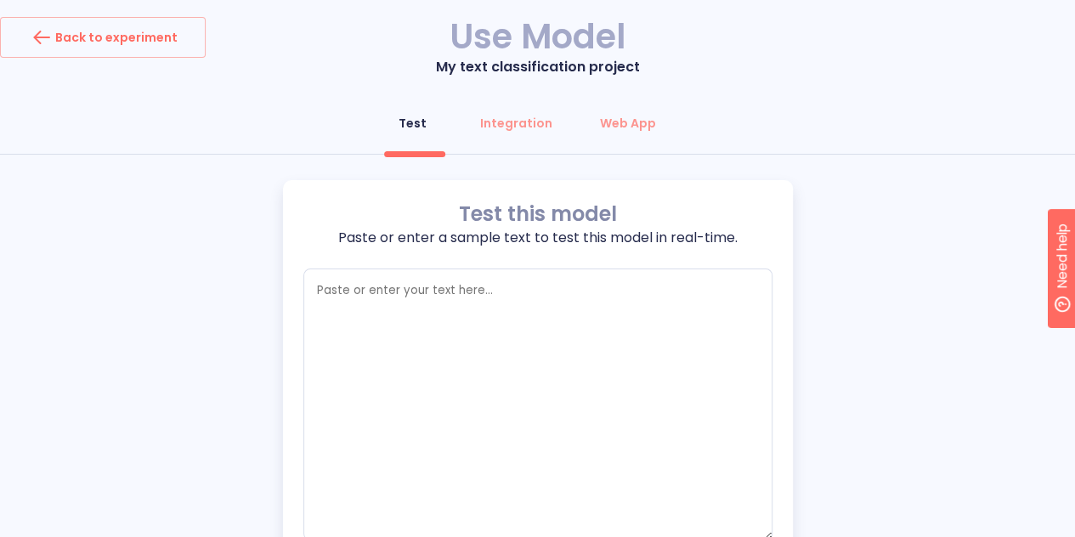
type textarea "x"
click at [517, 325] on textarea "empty textarea" at bounding box center [537, 404] width 469 height 272
paste textarea "Your Netflix subscription will expire [DATE]. To avoid service interruption, pl…"
type textarea "Your Netflix subscription will expire [DATE]. To avoid service interruption, pl…"
type textarea "x"
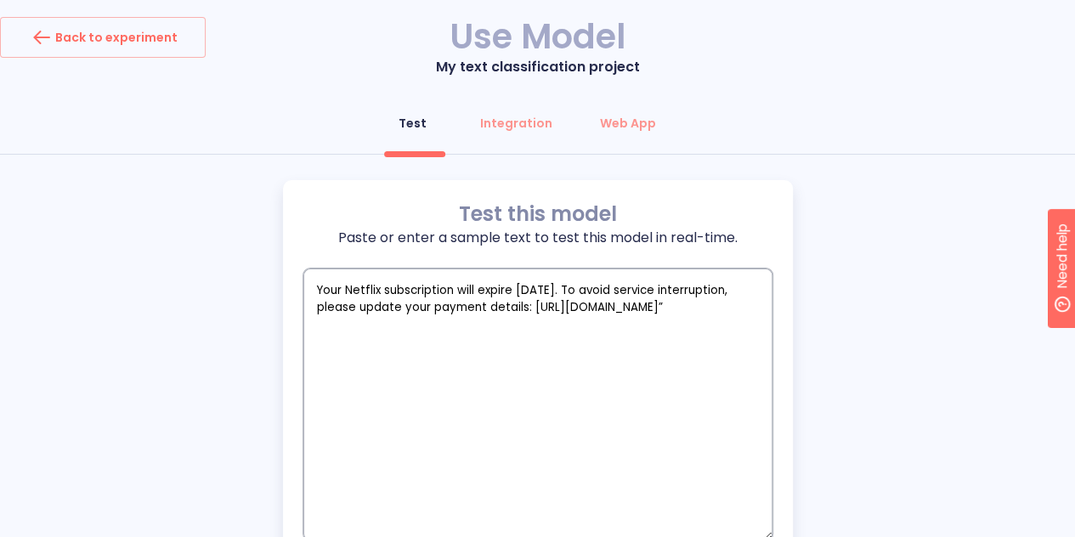
type textarea "Your Netflix subscription will expire [DATE]. To avoid service interruption, pl…"
type textarea "x"
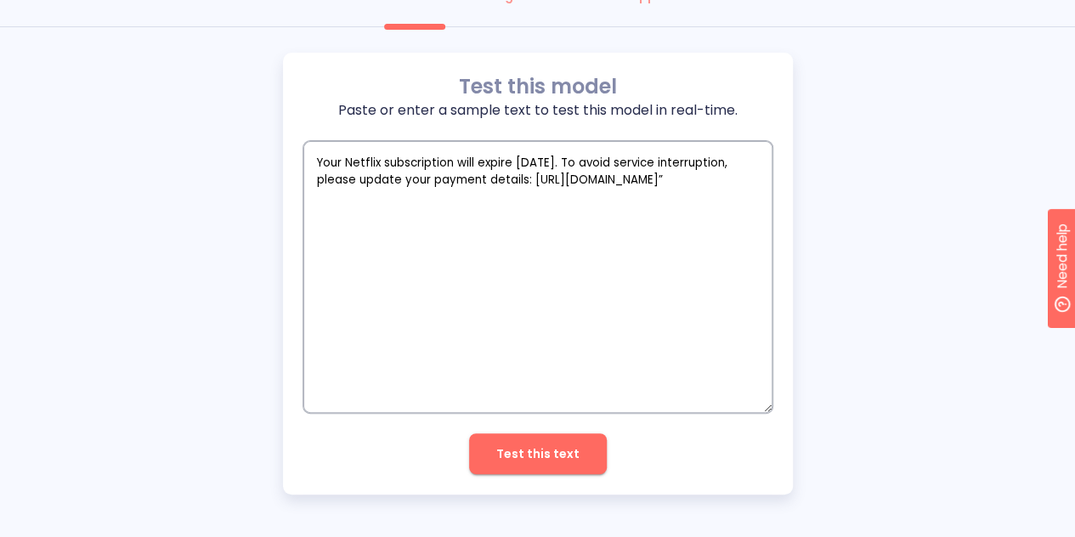
type textarea "Your Netflix subscription will expire [DATE]. To avoid service interruption, pl…"
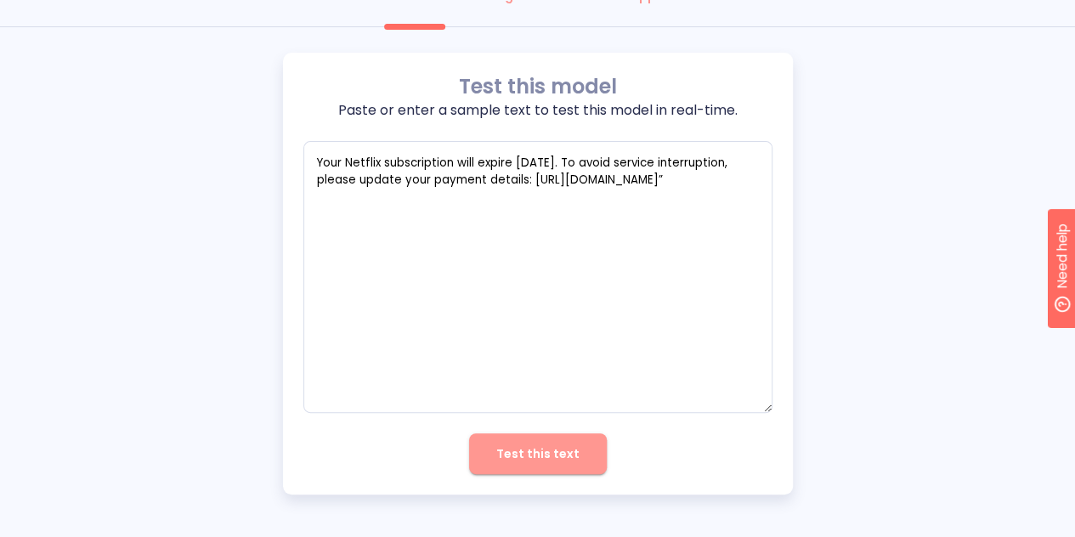
click at [583, 453] on button "Test this text" at bounding box center [538, 453] width 138 height 41
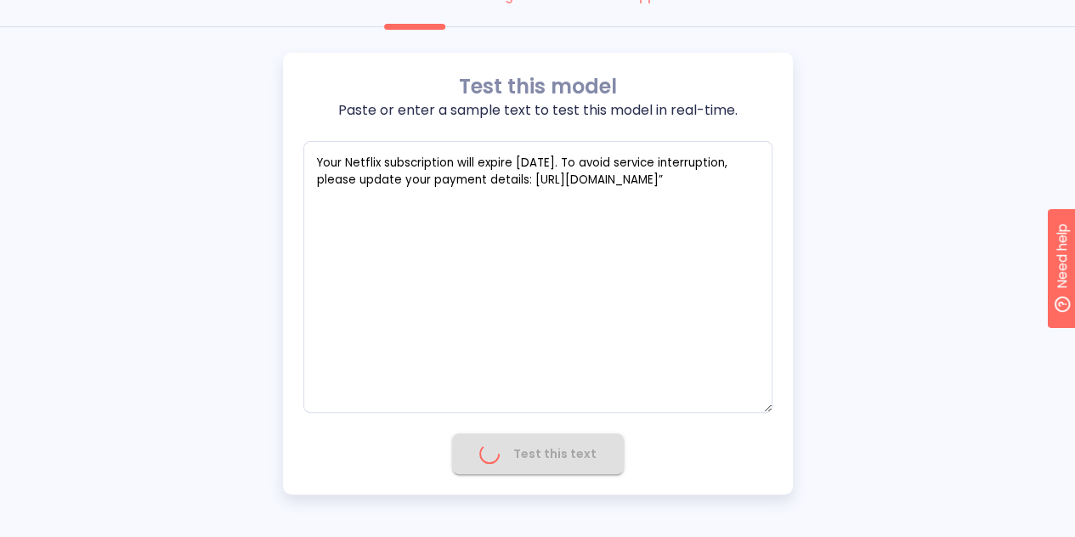
type textarea "x"
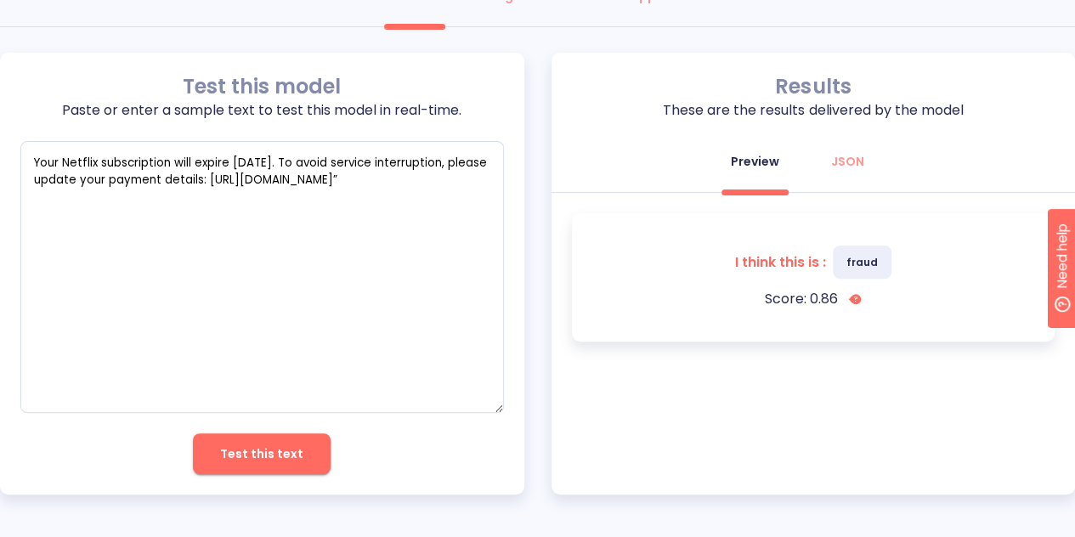
scroll to position [0, 0]
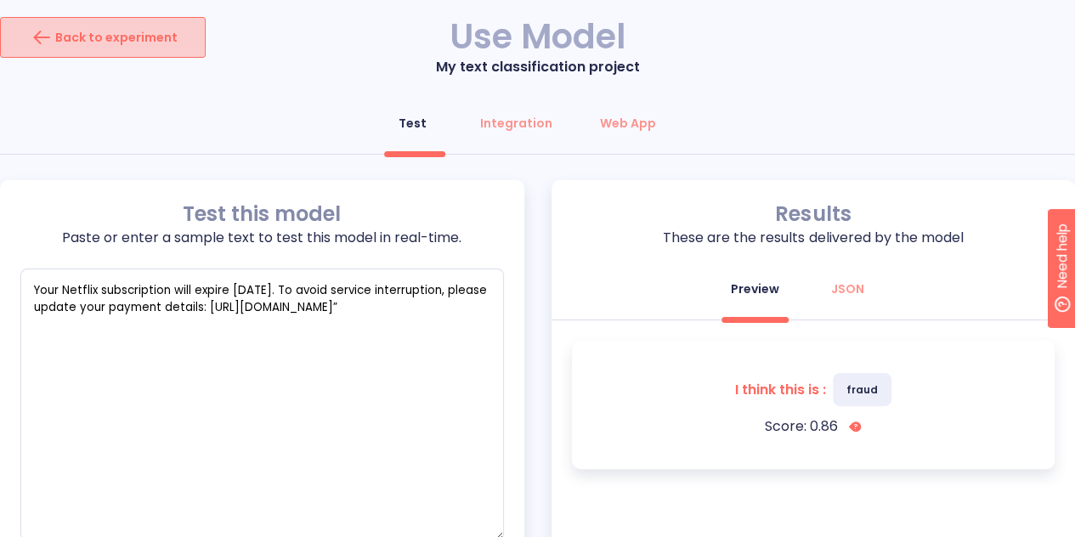
click at [155, 47] on div "Back to experiment" at bounding box center [103, 37] width 150 height 27
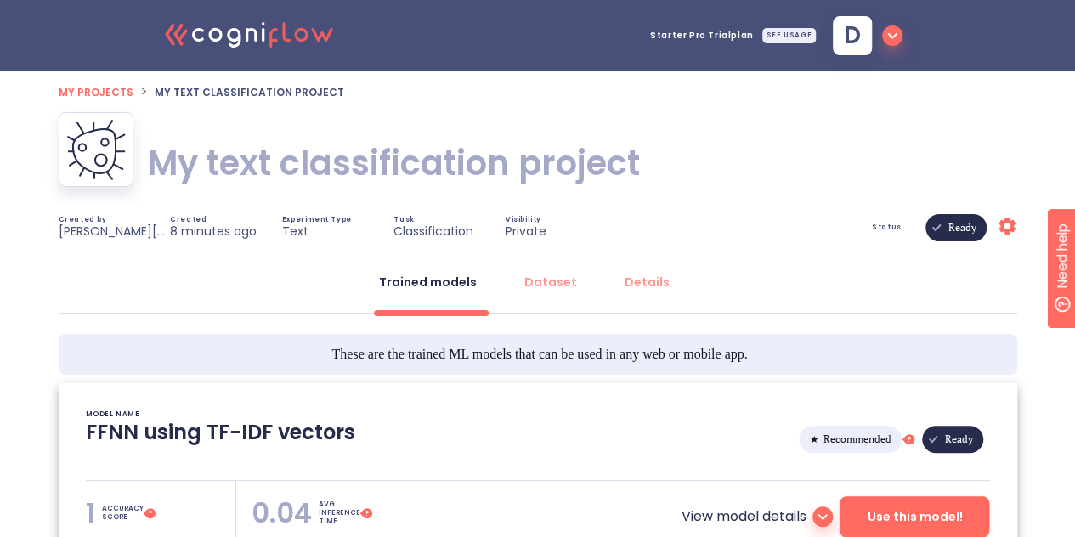
click at [798, 101] on ol "My projects > My text classification project" at bounding box center [538, 92] width 958 height 20
click at [879, 37] on span "d" at bounding box center [868, 35] width 70 height 39
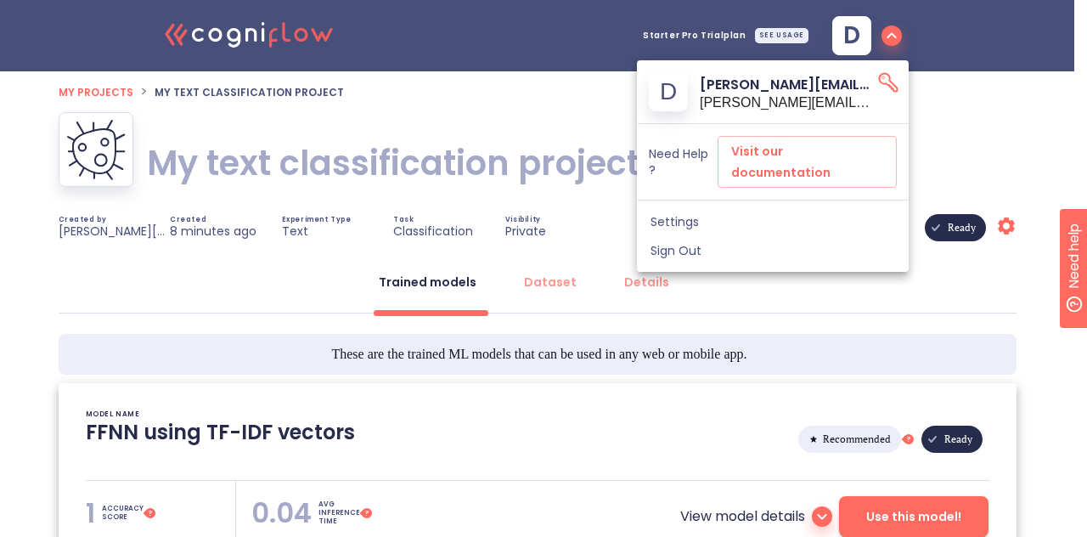
click at [887, 78] on icon "API Key" at bounding box center [889, 83] width 24 height 24
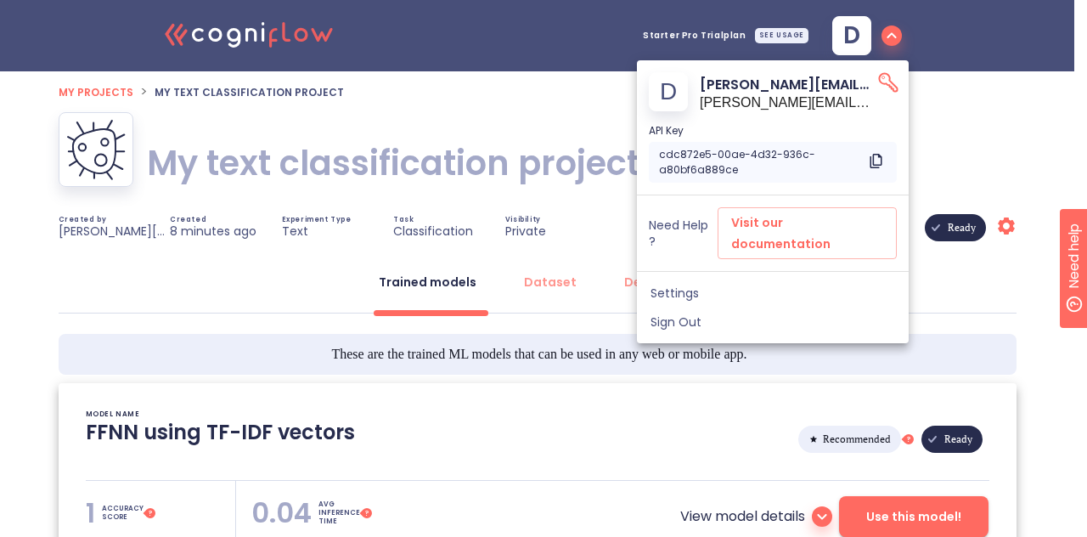
click at [871, 163] on icon at bounding box center [874, 162] width 9 height 12
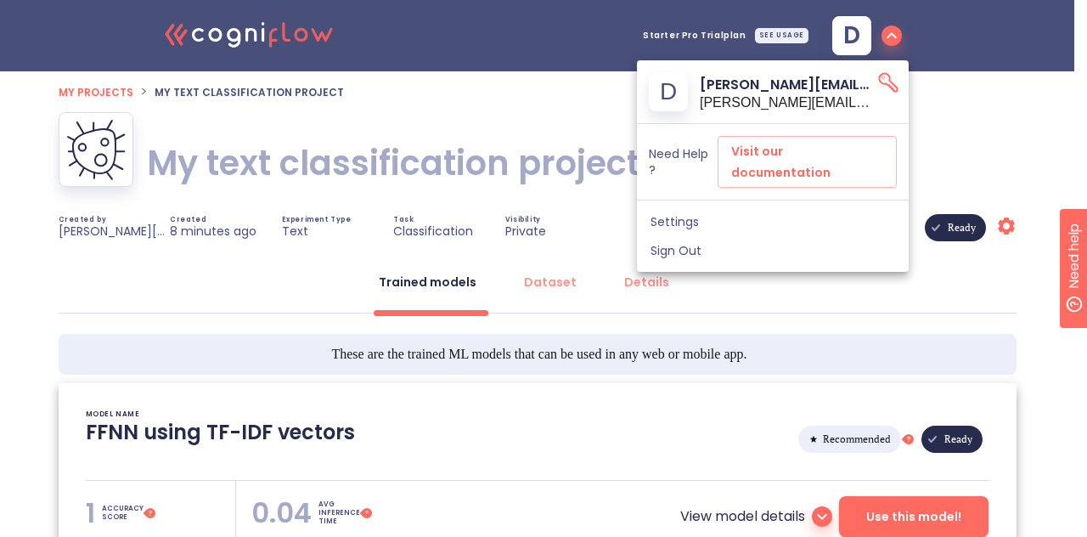
click at [965, 125] on div at bounding box center [543, 268] width 1087 height 537
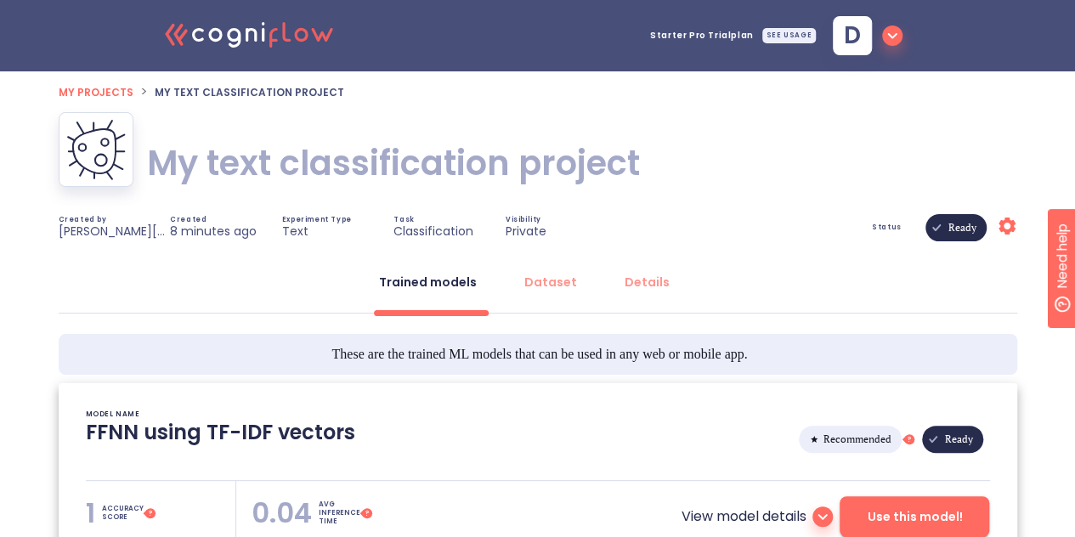
scroll to position [197, 0]
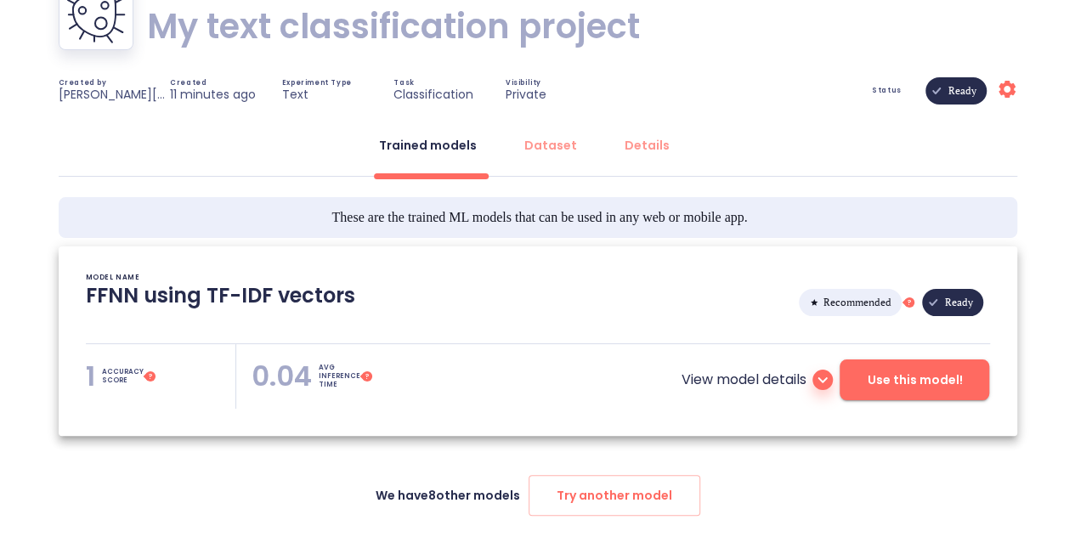
scroll to position [133, 0]
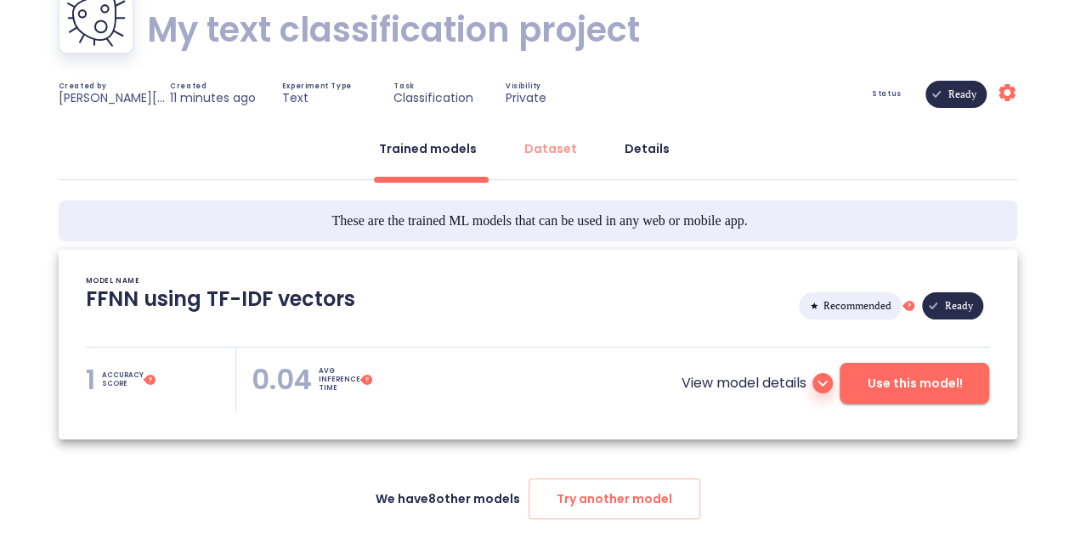
click at [635, 145] on div "Details" at bounding box center [646, 148] width 45 height 17
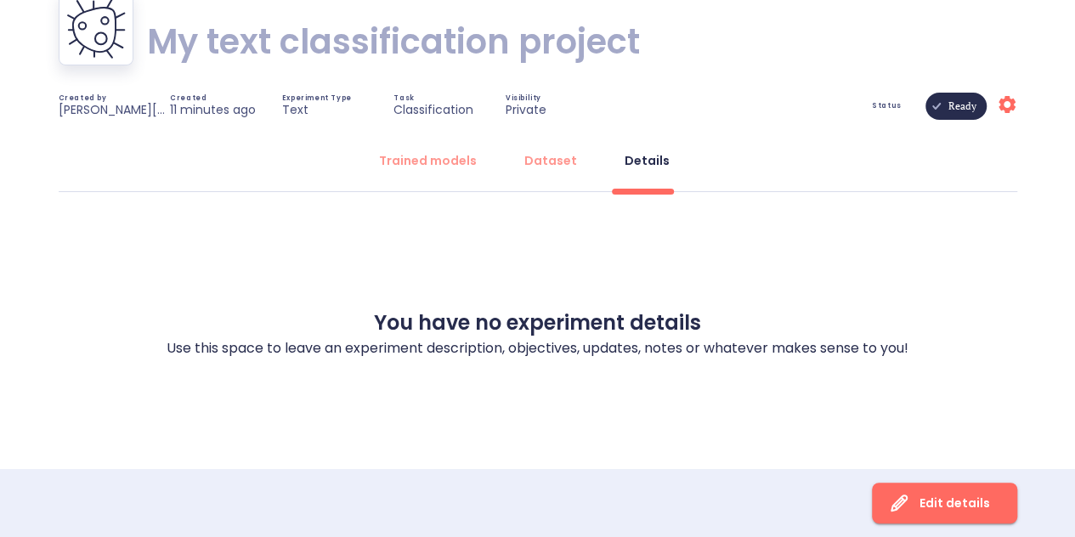
scroll to position [121, 0]
click at [1002, 103] on icon at bounding box center [1006, 104] width 17 height 17
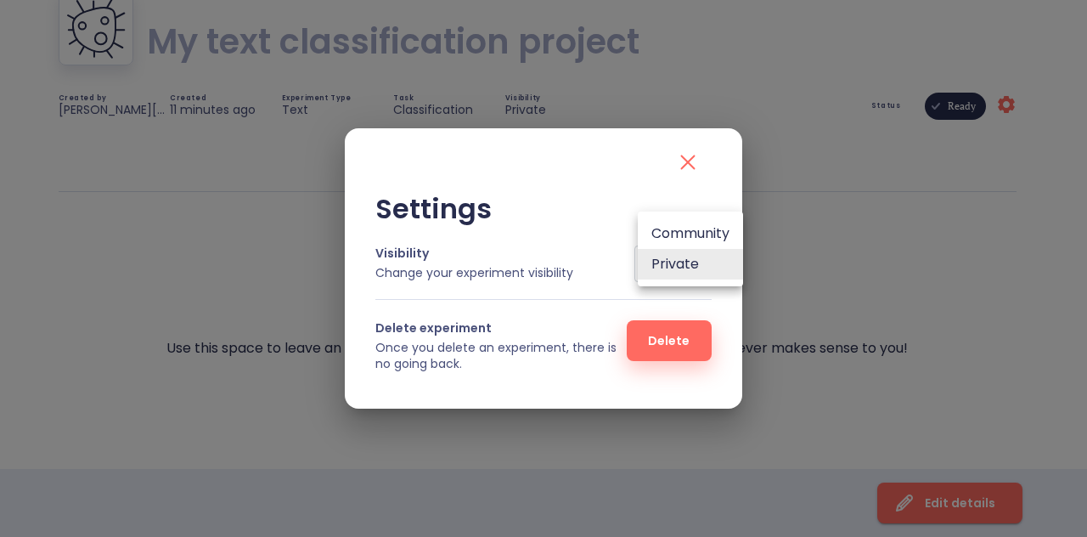
click at [676, 261] on body ".cls-1{fill:#141624;}.cls-2{fill:#eb5e60;}.cls-3{fill:none;stroke:#eb5e60;strok…" at bounding box center [543, 208] width 1087 height 658
click at [690, 238] on li "Community" at bounding box center [690, 233] width 105 height 31
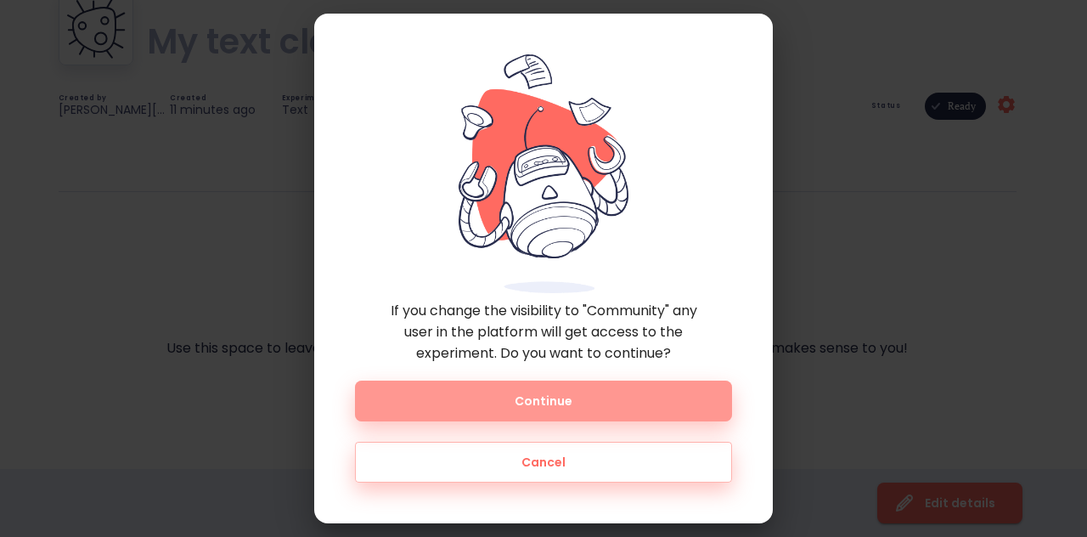
click at [669, 391] on span "Continue" at bounding box center [543, 401] width 323 height 21
type input "3"
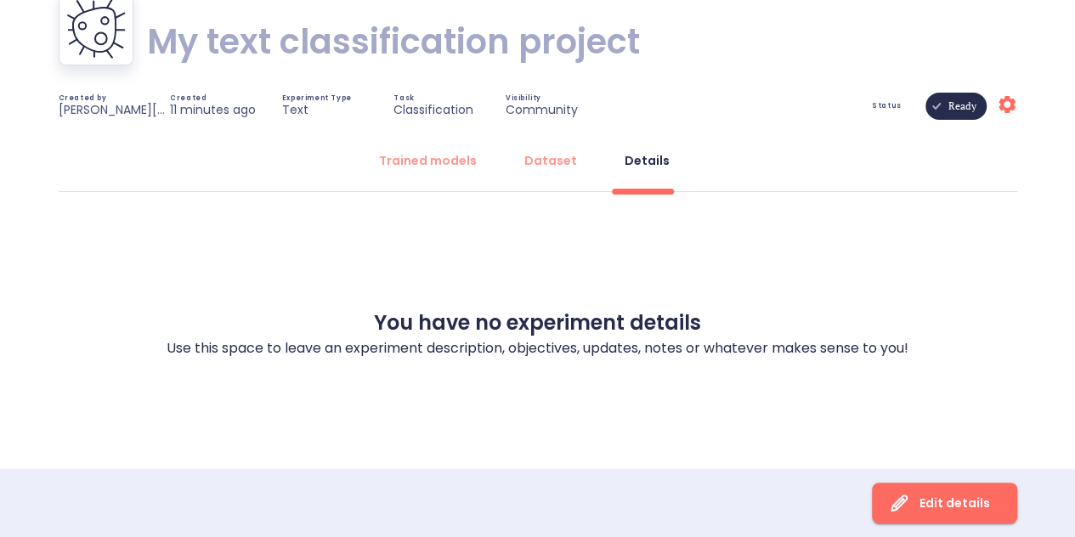
click at [294, 51] on h1 "My text classification project" at bounding box center [393, 42] width 493 height 48
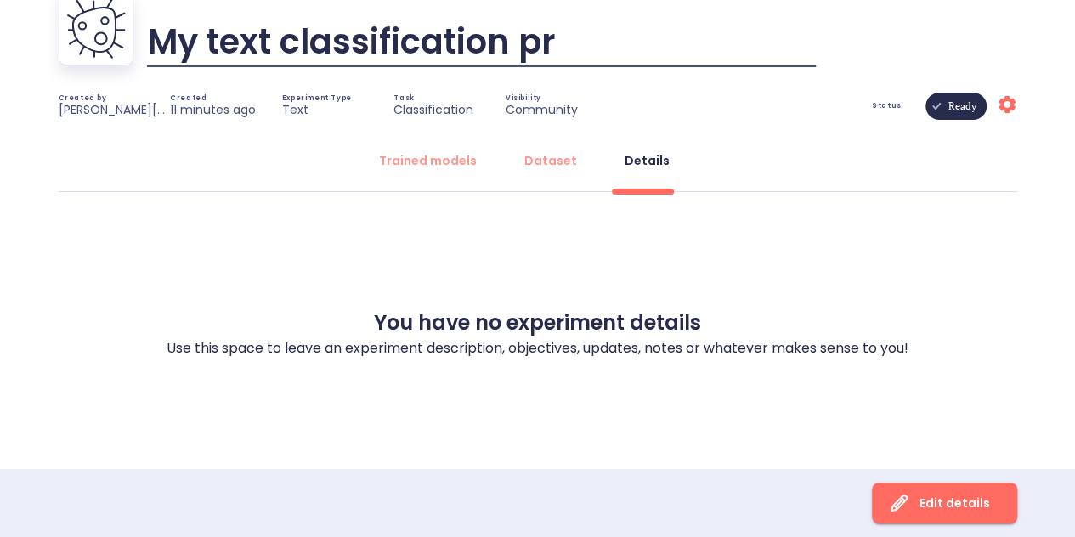
scroll to position [0, 0]
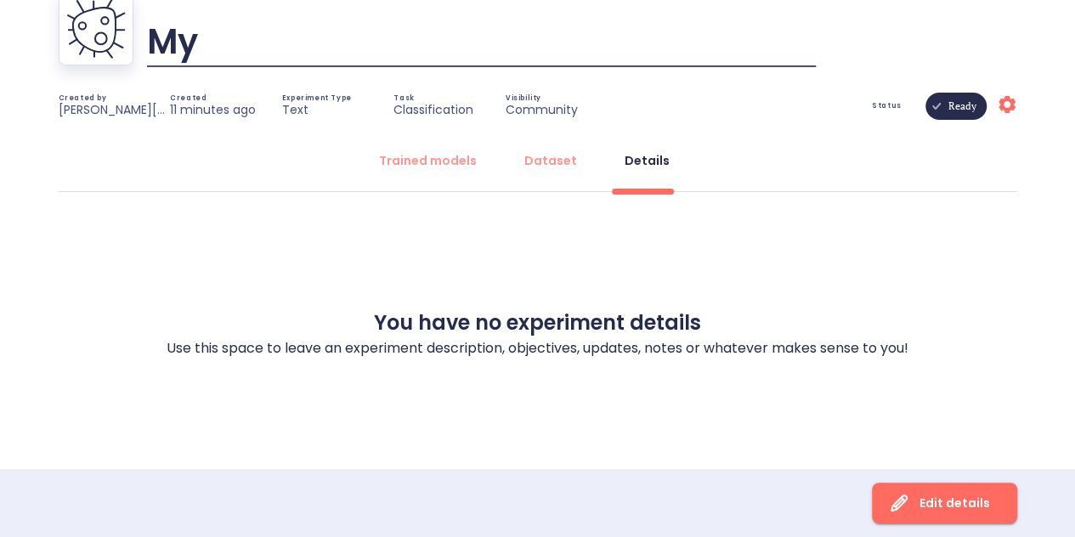
type input "M"
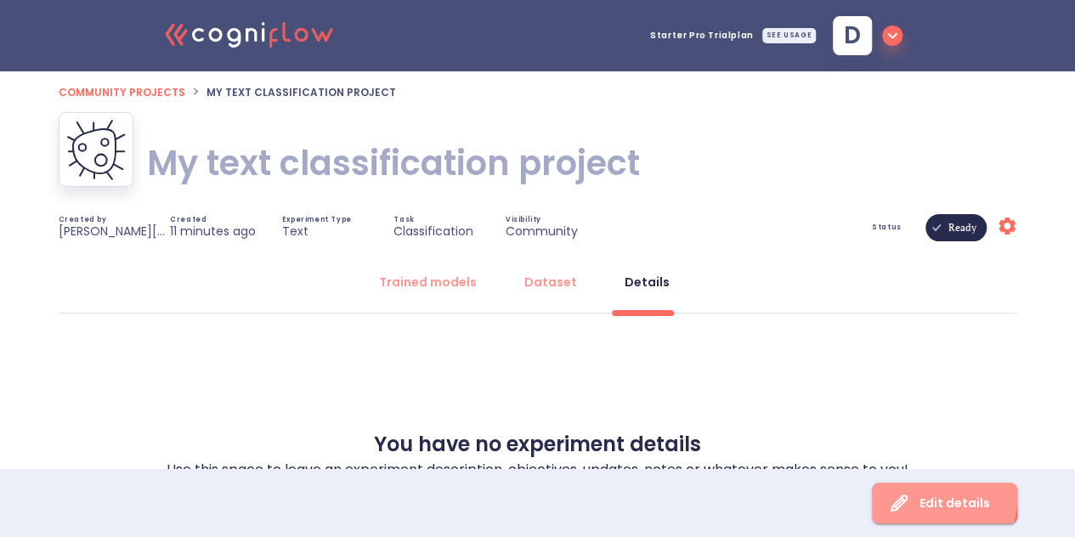
click at [912, 496] on icon "button" at bounding box center [898, 503] width 27 height 28
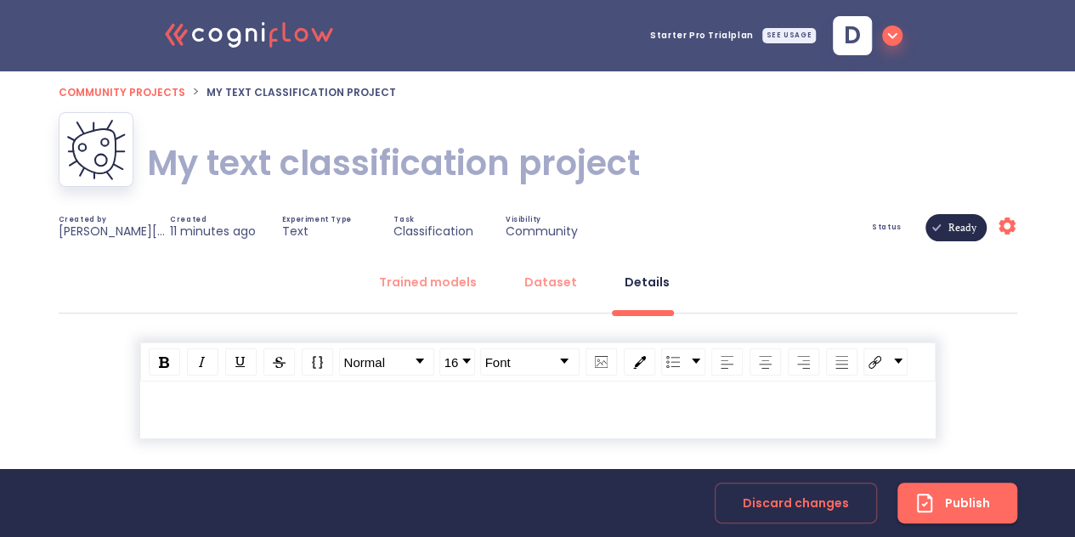
click at [359, 161] on h1 "My text classification project" at bounding box center [393, 163] width 493 height 48
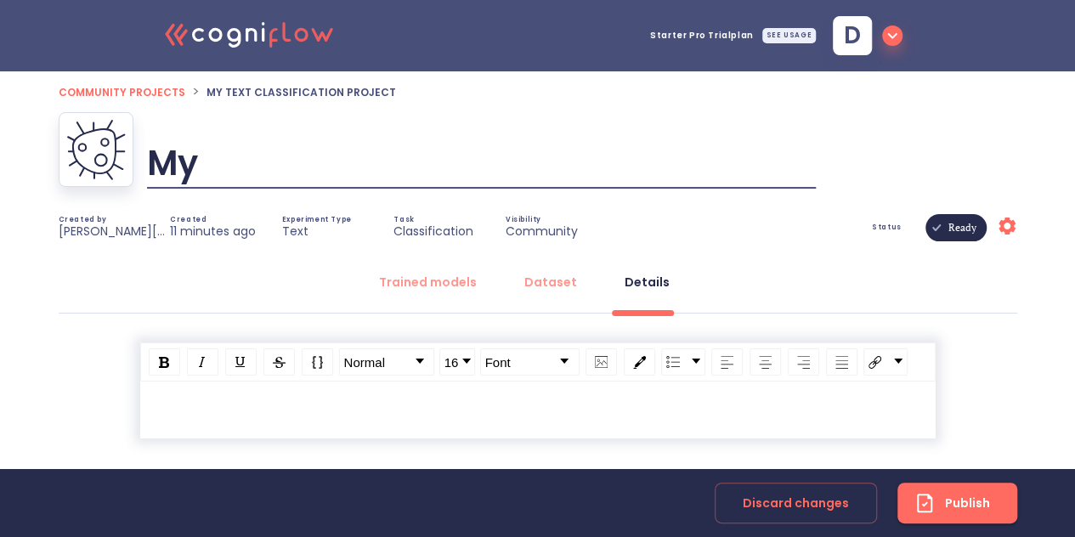
type input "M"
type input "Fraud Detection"
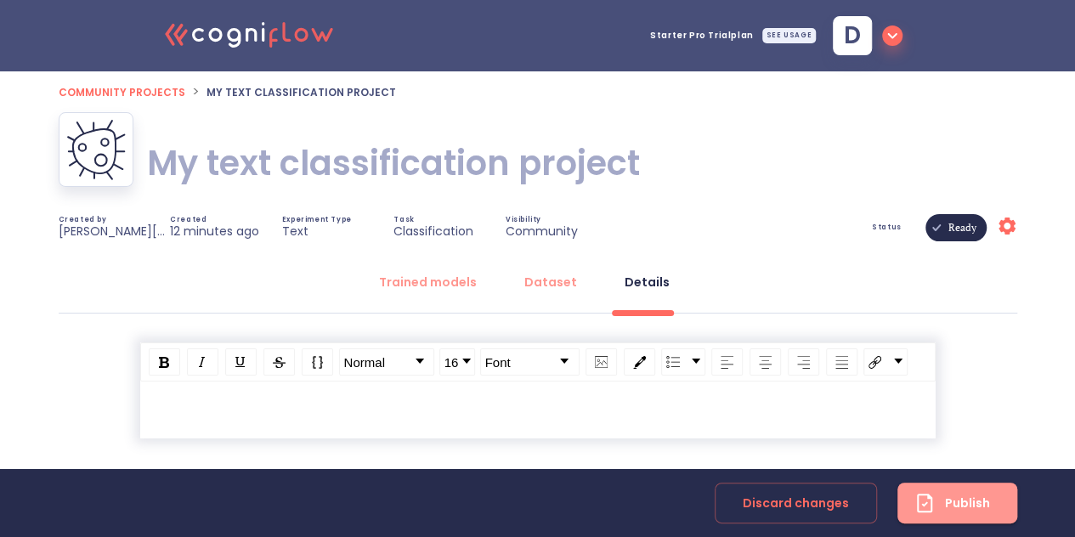
click at [945, 516] on div "Publish" at bounding box center [950, 503] width 79 height 28
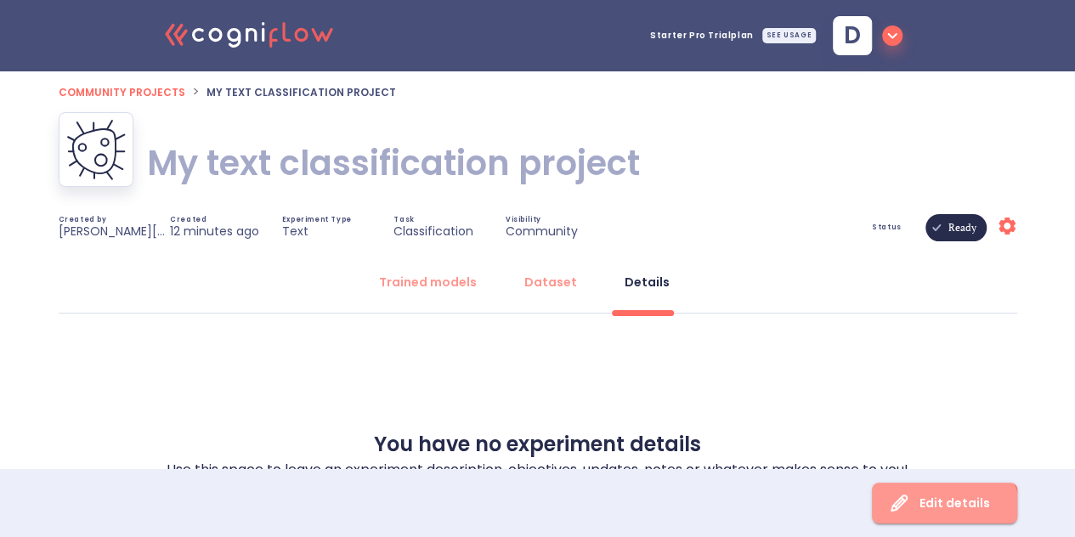
click at [945, 516] on div "Edit details" at bounding box center [937, 503] width 104 height 28
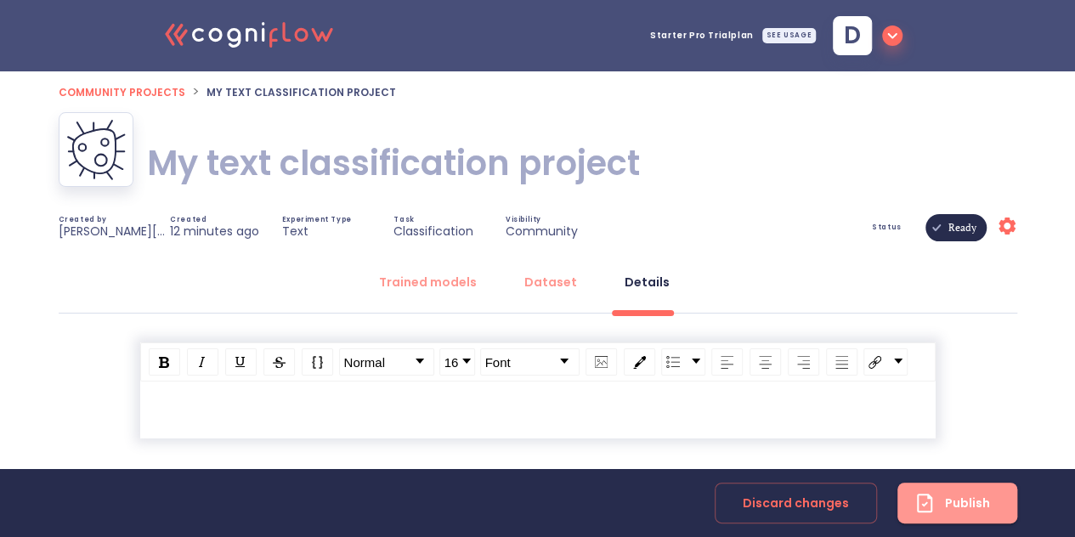
click at [946, 512] on div "Publish" at bounding box center [950, 503] width 79 height 28
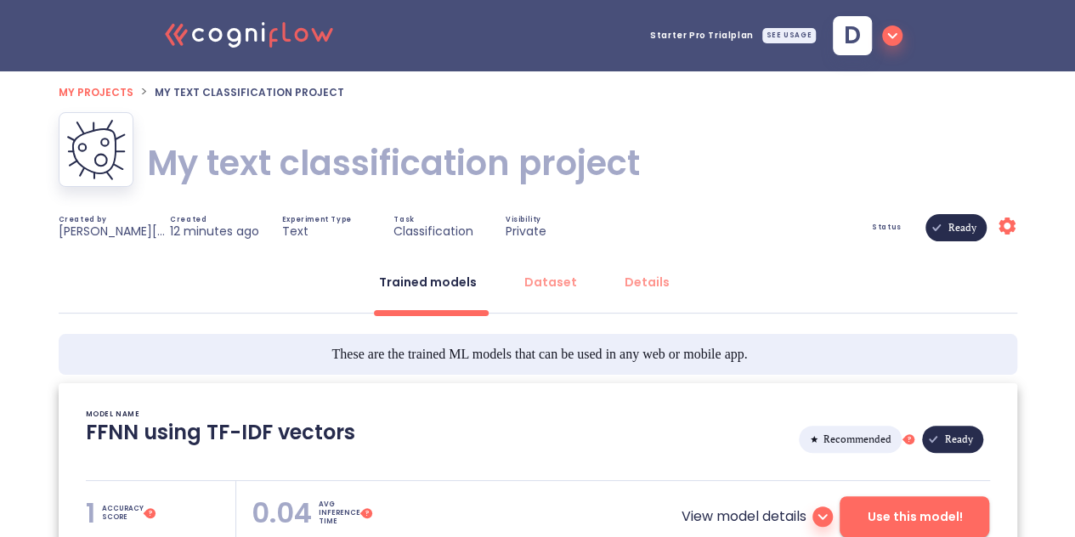
type textarea "[[DATE] 20:51:38]- Starting with download required files from shared storage [[…"
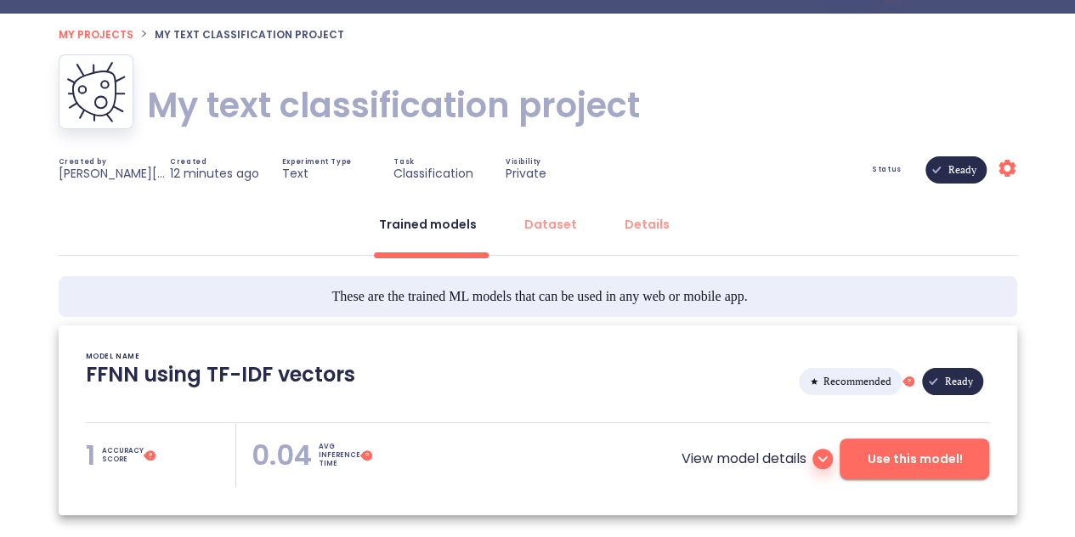
scroll to position [59, 0]
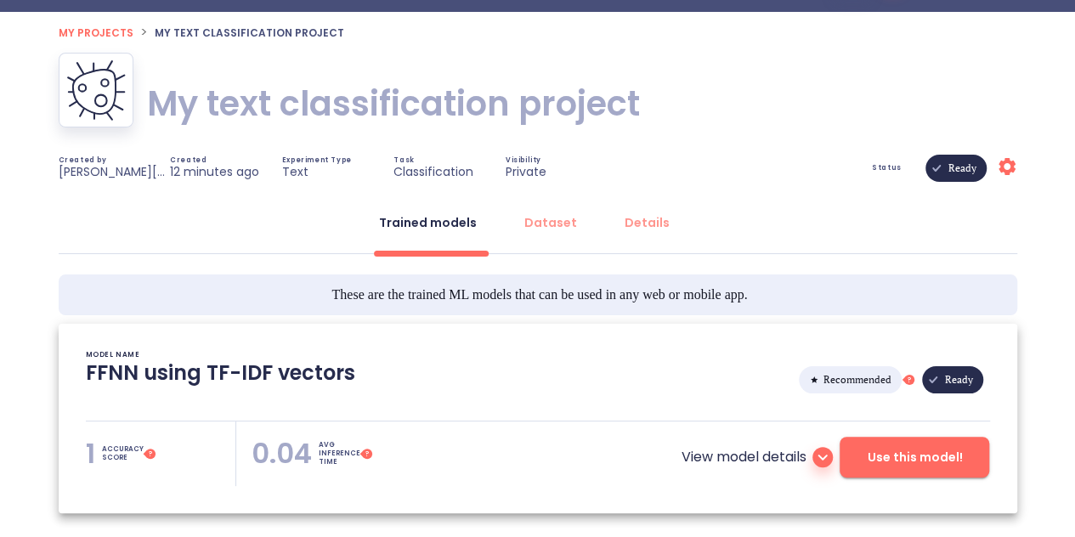
click at [1006, 166] on icon "Settings" at bounding box center [1006, 166] width 20 height 20
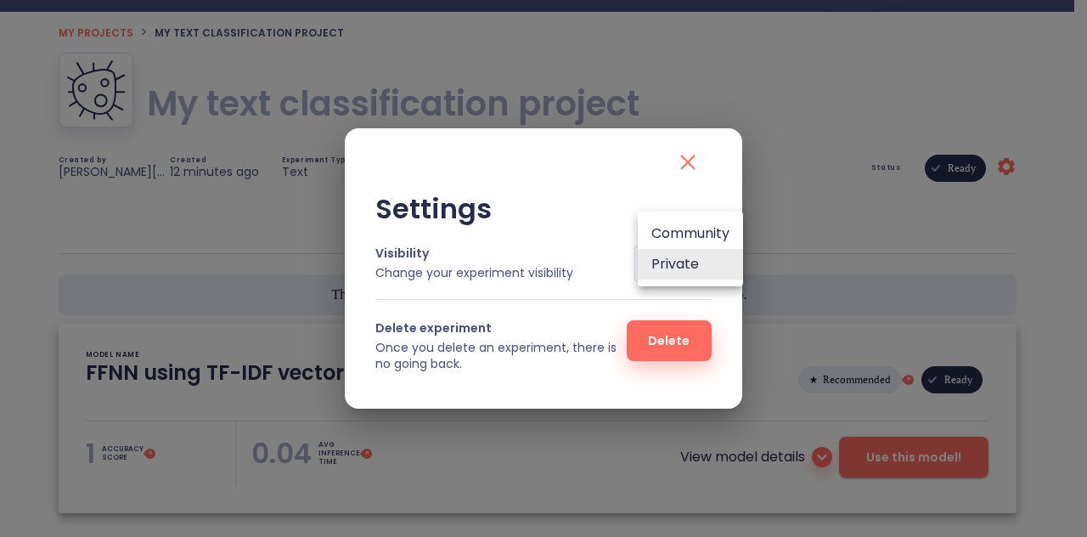
click at [661, 269] on body ".cls-1{fill:#141624;}.cls-2{fill:#eb5e60;}.cls-3{fill:none;stroke:#eb5e60;strok…" at bounding box center [543, 308] width 1087 height 734
click at [680, 240] on li "Community" at bounding box center [690, 233] width 105 height 31
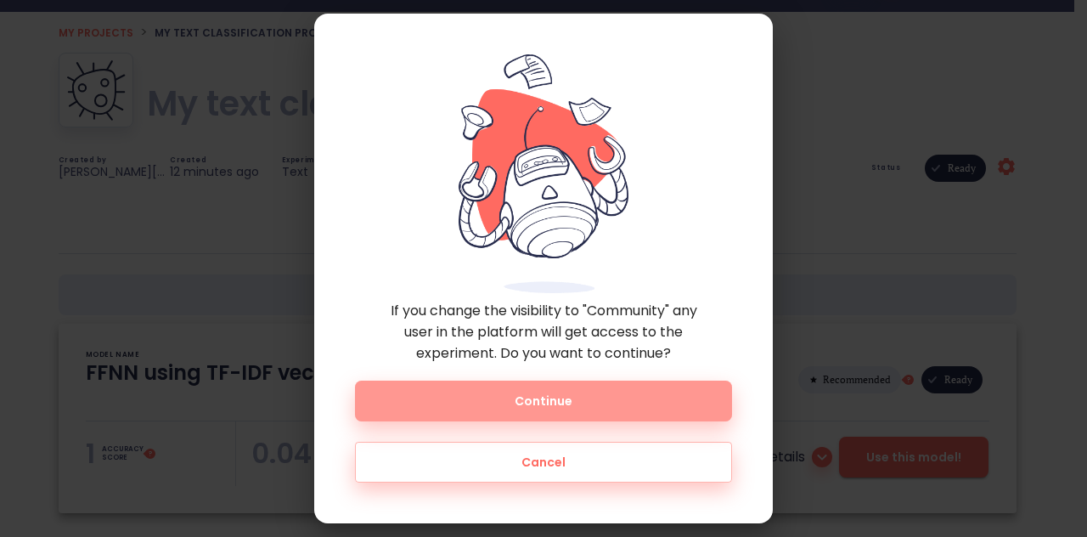
click at [620, 381] on button "Continue" at bounding box center [543, 401] width 377 height 41
type input "3"
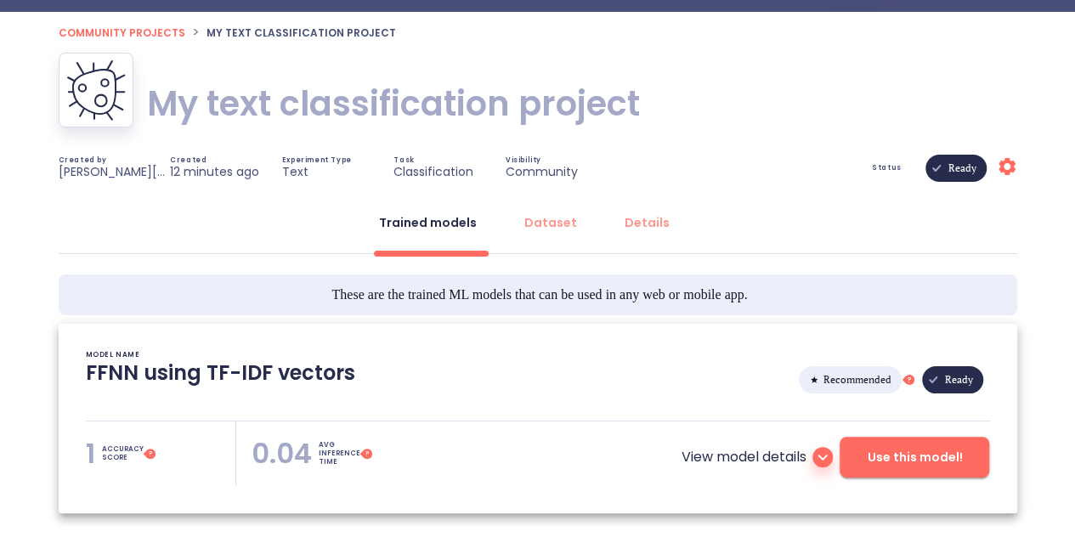
click at [999, 172] on icon at bounding box center [1006, 166] width 17 height 17
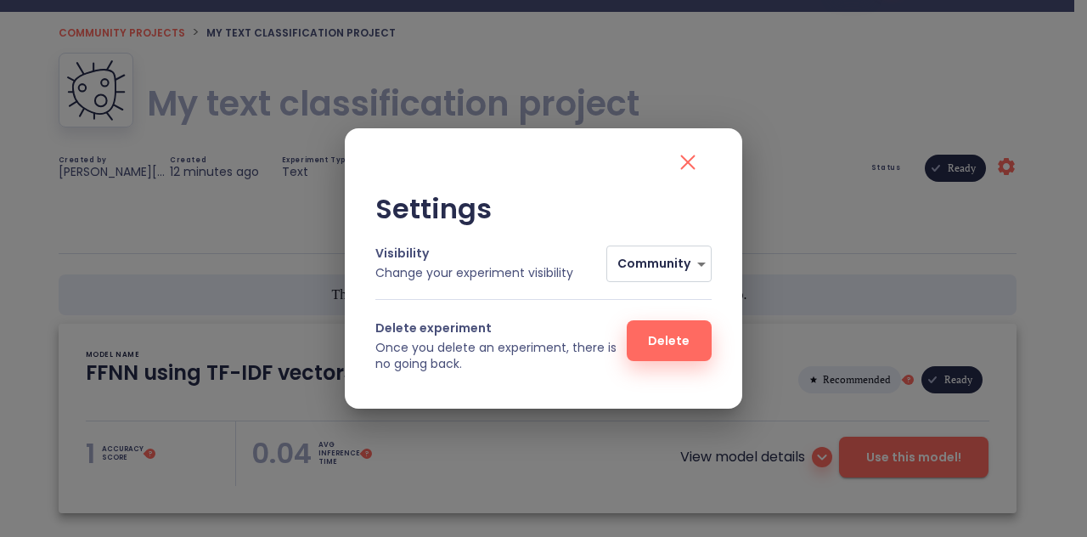
click at [842, 206] on div "Settings Visibility Change your experiment visibility Community 3 Delete experi…" at bounding box center [543, 268] width 1087 height 537
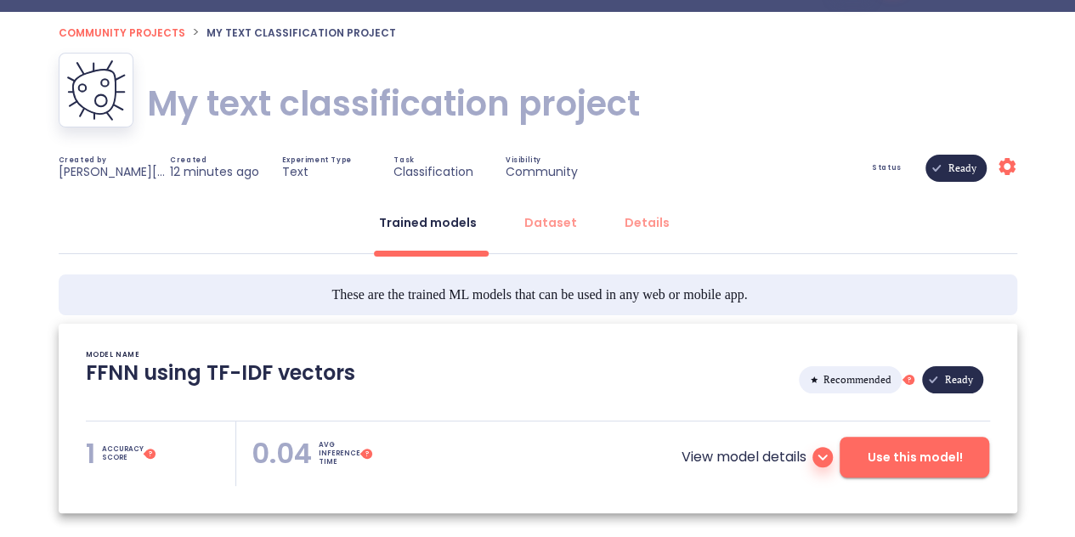
click at [511, 104] on h1 "My text classification project" at bounding box center [393, 104] width 493 height 48
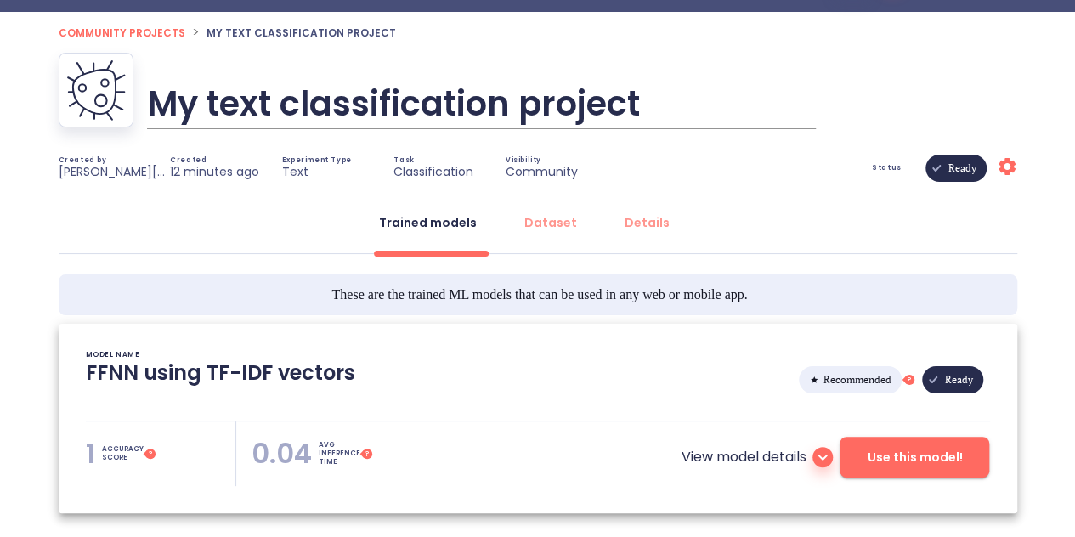
click at [518, 100] on input "My text classification project" at bounding box center [481, 104] width 669 height 52
click at [541, 109] on input "My text classification project" at bounding box center [481, 104] width 669 height 52
click at [550, 107] on input "My text classification project" at bounding box center [481, 104] width 669 height 52
click at [549, 105] on input "My text classification project" at bounding box center [481, 104] width 669 height 52
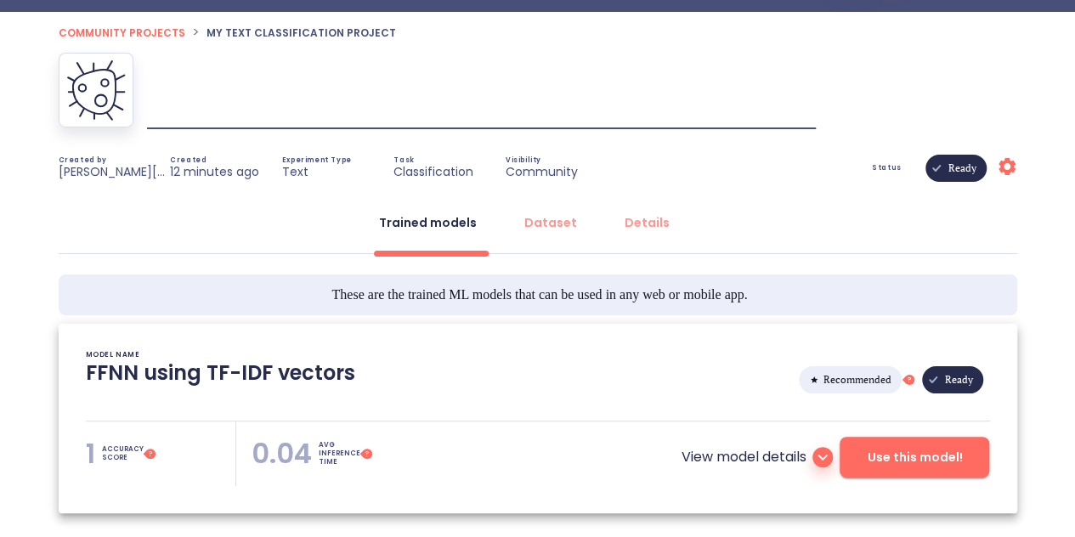
scroll to position [0, 0]
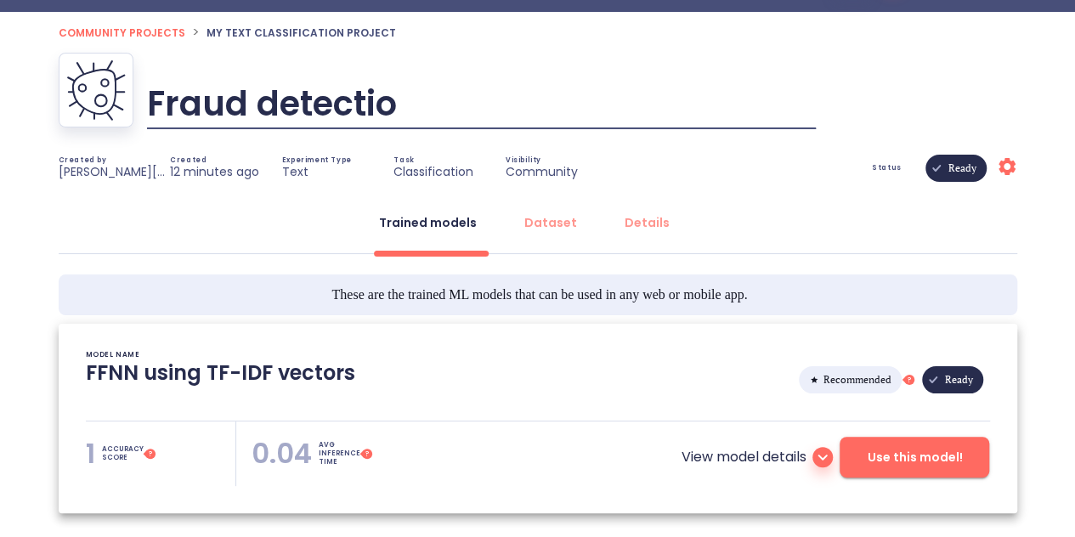
type input "Fraud detection"
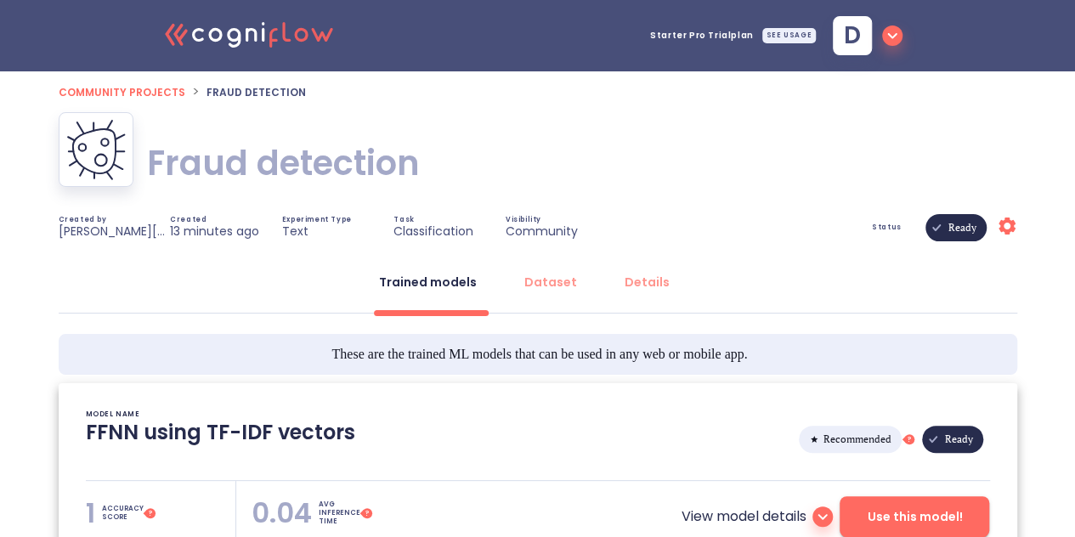
click at [1010, 222] on icon at bounding box center [1006, 225] width 17 height 17
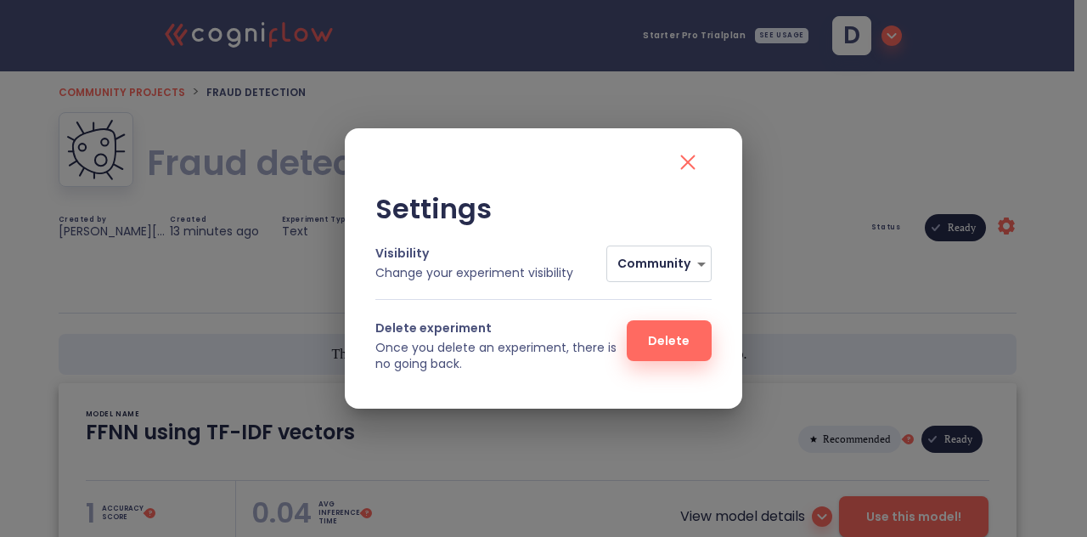
click at [687, 159] on icon "close" at bounding box center [688, 162] width 27 height 27
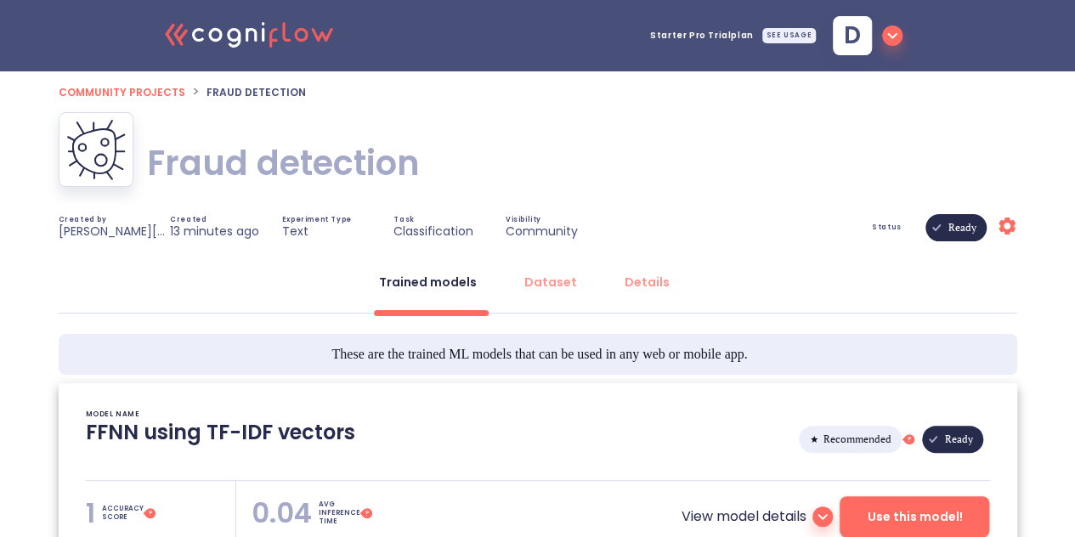
click at [765, 121] on div "Fraud detection Fraud detection" at bounding box center [538, 163] width 958 height 102
click at [878, 40] on span "d" at bounding box center [868, 35] width 70 height 39
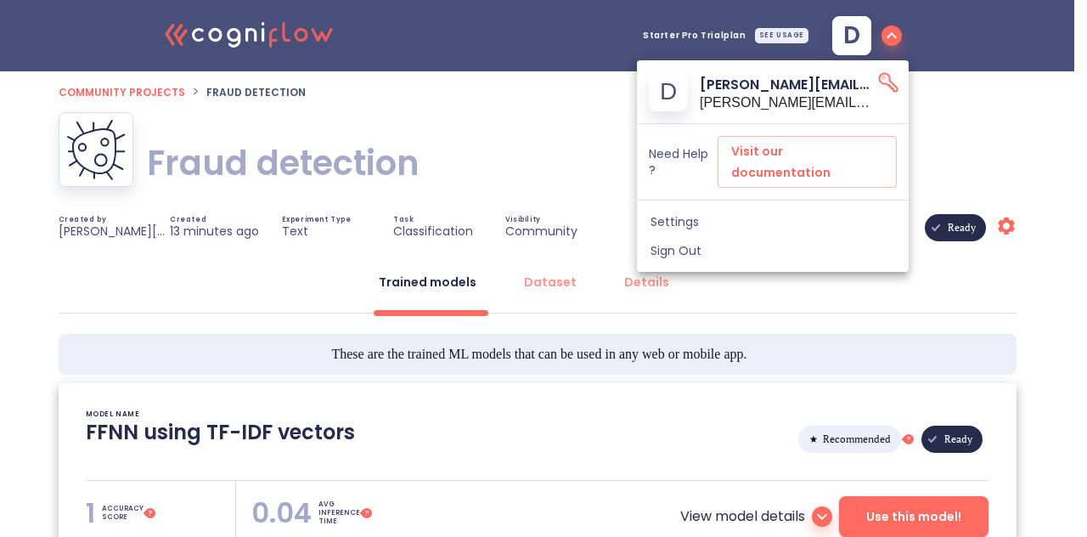
click at [878, 81] on icon "API Key" at bounding box center [889, 83] width 24 height 24
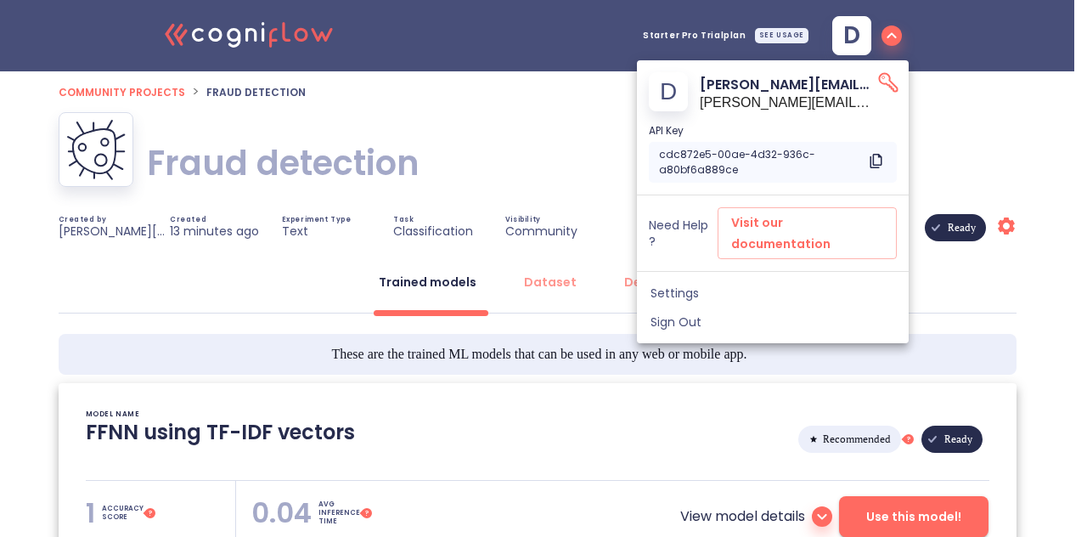
click at [872, 157] on icon "Copy to clipboard" at bounding box center [876, 160] width 21 height 21
click at [483, 209] on div at bounding box center [543, 268] width 1087 height 537
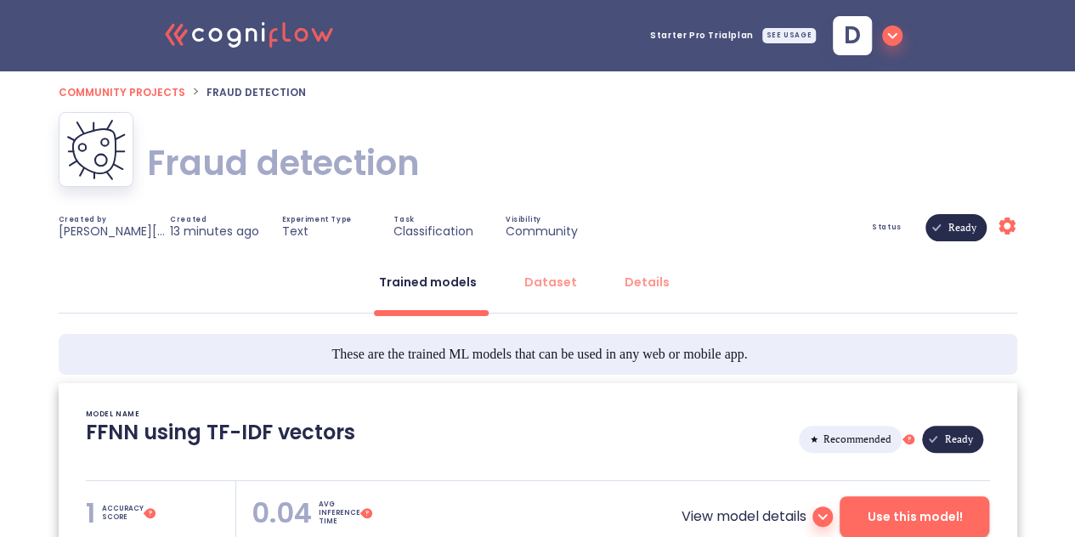
click at [1001, 226] on icon at bounding box center [1006, 225] width 17 height 17
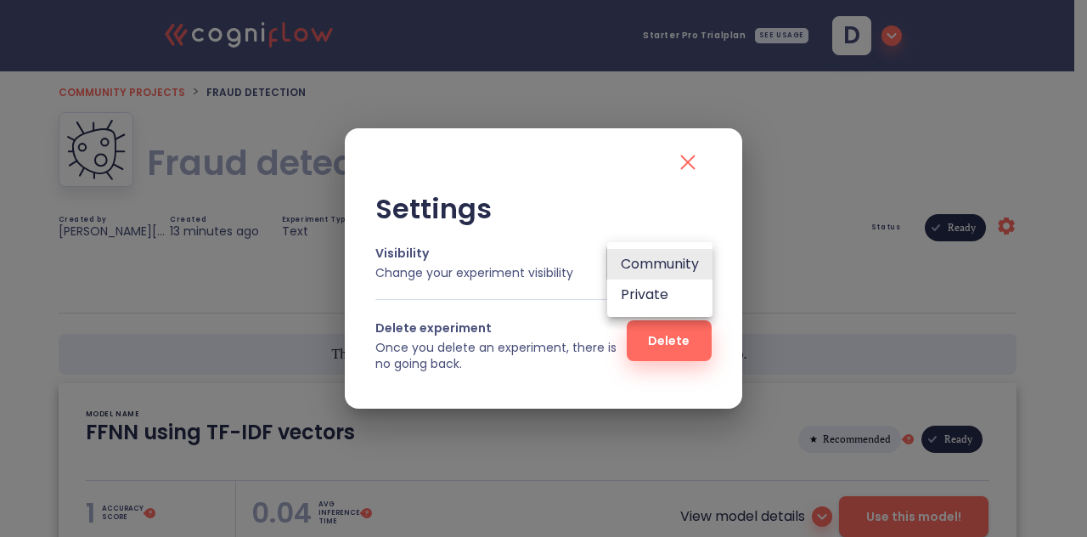
click at [676, 256] on body ".cls-1{fill:#141624;}.cls-2{fill:#eb5e60;}.cls-3{fill:none;stroke:#eb5e60;strok…" at bounding box center [543, 367] width 1087 height 734
click at [665, 290] on li "Private" at bounding box center [659, 294] width 105 height 31
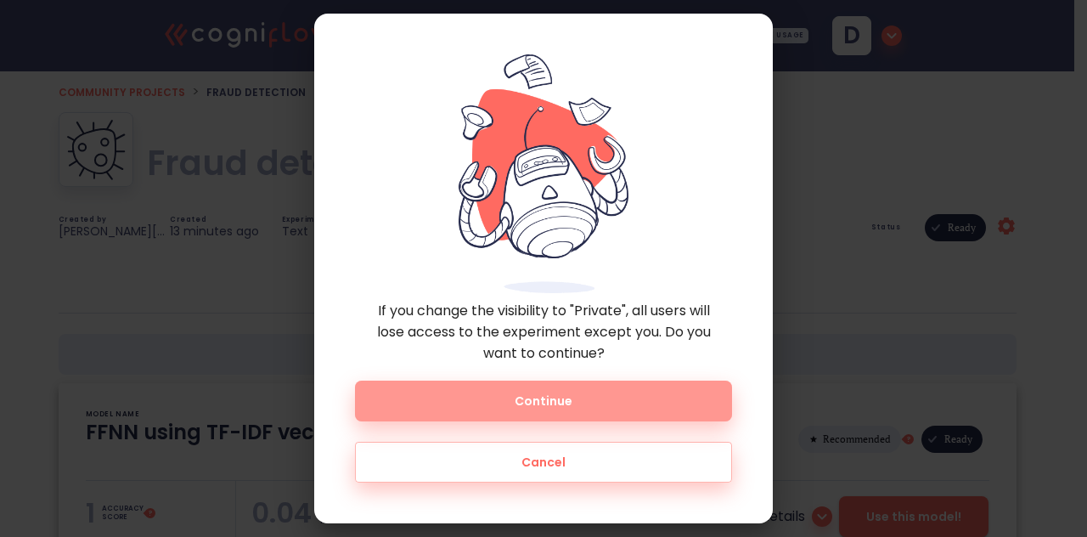
click at [628, 409] on span "Continue" at bounding box center [543, 401] width 323 height 21
type input "0"
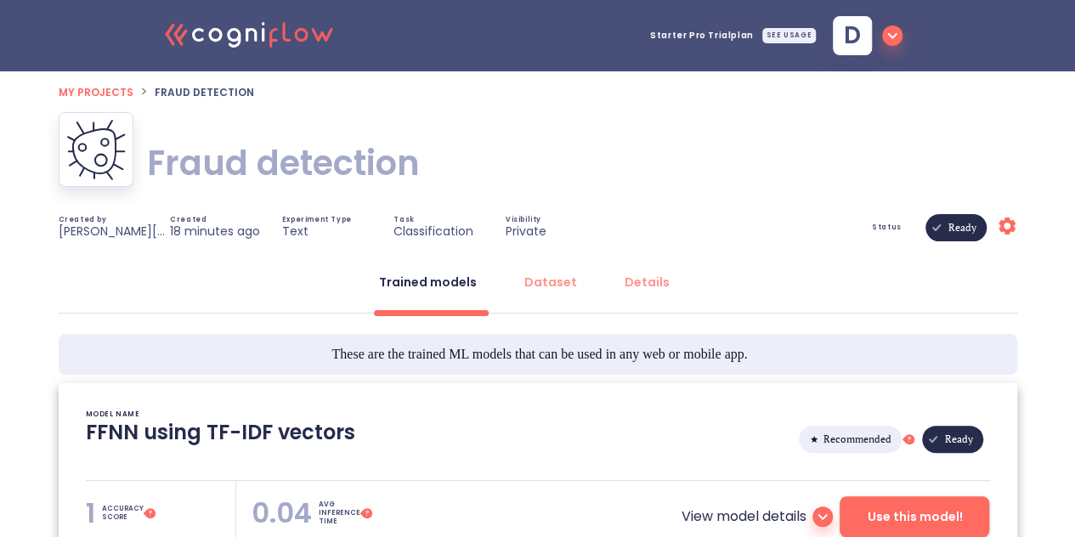
click at [998, 225] on icon "Settings" at bounding box center [1006, 226] width 20 height 20
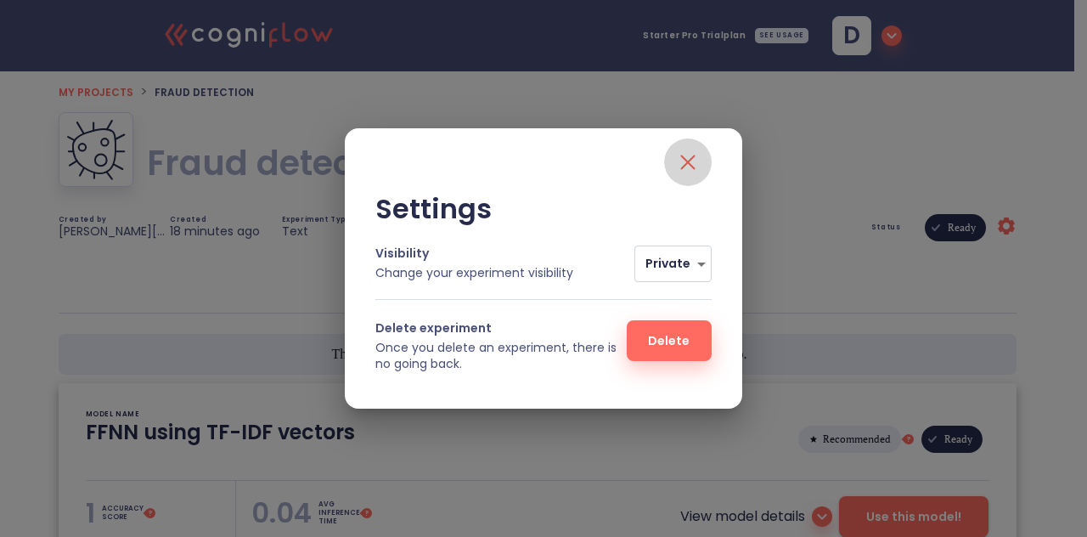
click at [699, 147] on button "close" at bounding box center [688, 162] width 48 height 48
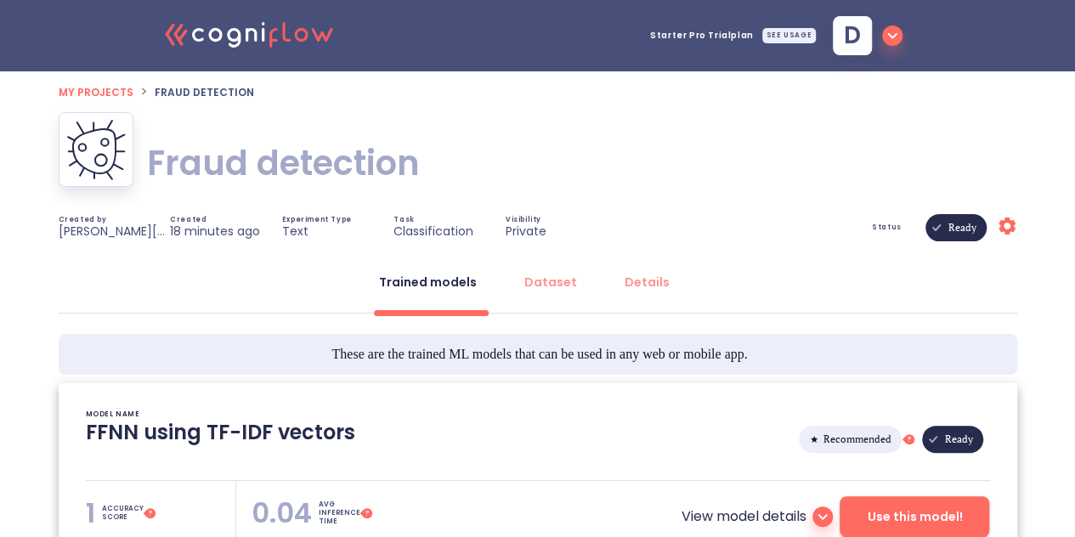
click at [885, 35] on icon "button" at bounding box center [892, 35] width 20 height 20
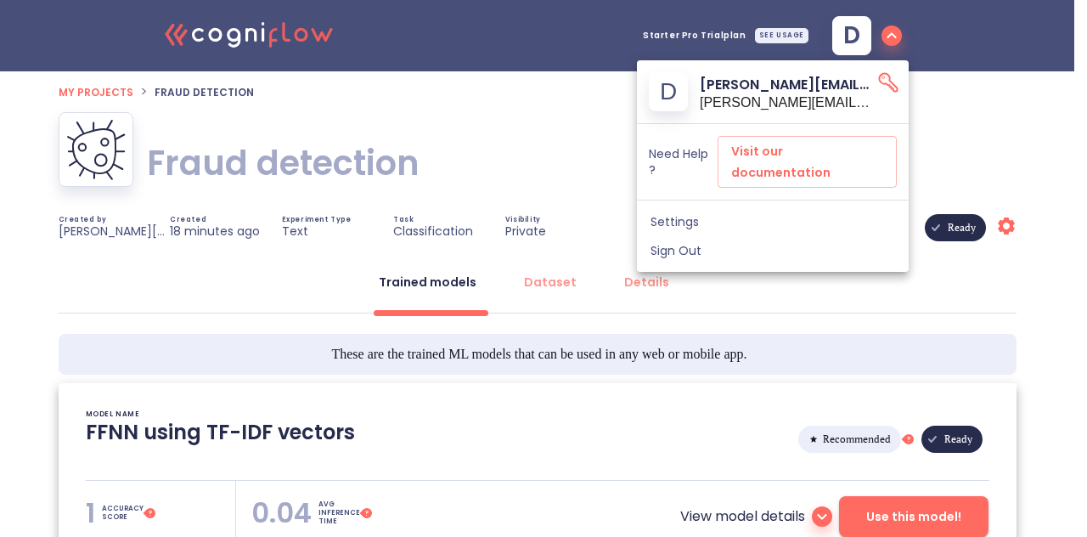
click at [883, 70] on div "d [PERSON_NAME][EMAIL_ADDRESS][PERSON_NAME][DOMAIN_NAME] [PERSON_NAME][EMAIL_AD…" at bounding box center [773, 91] width 272 height 63
click at [883, 77] on icon "API Key" at bounding box center [889, 83] width 24 height 24
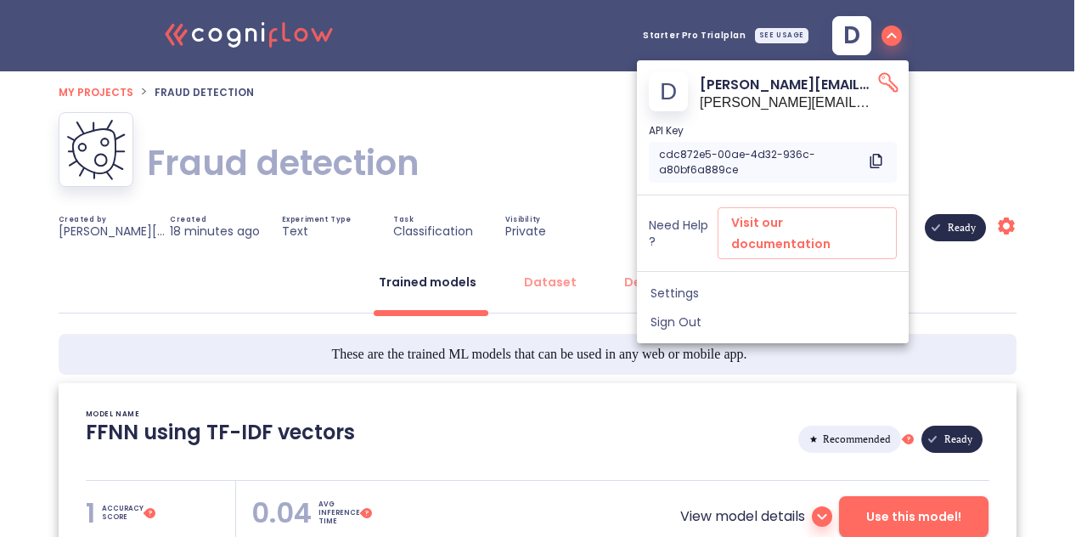
click at [877, 156] on icon "Copy to clipboard" at bounding box center [876, 160] width 21 height 21
click at [872, 154] on icon "Copy to clipboard" at bounding box center [876, 160] width 21 height 21
click at [939, 89] on div at bounding box center [543, 268] width 1087 height 537
